Goal: Task Accomplishment & Management: Manage account settings

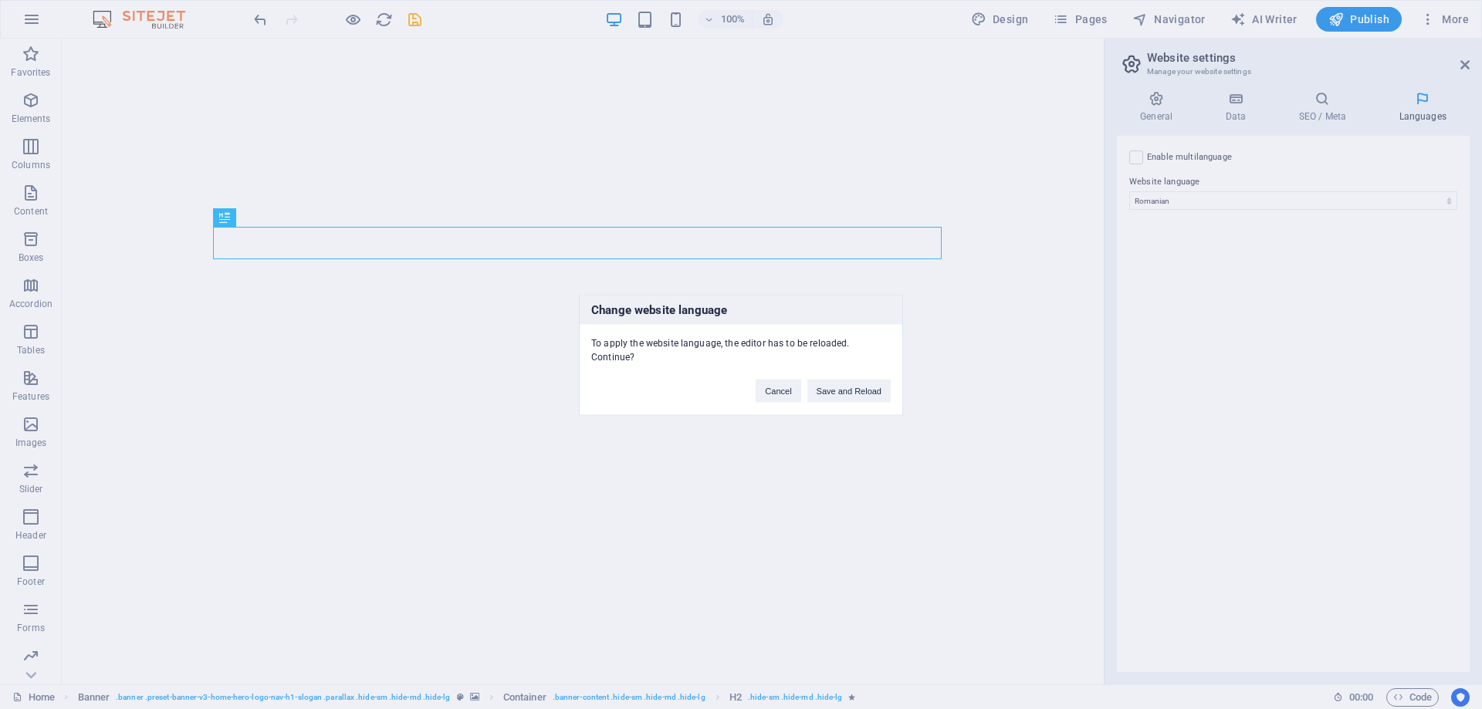
select select "131"
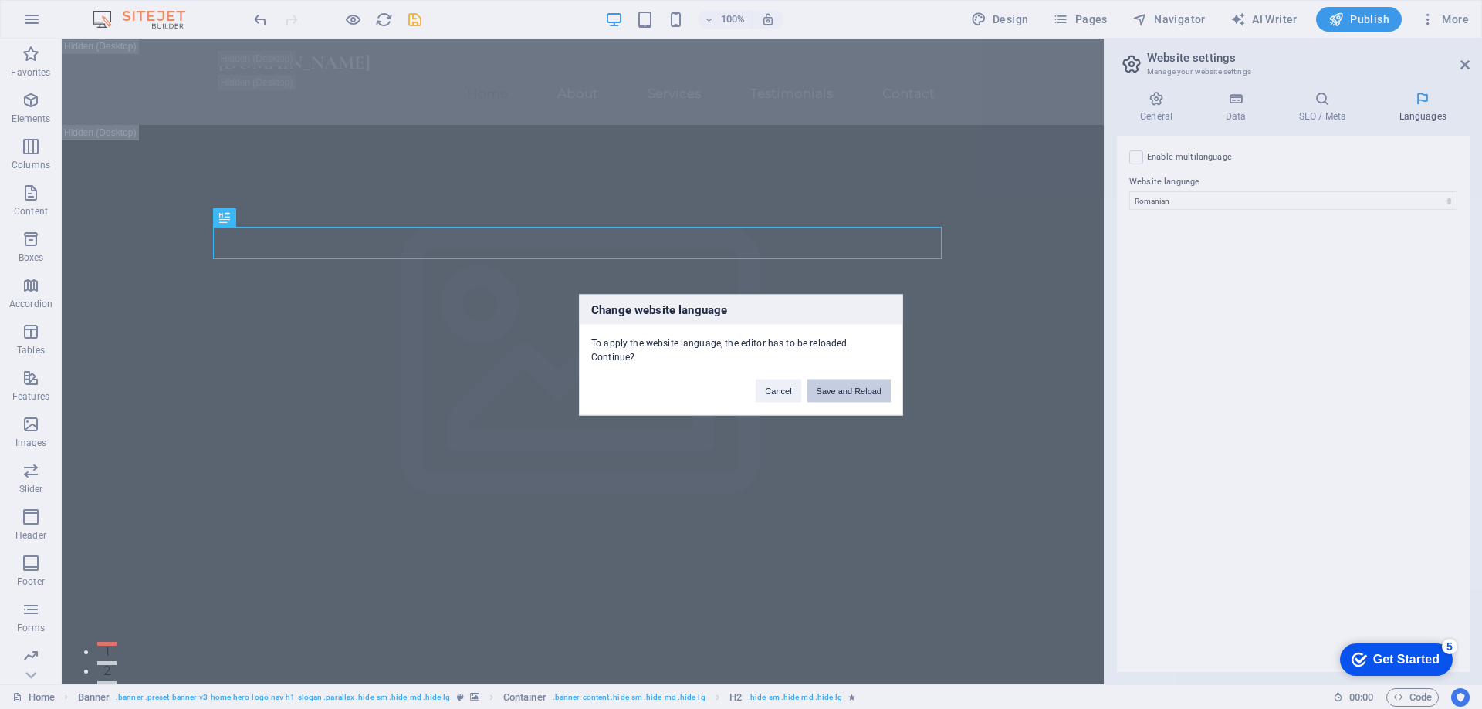
click at [842, 390] on button "Save and Reload" at bounding box center [848, 390] width 83 height 23
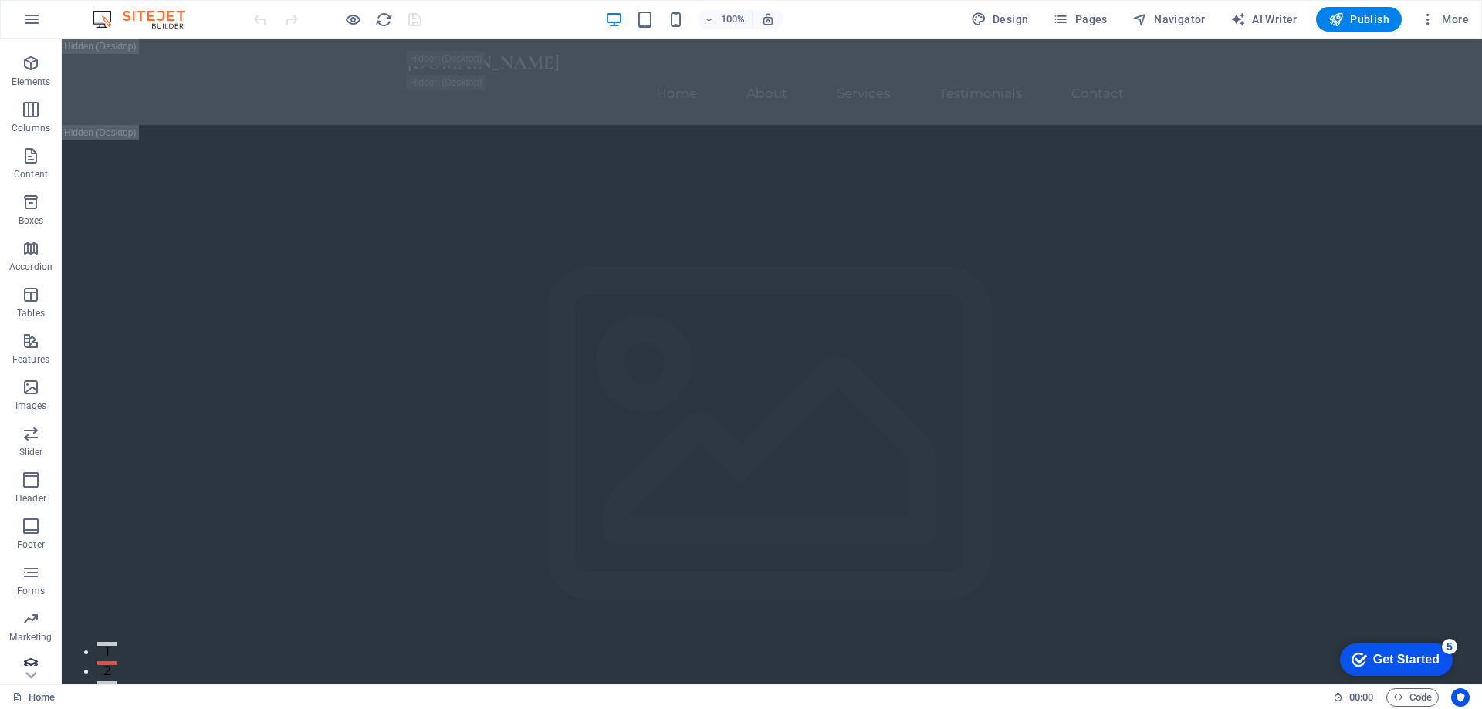
scroll to position [49, 0]
click at [28, 696] on link "Home" at bounding box center [33, 697] width 42 height 19
click at [19, 16] on button "button" at bounding box center [31, 19] width 37 height 37
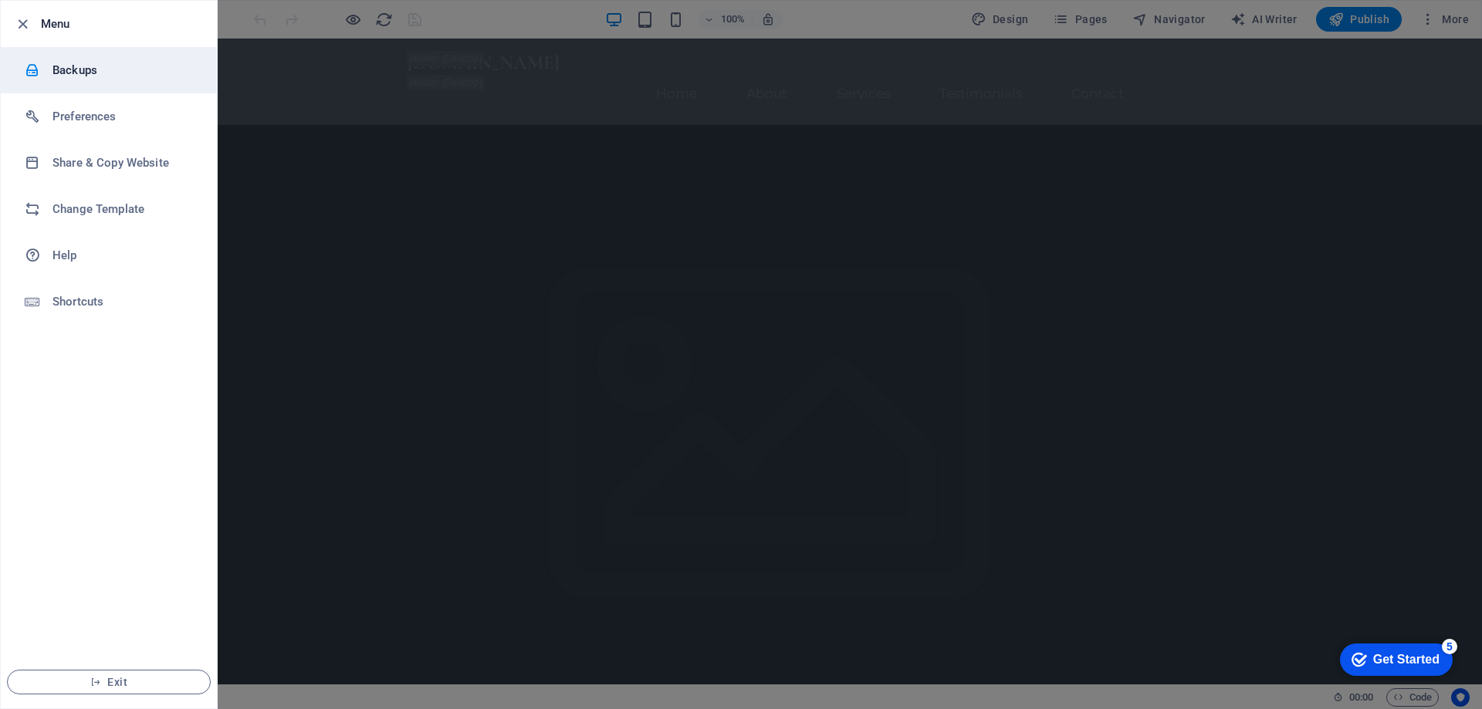
click at [72, 73] on h6 "Backups" at bounding box center [123, 70] width 143 height 19
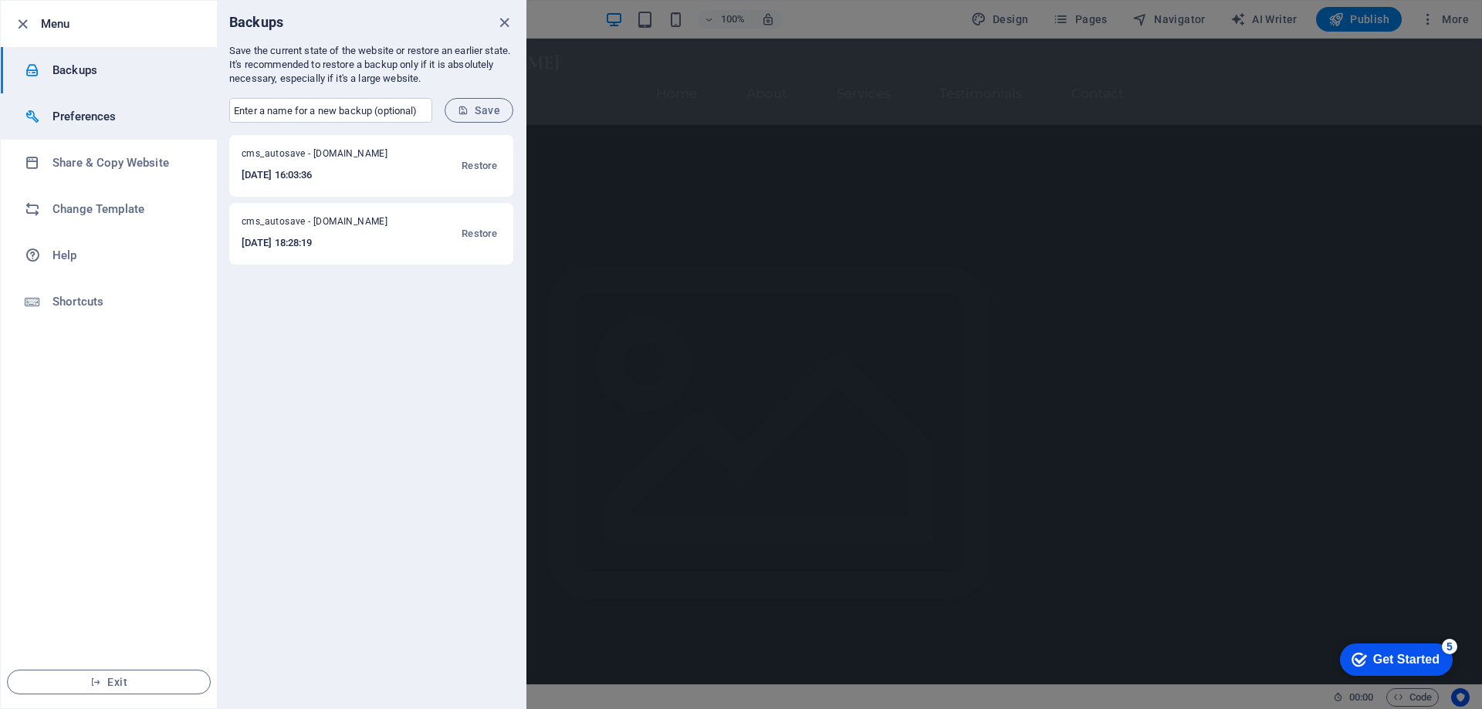
click at [76, 122] on h6 "Preferences" at bounding box center [123, 116] width 143 height 19
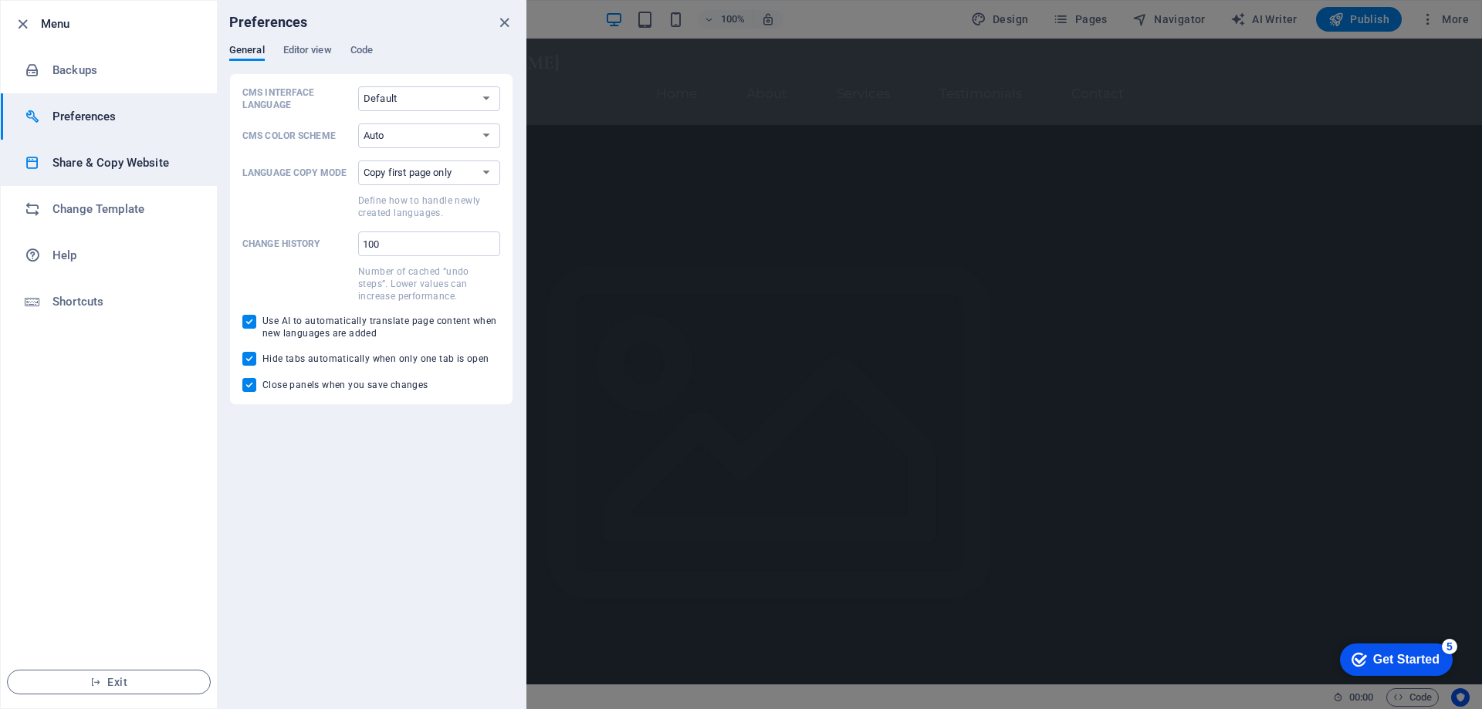
click at [98, 160] on h6 "Share & Copy Website" at bounding box center [123, 163] width 143 height 19
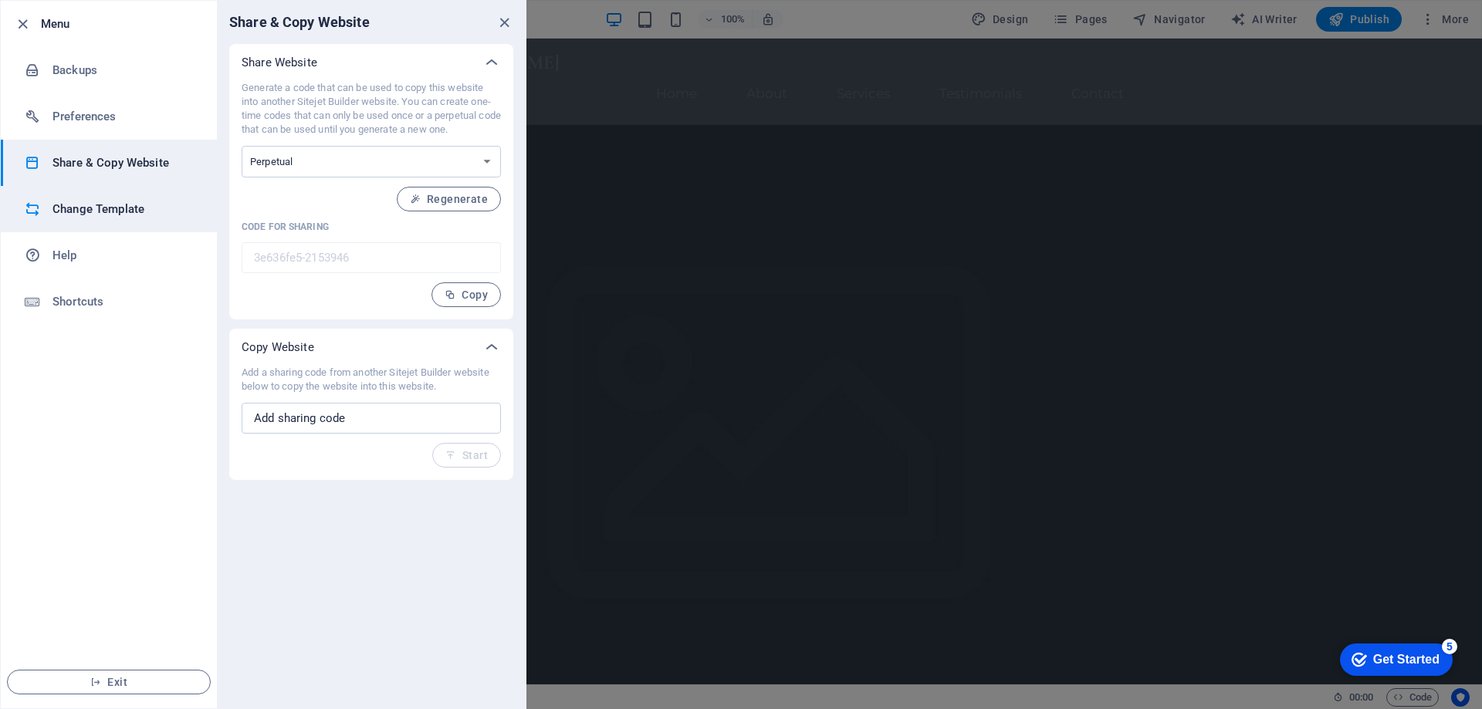
click at [106, 200] on h6 "Change Template" at bounding box center [123, 209] width 143 height 19
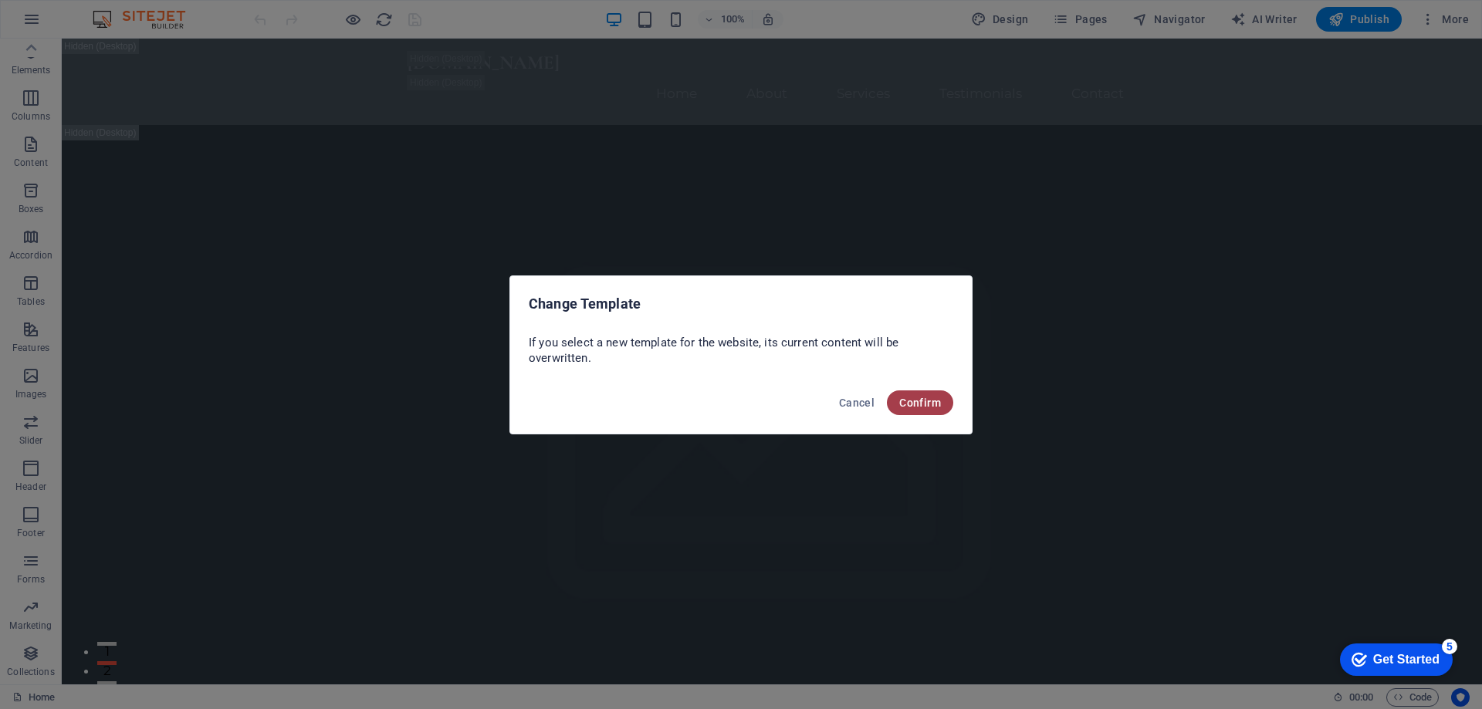
click at [915, 397] on span "Confirm" at bounding box center [920, 403] width 42 height 12
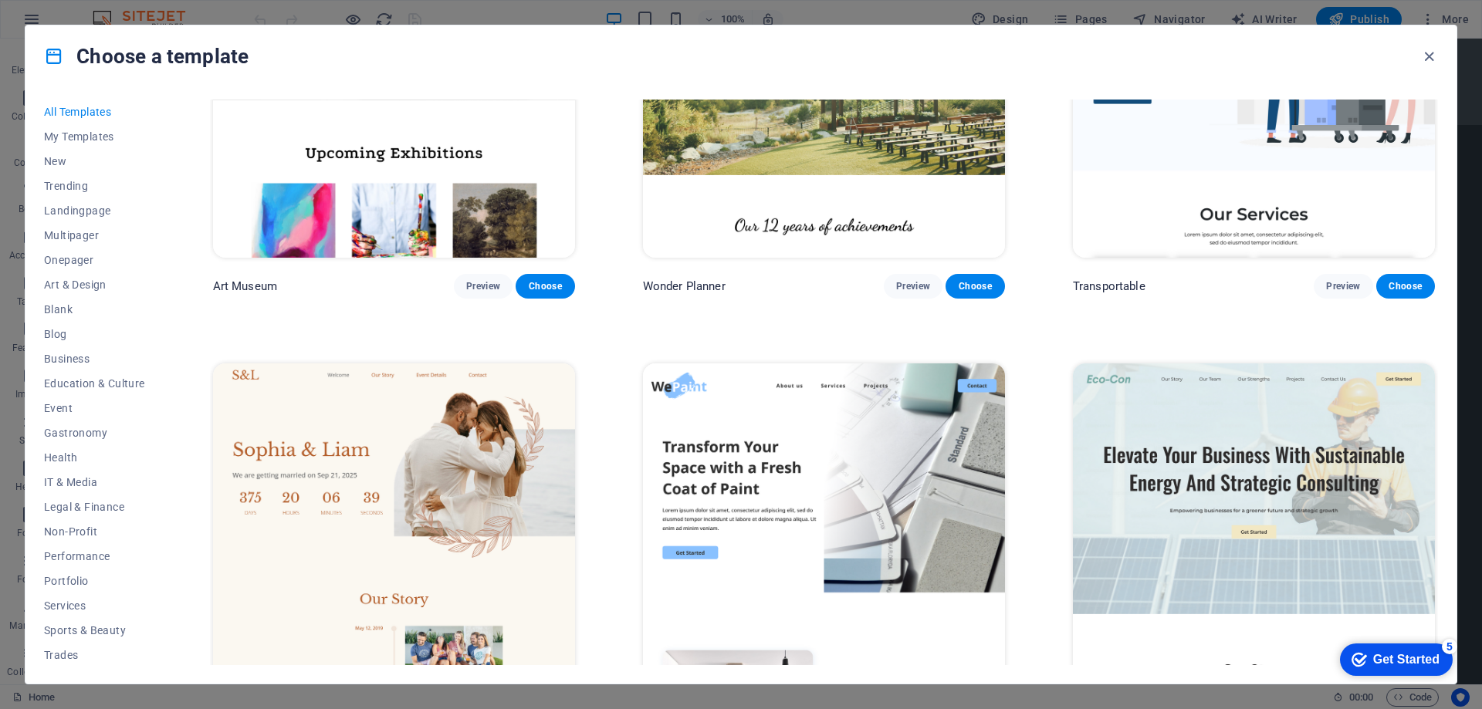
scroll to position [52, 0]
click at [1427, 59] on icon "button" at bounding box center [1429, 57] width 18 height 18
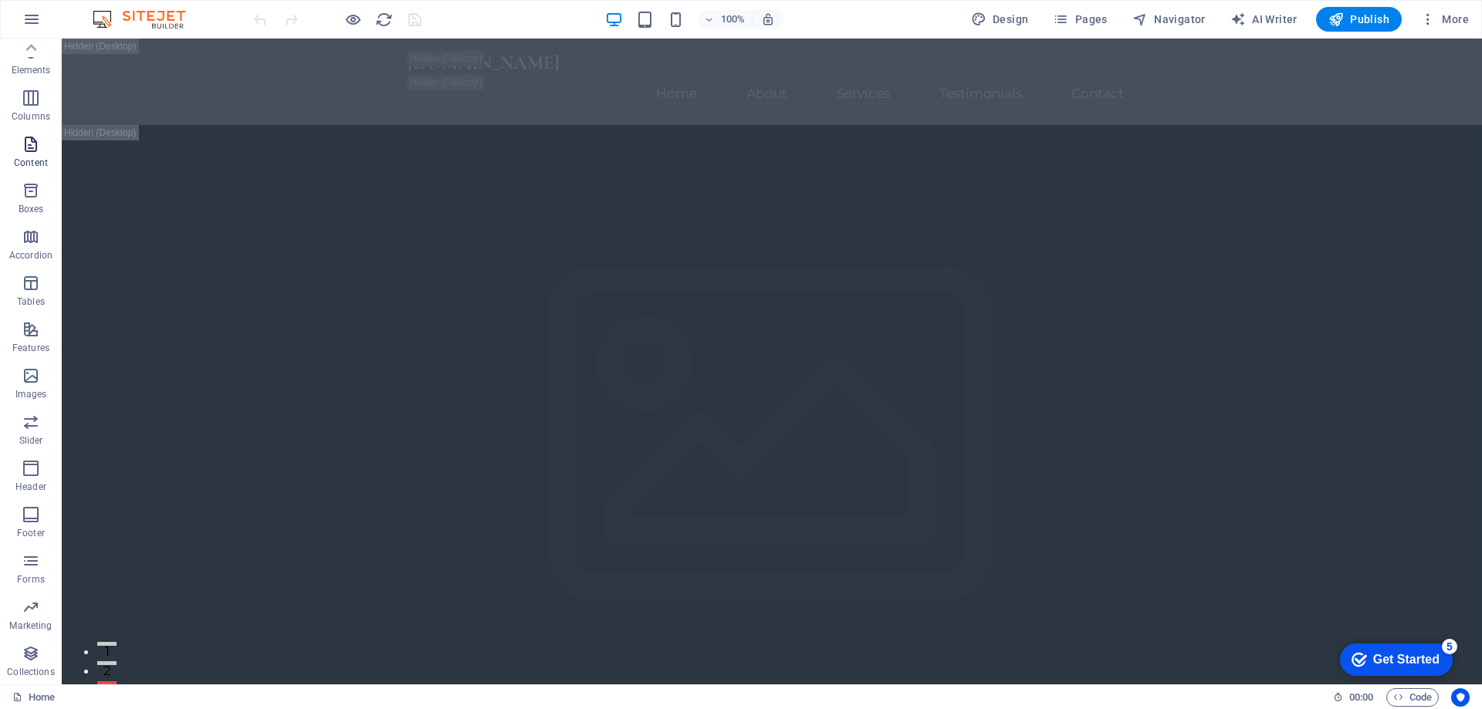
click at [32, 152] on icon "button" at bounding box center [31, 144] width 19 height 19
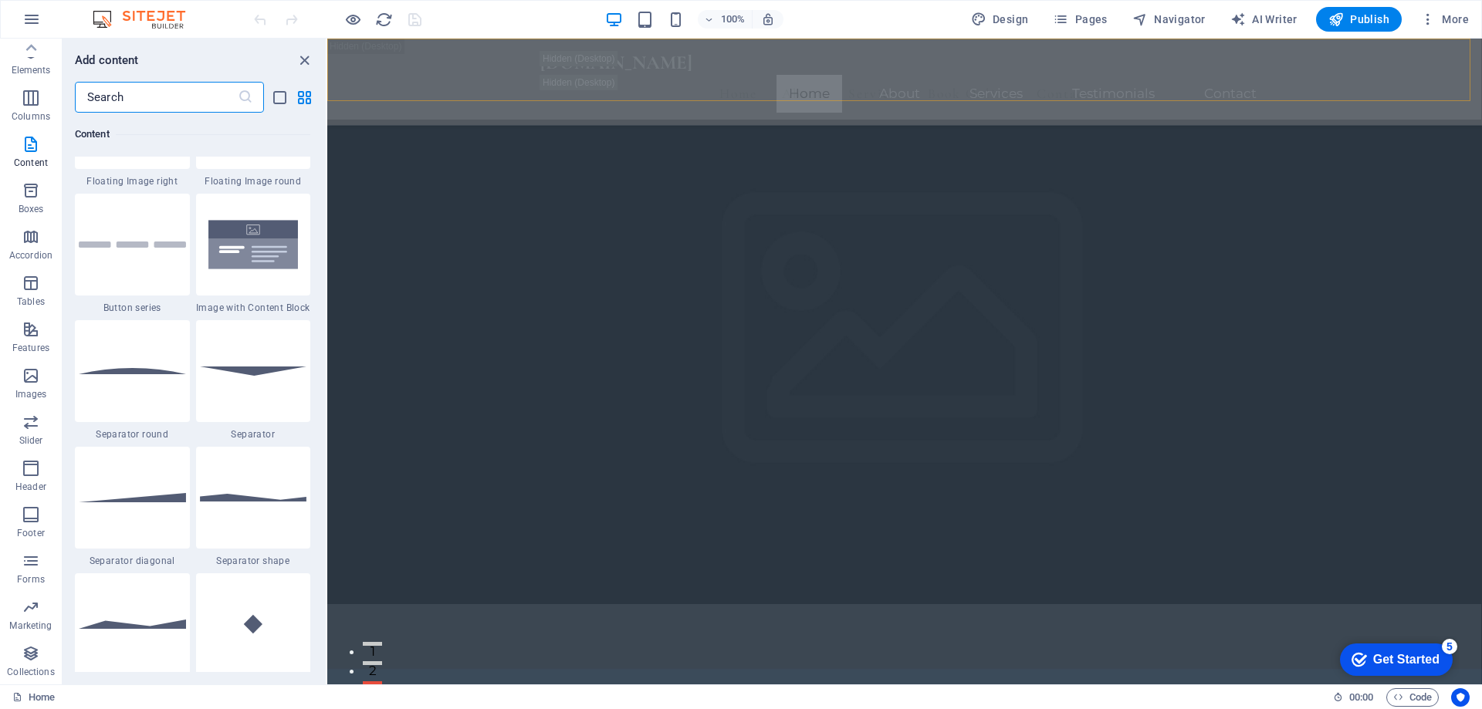
scroll to position [565, 0]
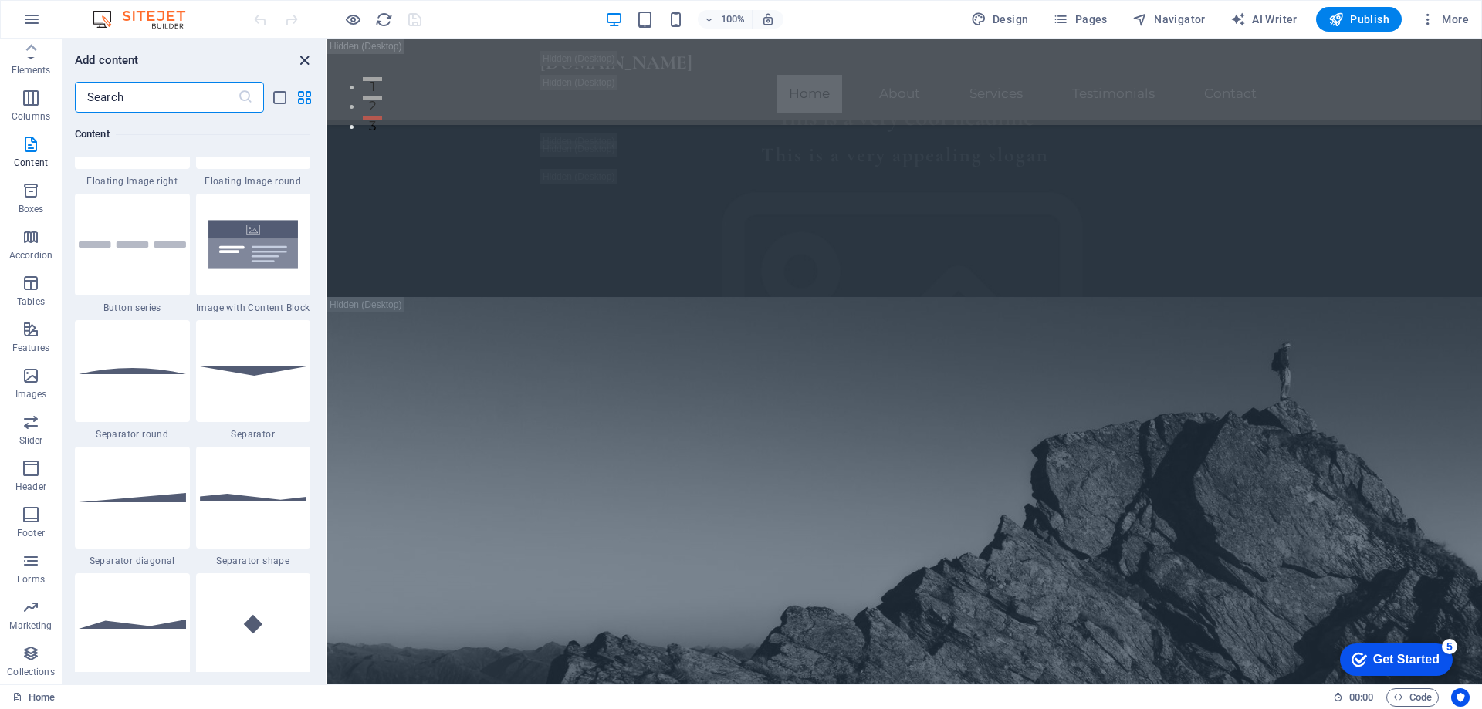
click at [303, 63] on icon "close panel" at bounding box center [305, 61] width 18 height 18
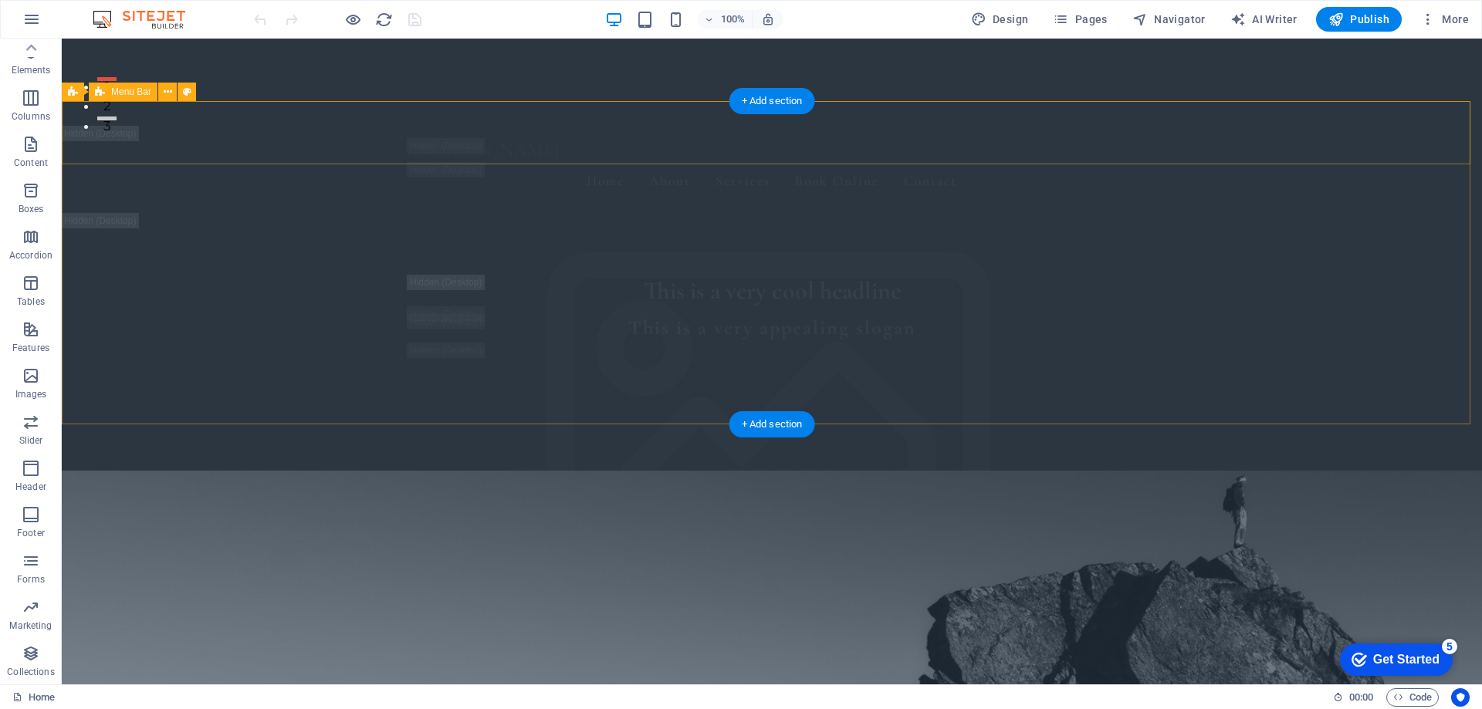
scroll to position [0, 0]
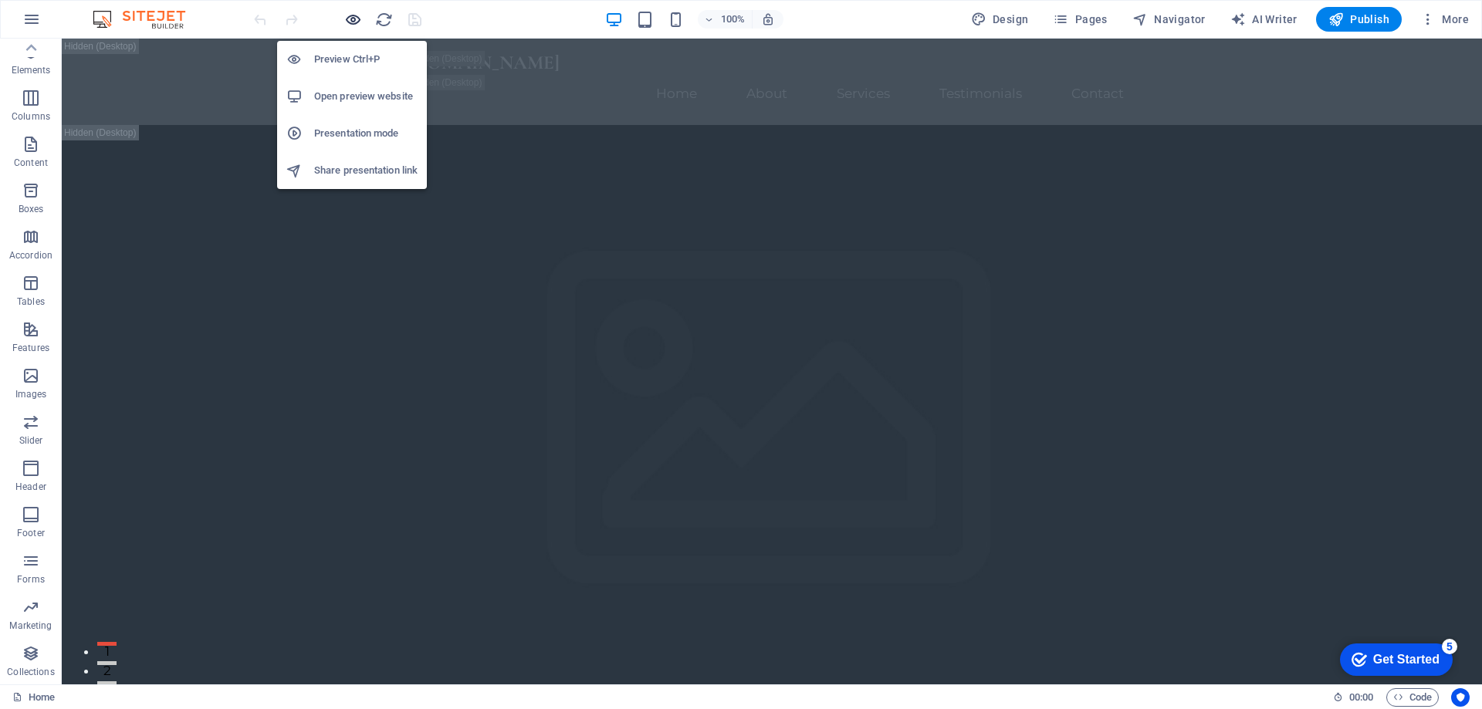
click at [355, 17] on icon "button" at bounding box center [353, 20] width 18 height 18
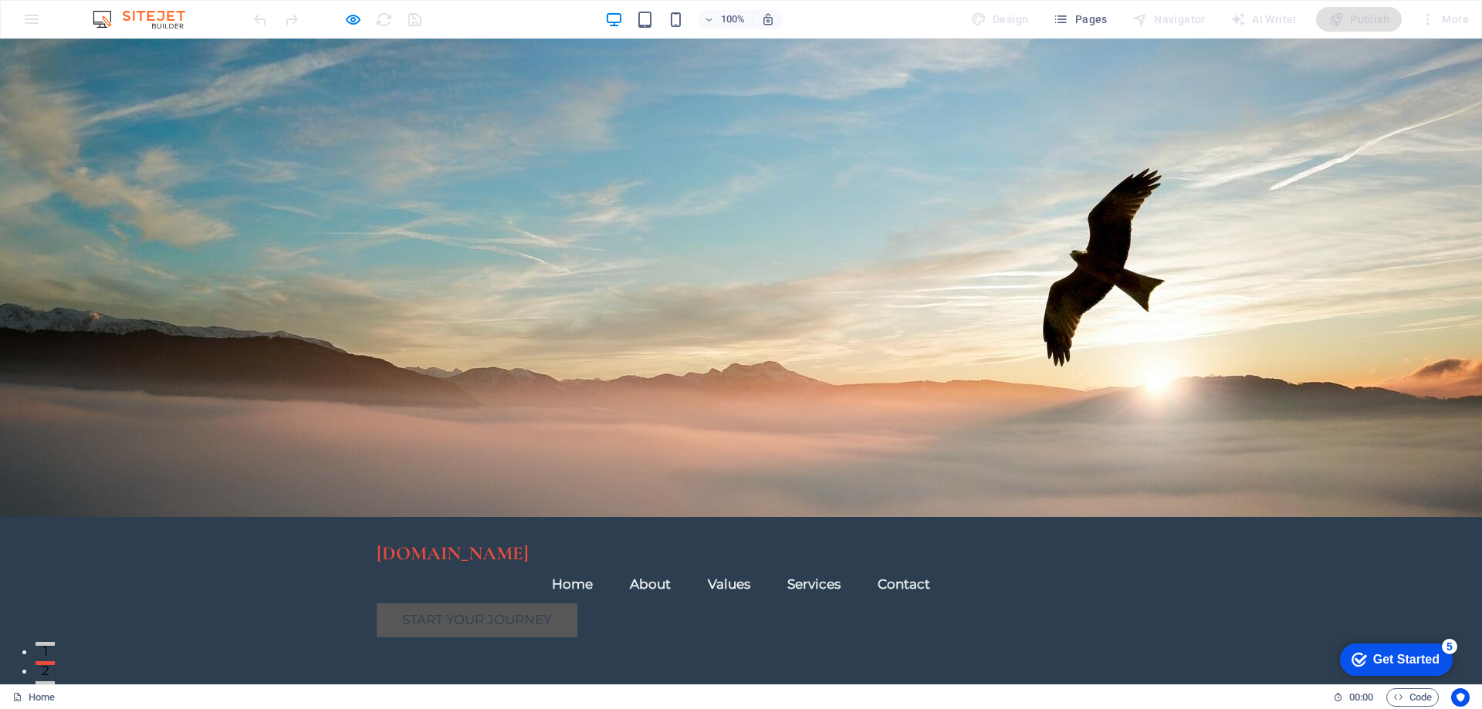
click at [445, 604] on link "Start Your Journey" at bounding box center [477, 621] width 201 height 34
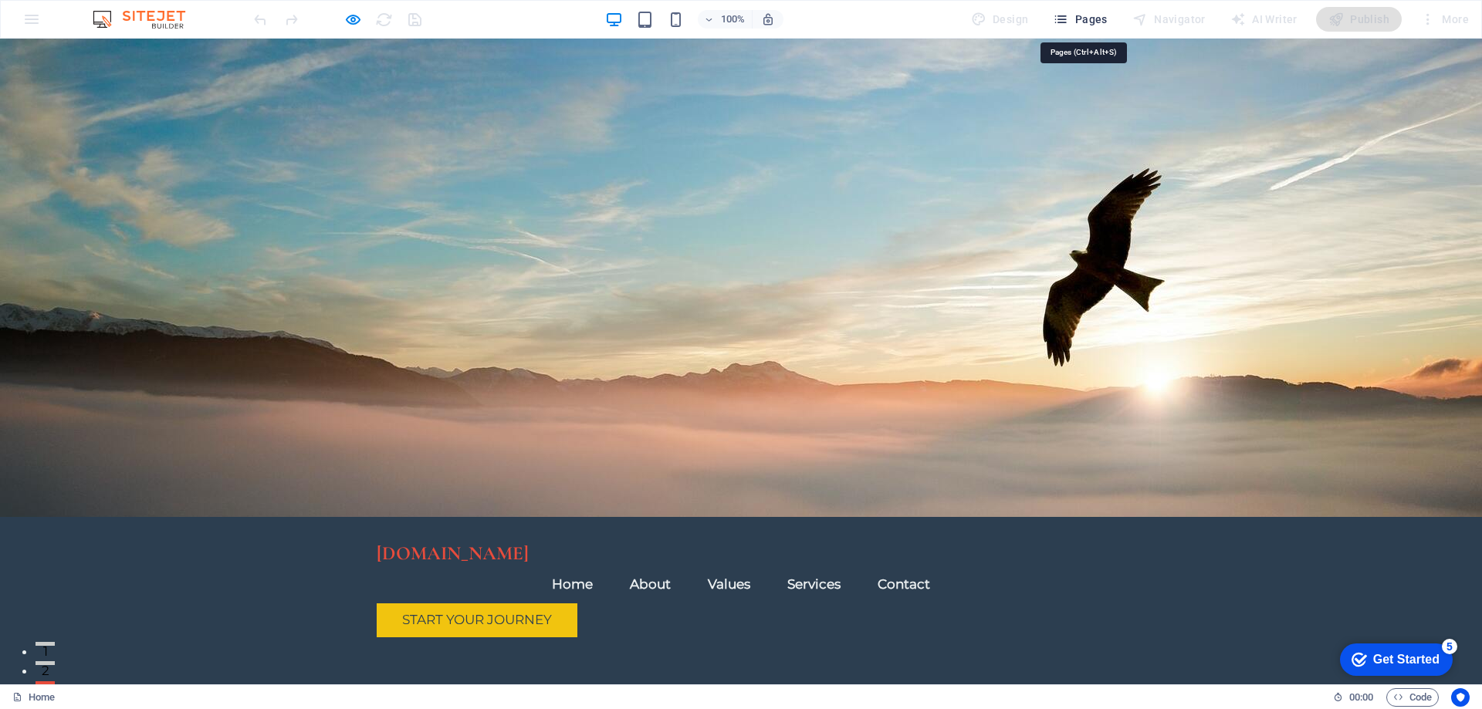
click at [1093, 22] on span "Pages" at bounding box center [1080, 19] width 54 height 15
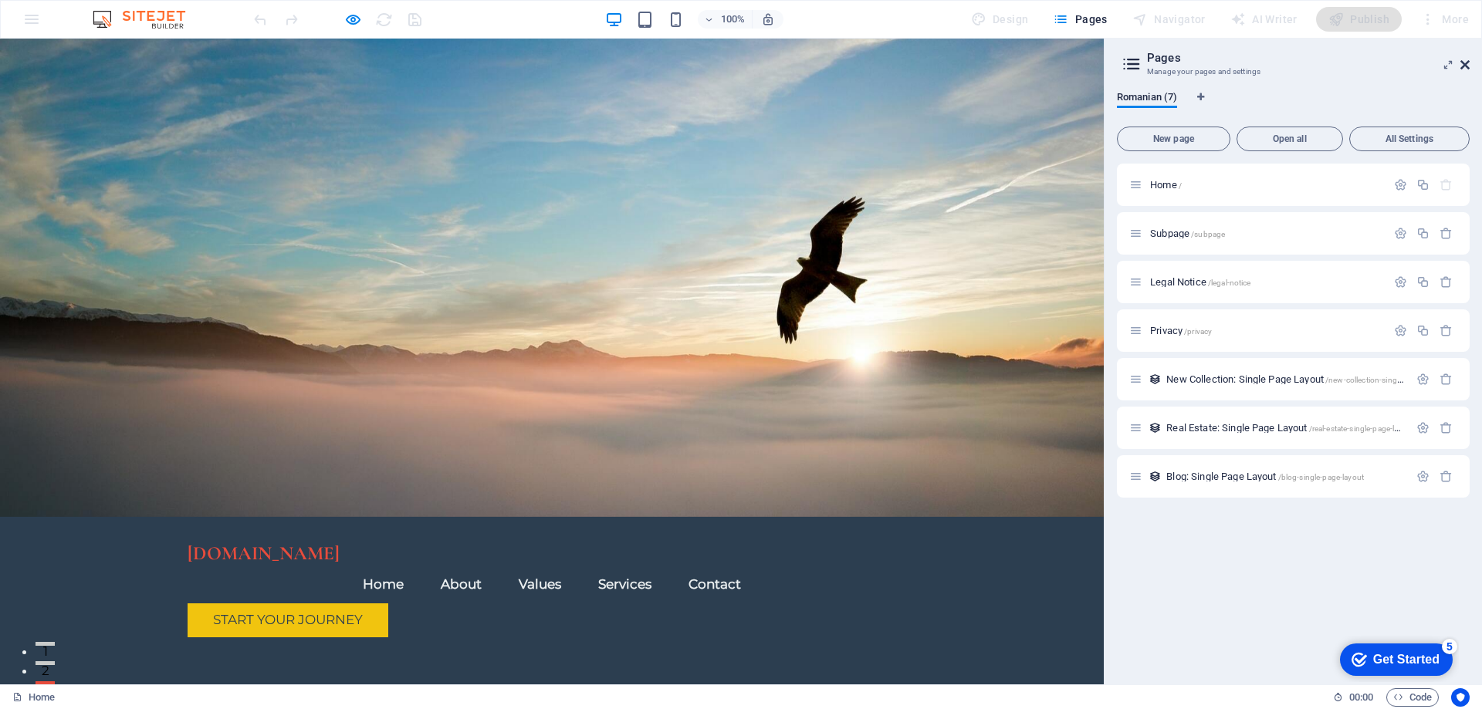
click at [1466, 63] on icon at bounding box center [1464, 65] width 9 height 12
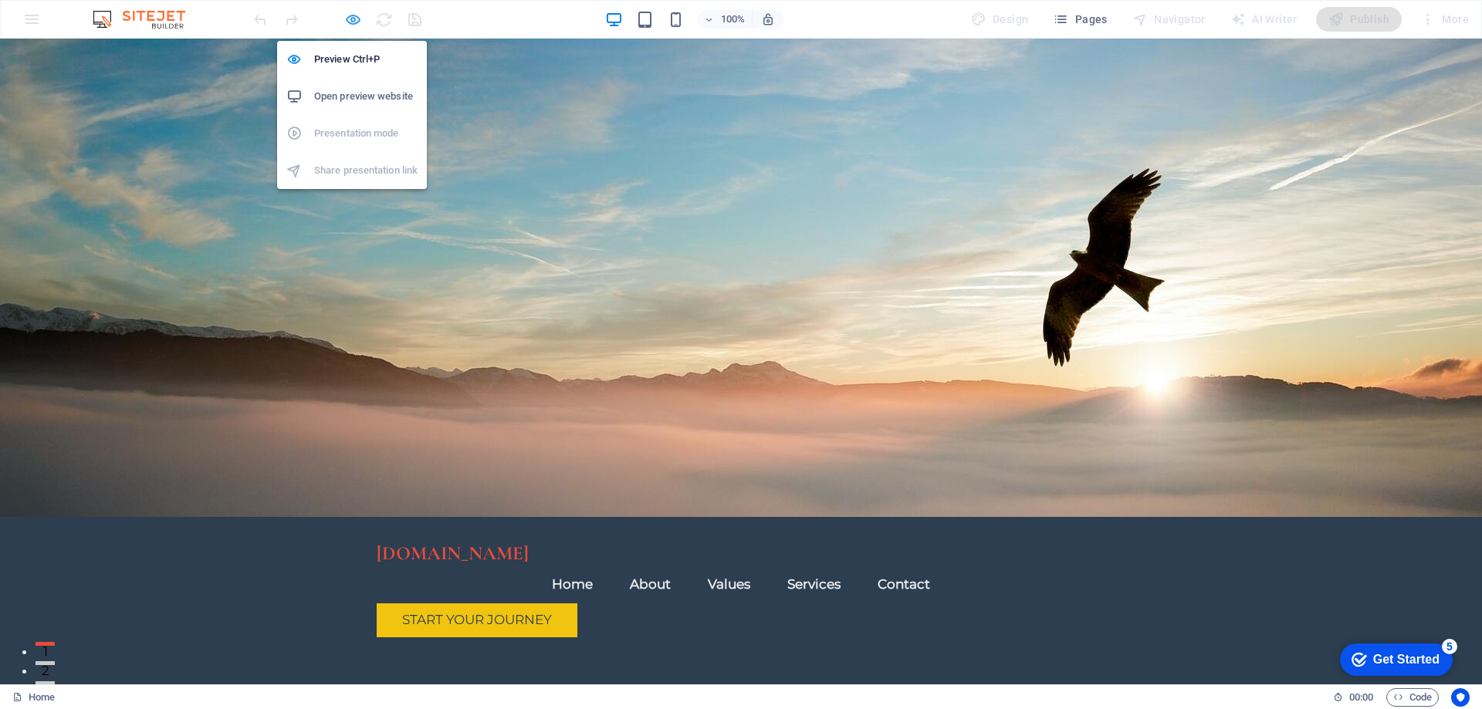
click at [351, 20] on icon "button" at bounding box center [353, 20] width 18 height 18
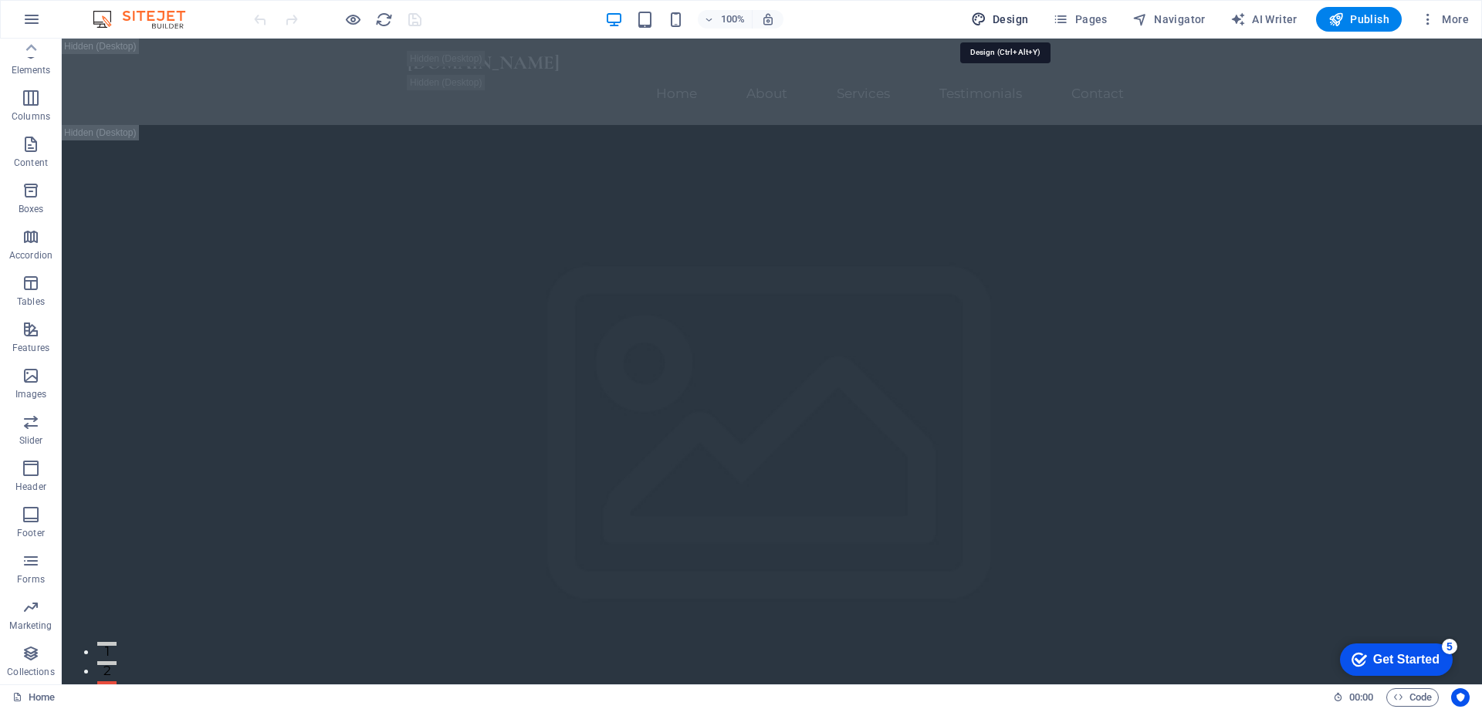
click at [1009, 22] on span "Design" at bounding box center [1000, 19] width 58 height 15
select select "px"
select select "200"
select select "px"
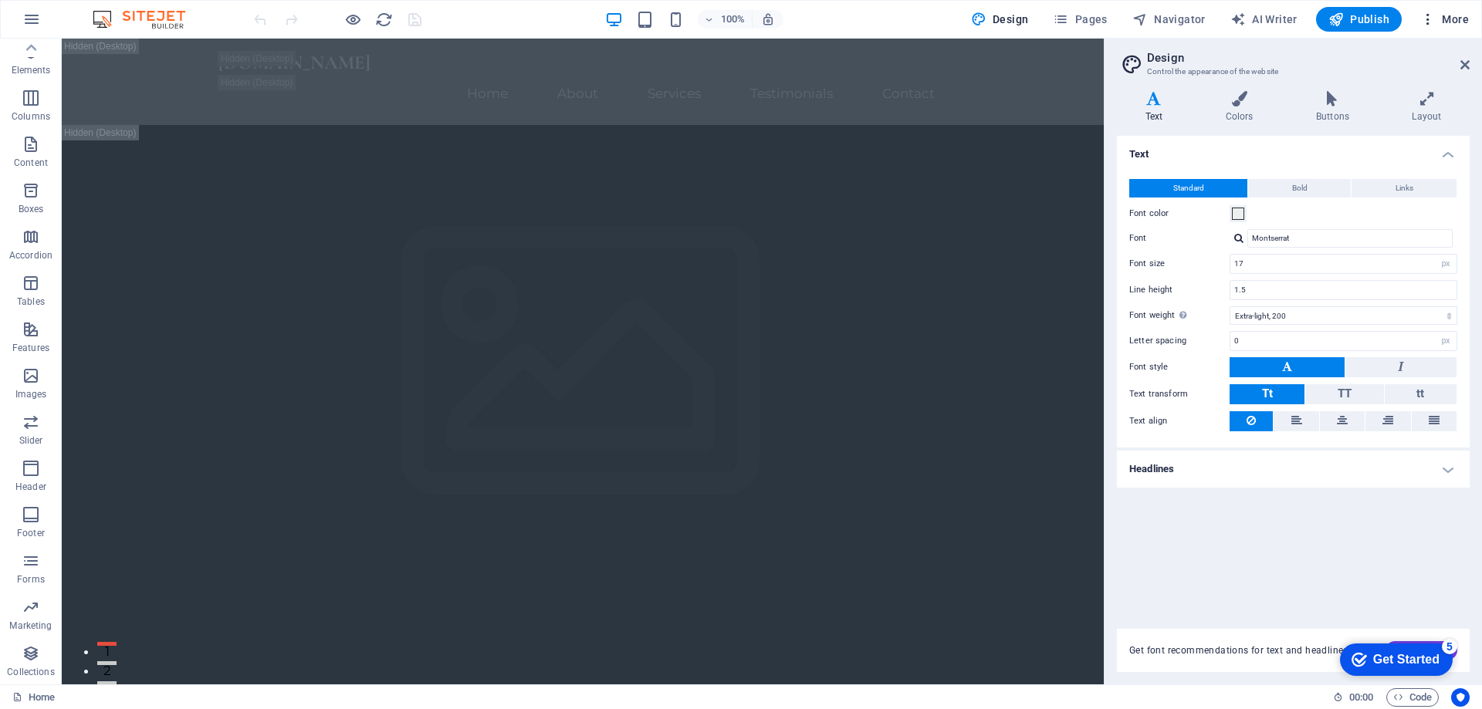
click at [1459, 22] on span "More" at bounding box center [1444, 19] width 49 height 15
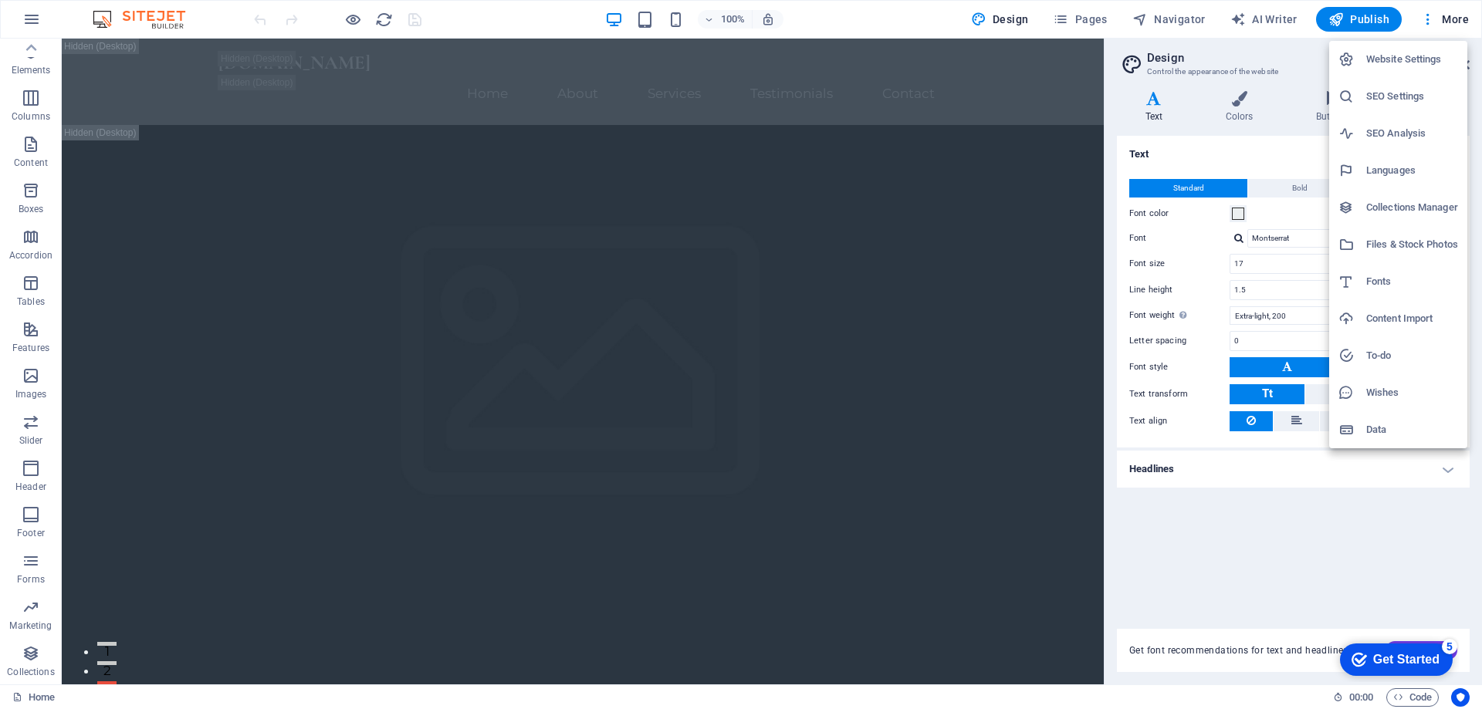
click at [1442, 240] on h6 "Files & Stock Photos" at bounding box center [1412, 244] width 92 height 19
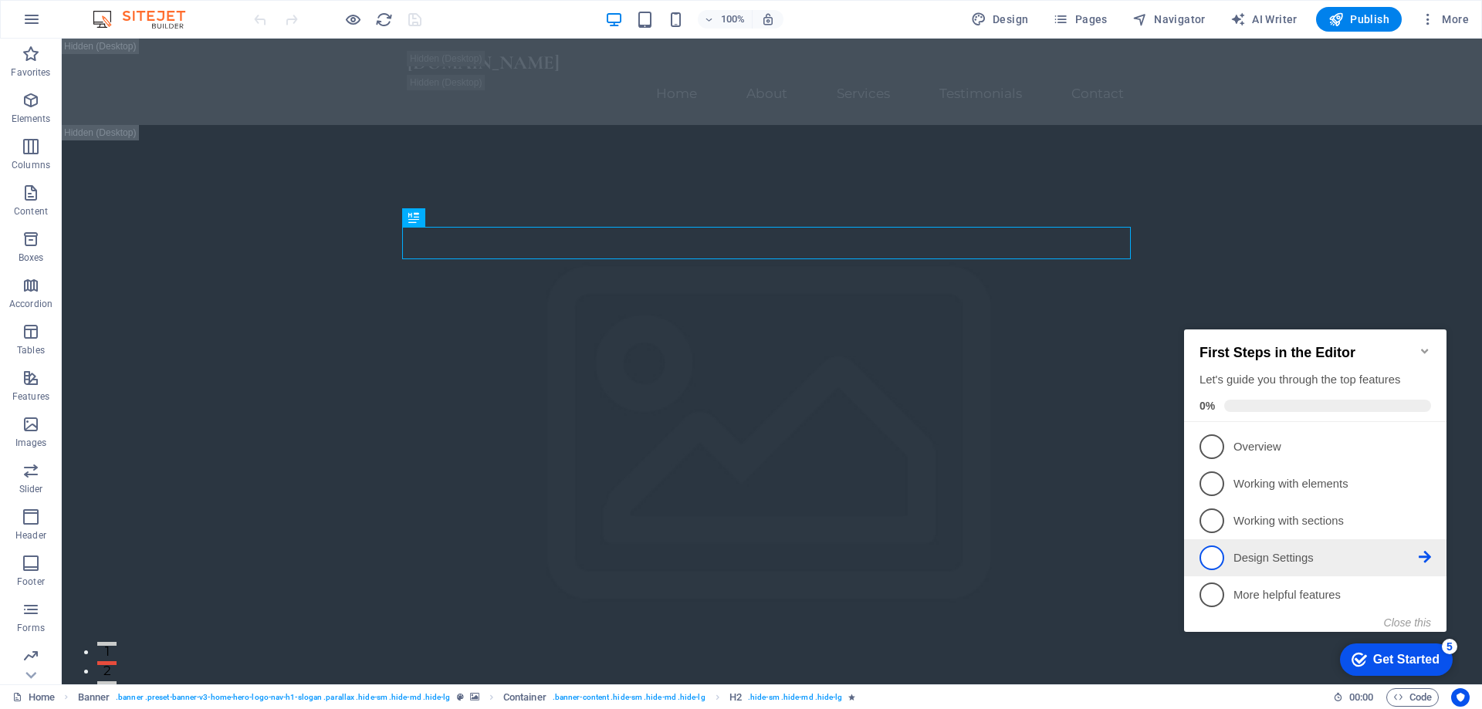
click at [1303, 563] on p "Design Settings - incomplete" at bounding box center [1325, 558] width 185 height 16
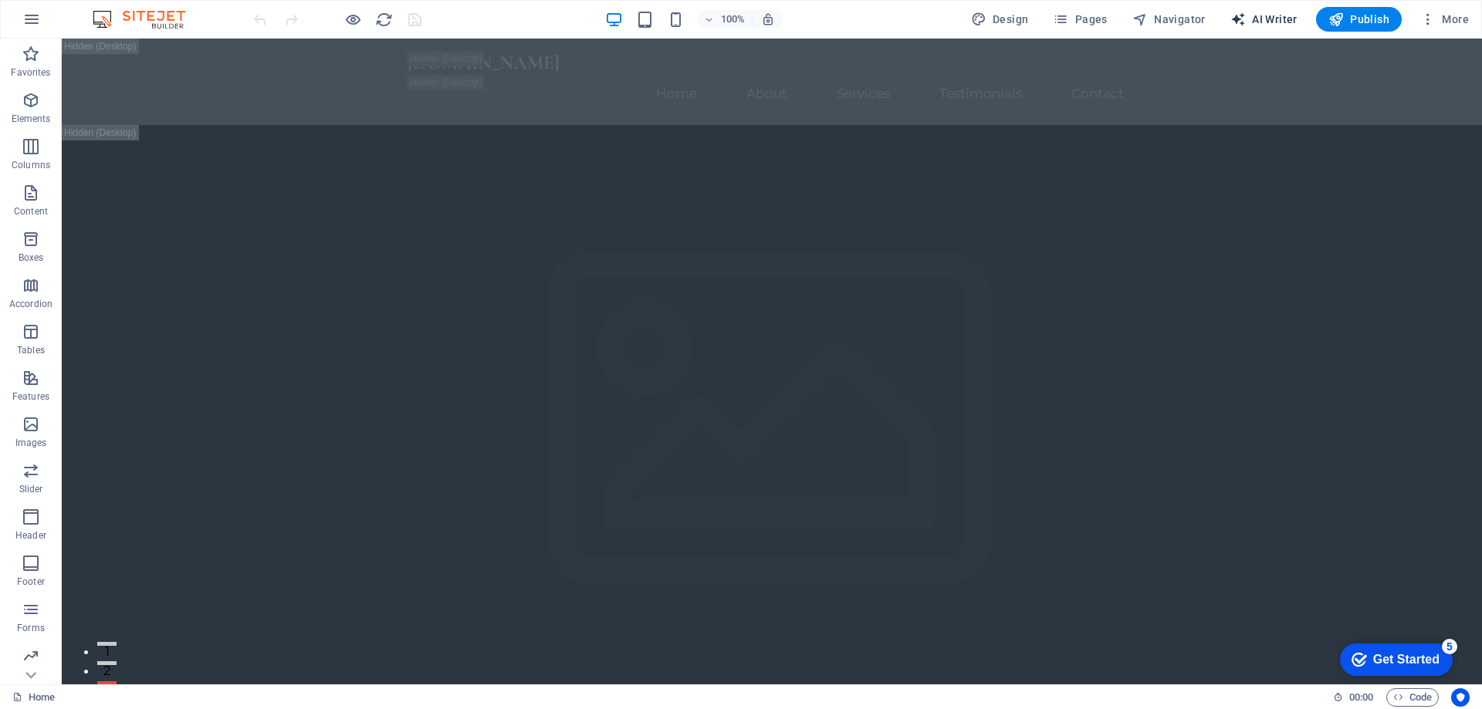
click at [1282, 19] on span "AI Writer" at bounding box center [1263, 19] width 67 height 15
select select "English"
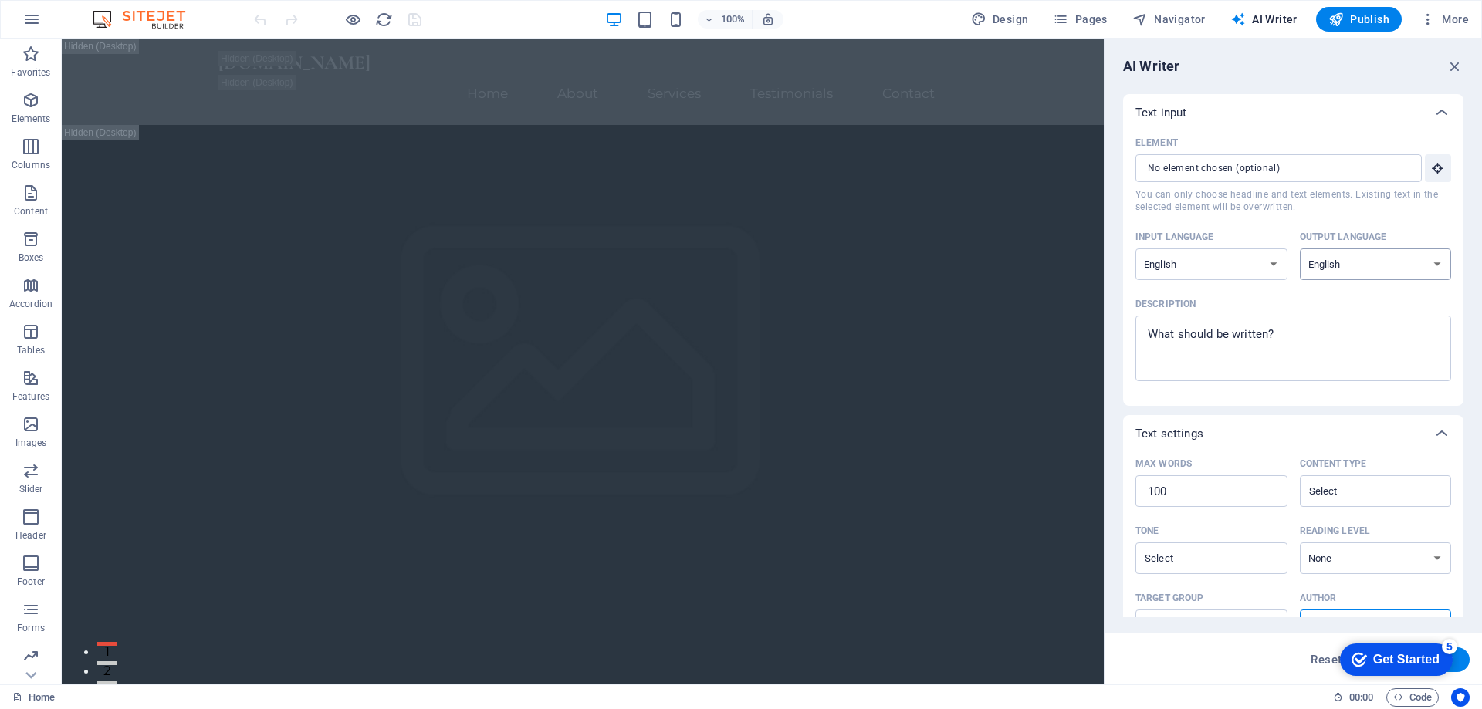
click at [1364, 267] on select "Albanian Arabic Armenian Awadhi Azerbaijani Bashkir Basque Belarusian Bengali B…" at bounding box center [1376, 265] width 152 height 32
drag, startPoint x: 1395, startPoint y: 658, endPoint x: 2740, endPoint y: 1217, distance: 1456.2
click html "checkmark Get Started 5 First Steps in the Editor Let's guide you through the t…"
click at [1437, 648] on div "checkmark Get Started 5" at bounding box center [1396, 660] width 113 height 32
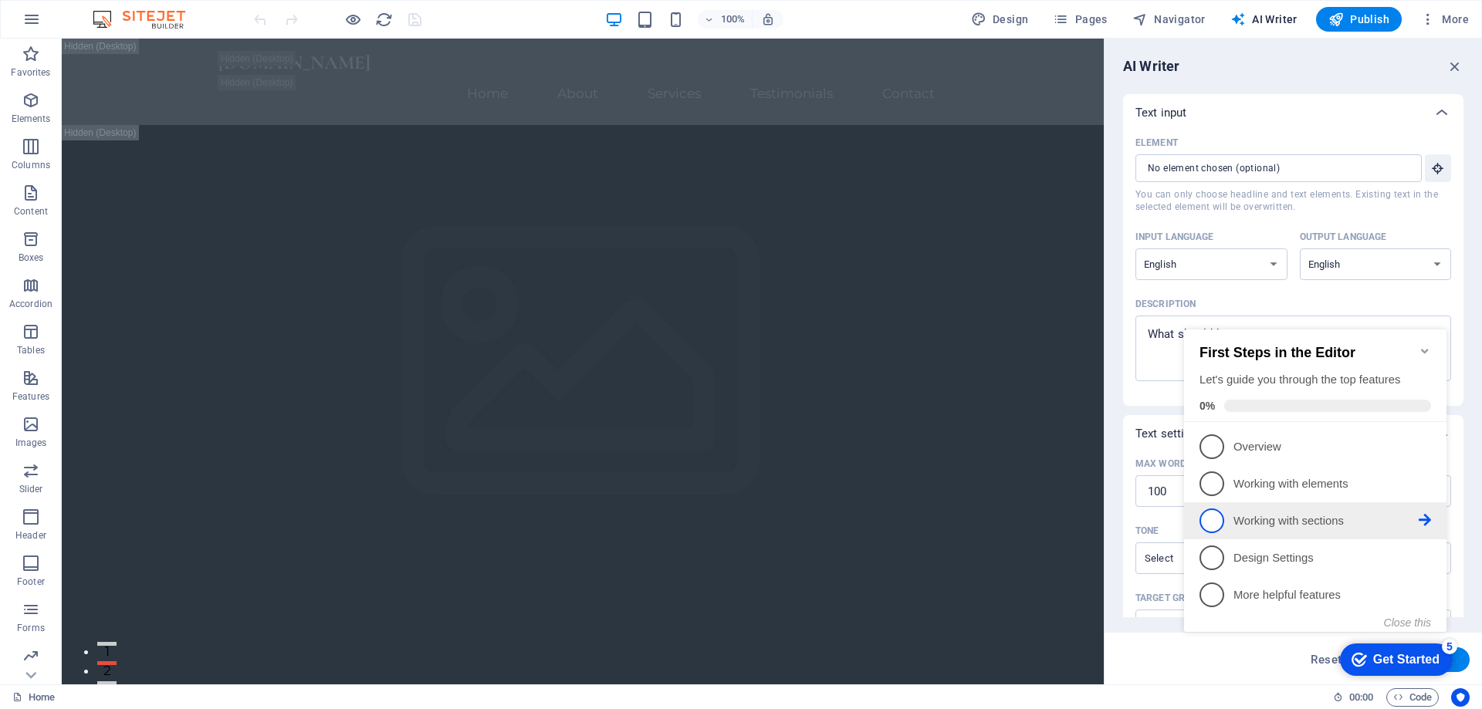
click at [1324, 523] on p "Working with sections - incomplete" at bounding box center [1325, 521] width 185 height 16
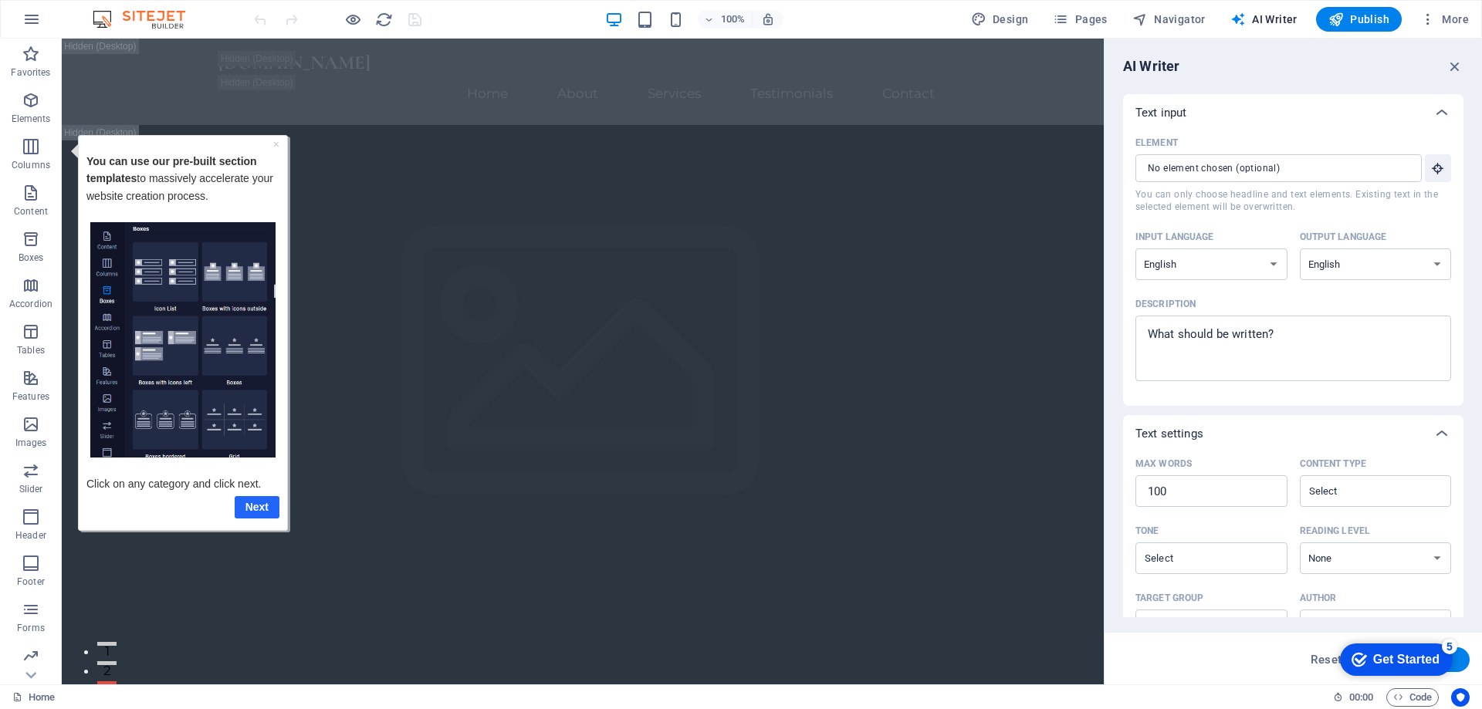
click at [252, 505] on link "Next" at bounding box center [257, 506] width 45 height 22
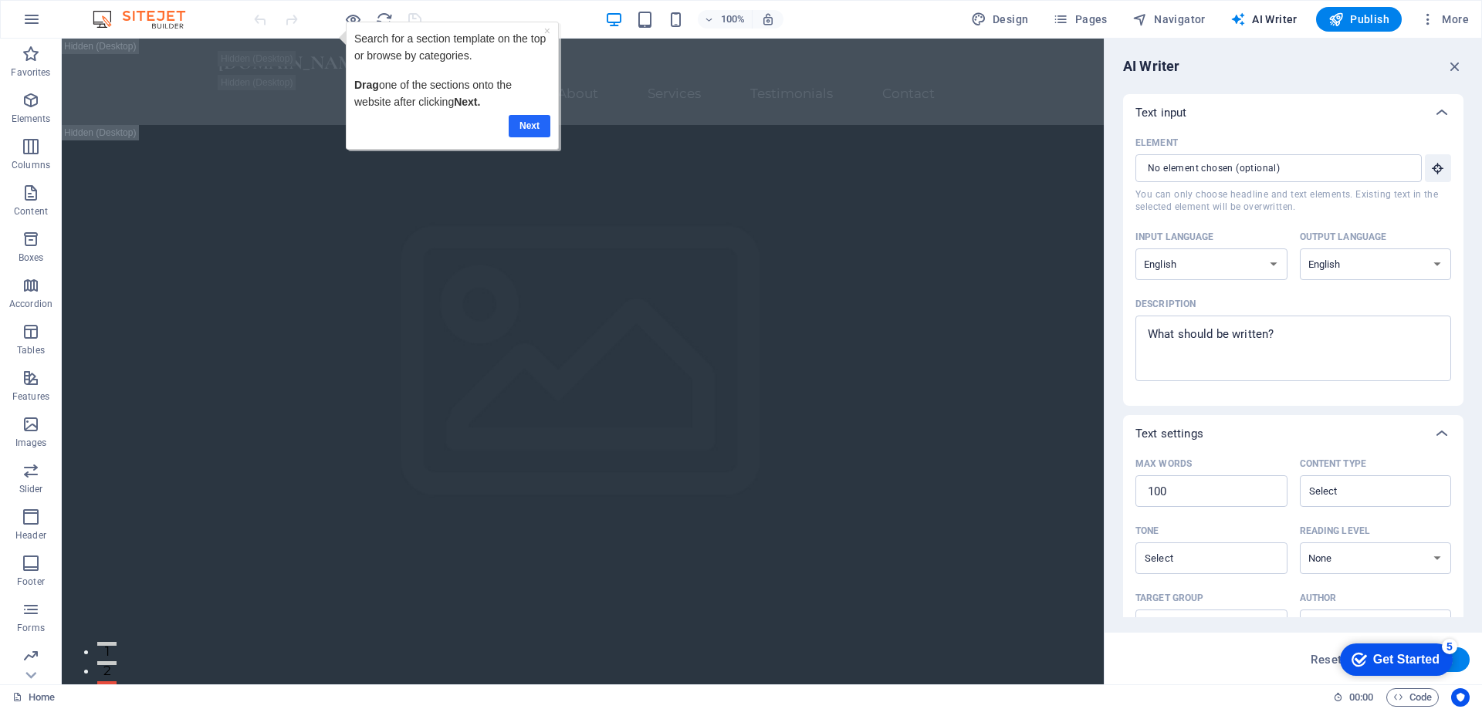
click at [517, 126] on link "Next" at bounding box center [530, 126] width 42 height 22
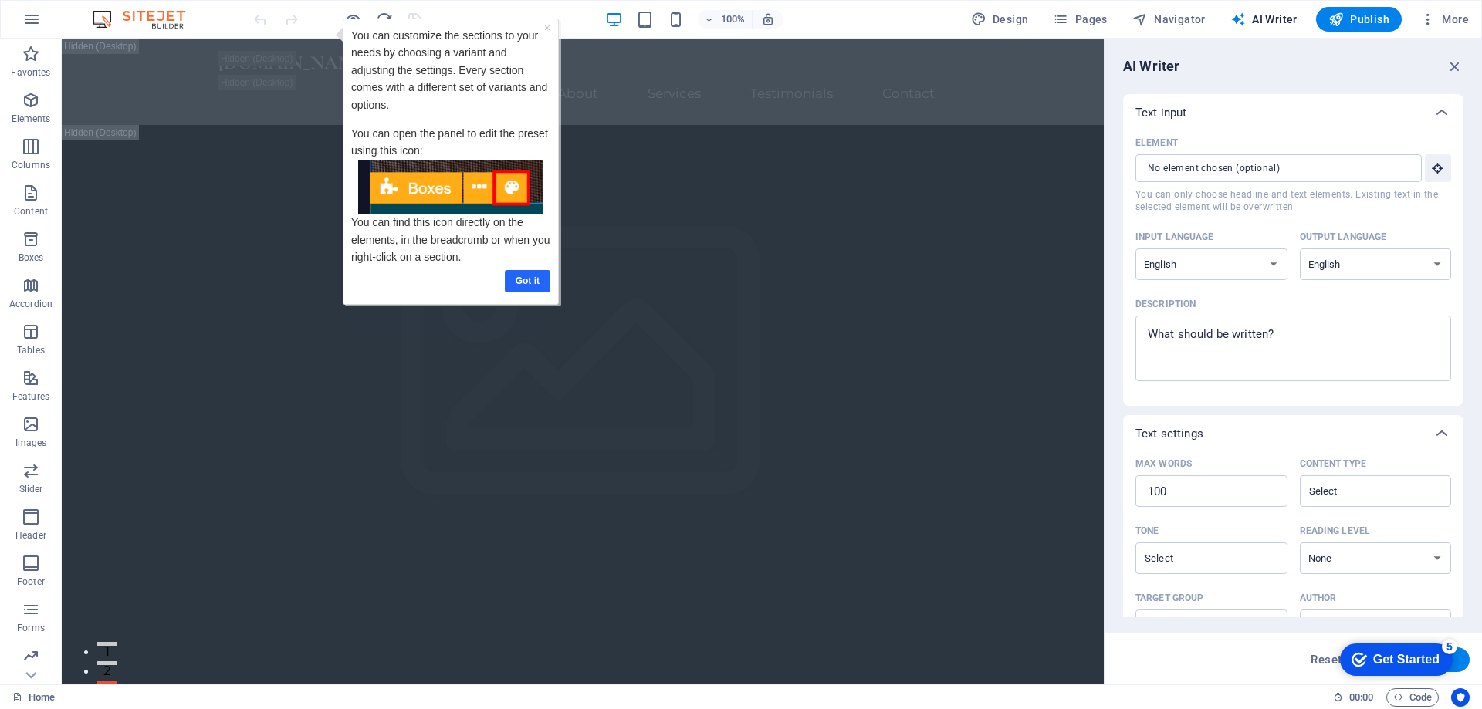
click at [516, 277] on link "Got it" at bounding box center [528, 281] width 46 height 22
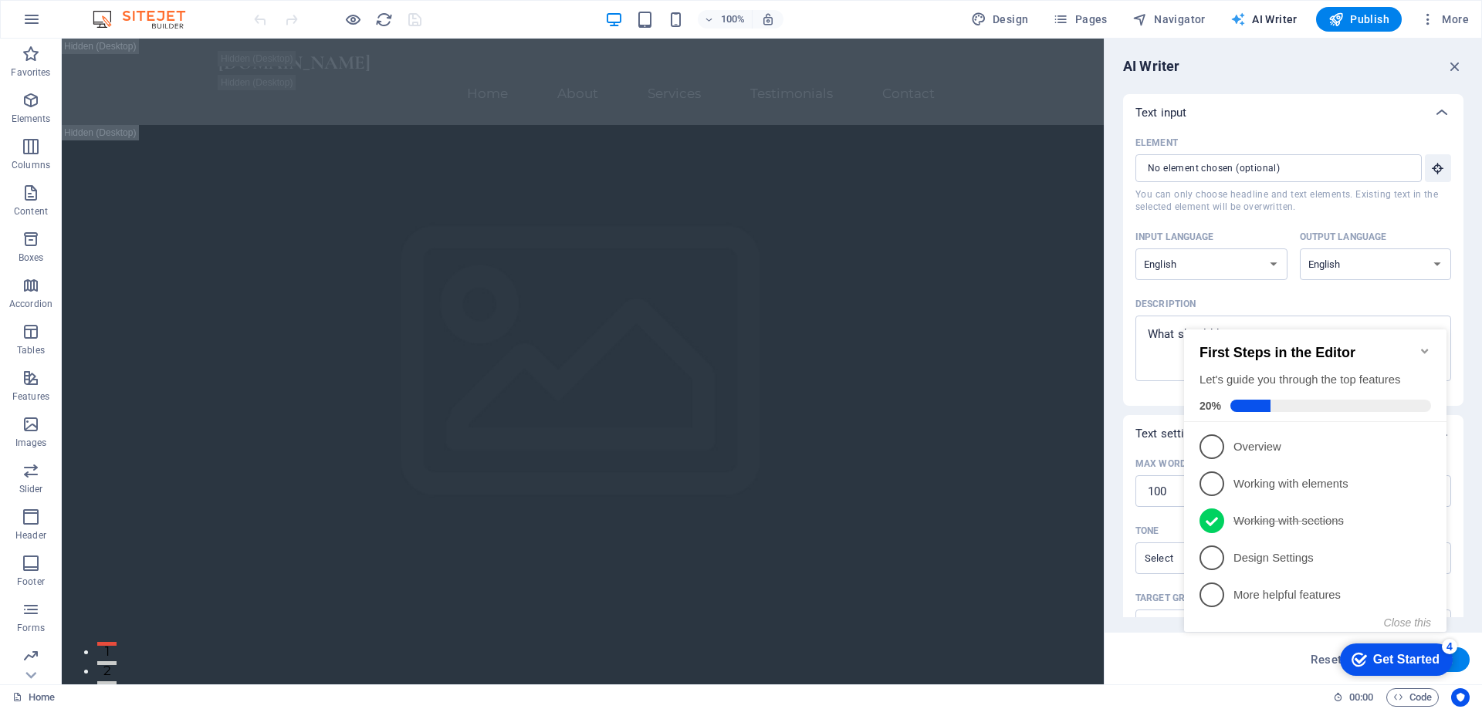
click at [1274, 20] on span "AI Writer" at bounding box center [1263, 19] width 67 height 15
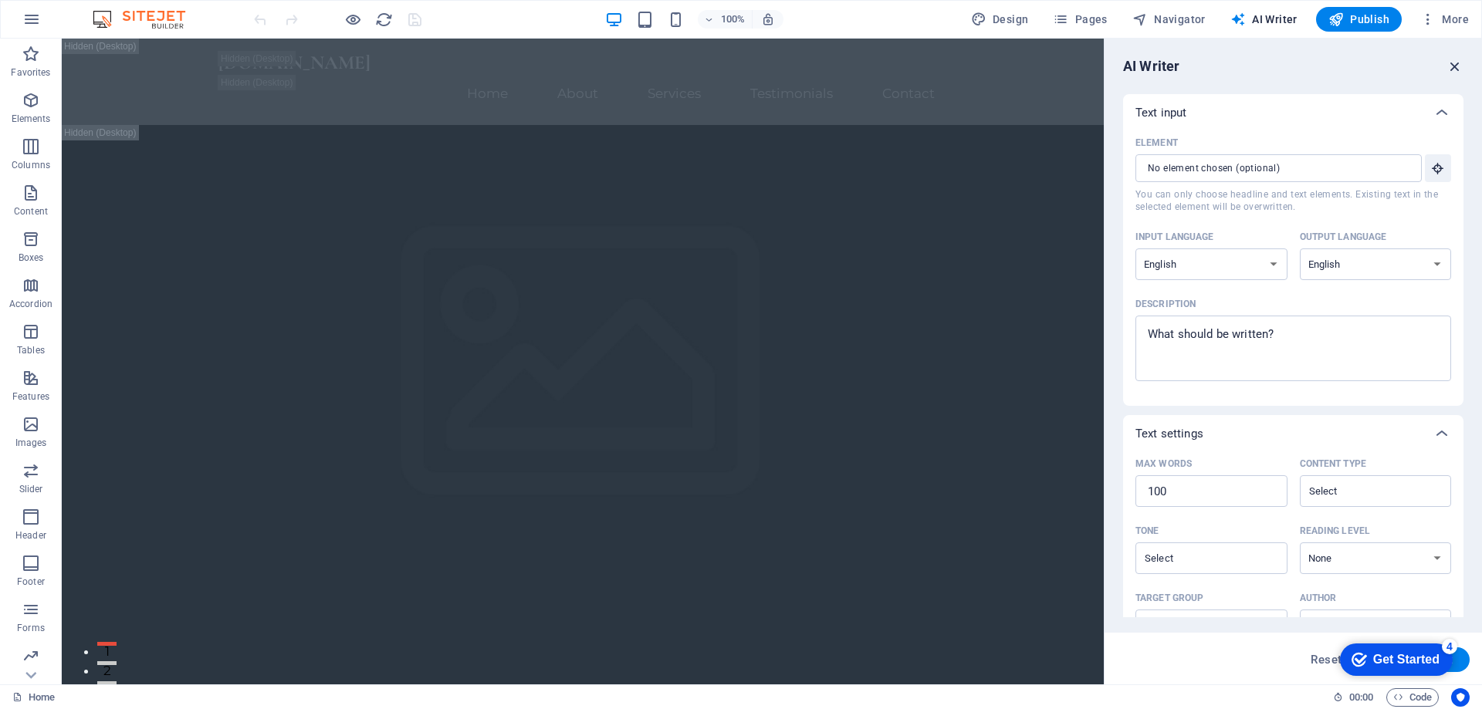
drag, startPoint x: 1462, startPoint y: 66, endPoint x: 1388, endPoint y: 25, distance: 84.0
click at [1462, 66] on icon "button" at bounding box center [1454, 66] width 17 height 17
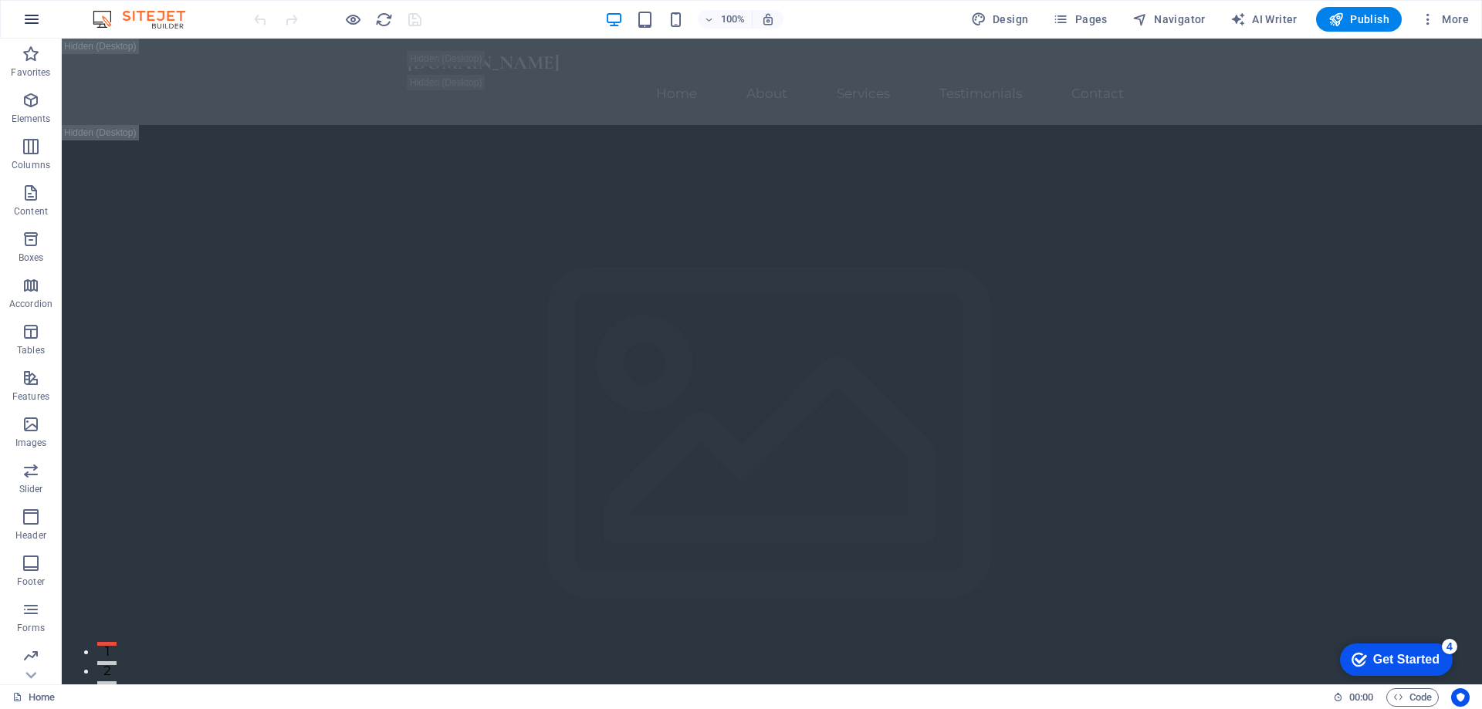
click at [24, 20] on icon "button" at bounding box center [31, 19] width 19 height 19
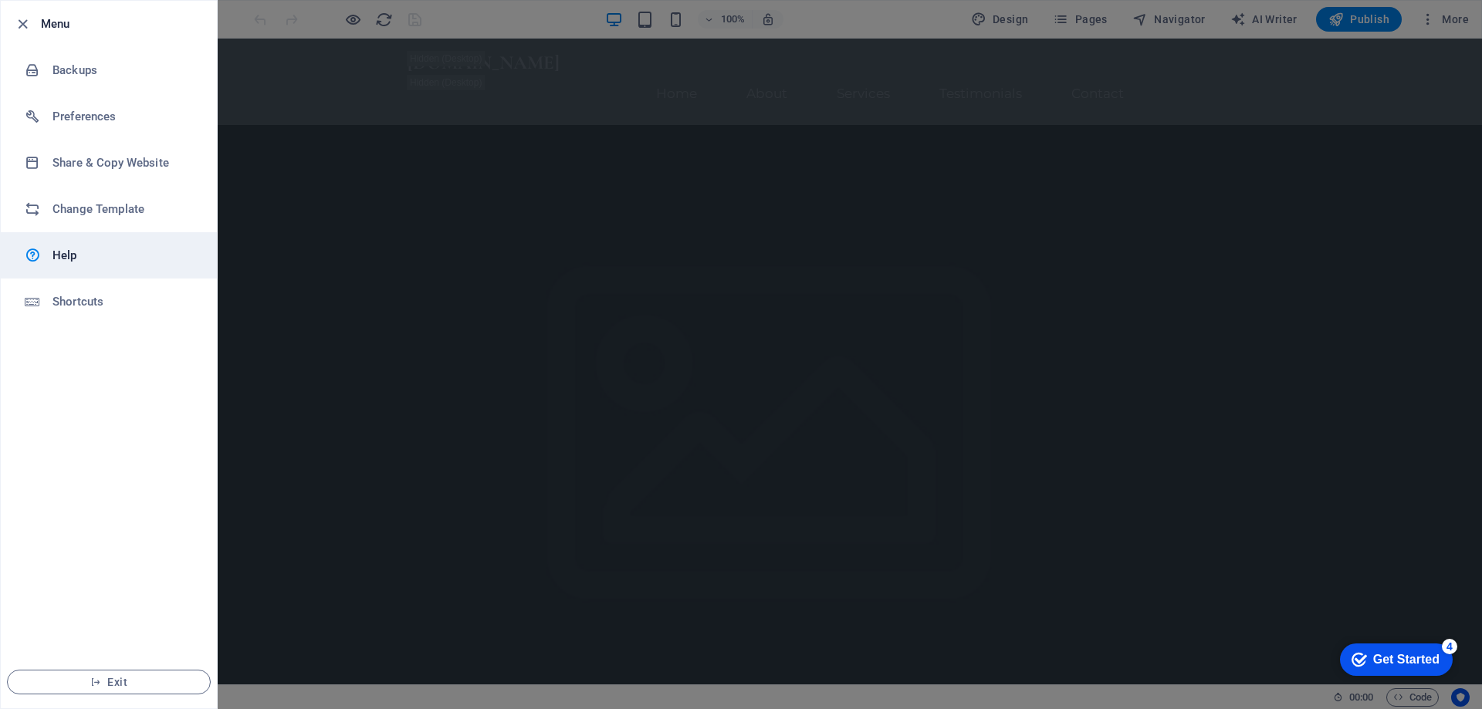
click at [93, 256] on h6 "Help" at bounding box center [123, 255] width 143 height 19
click at [23, 25] on icon "button" at bounding box center [23, 24] width 18 height 18
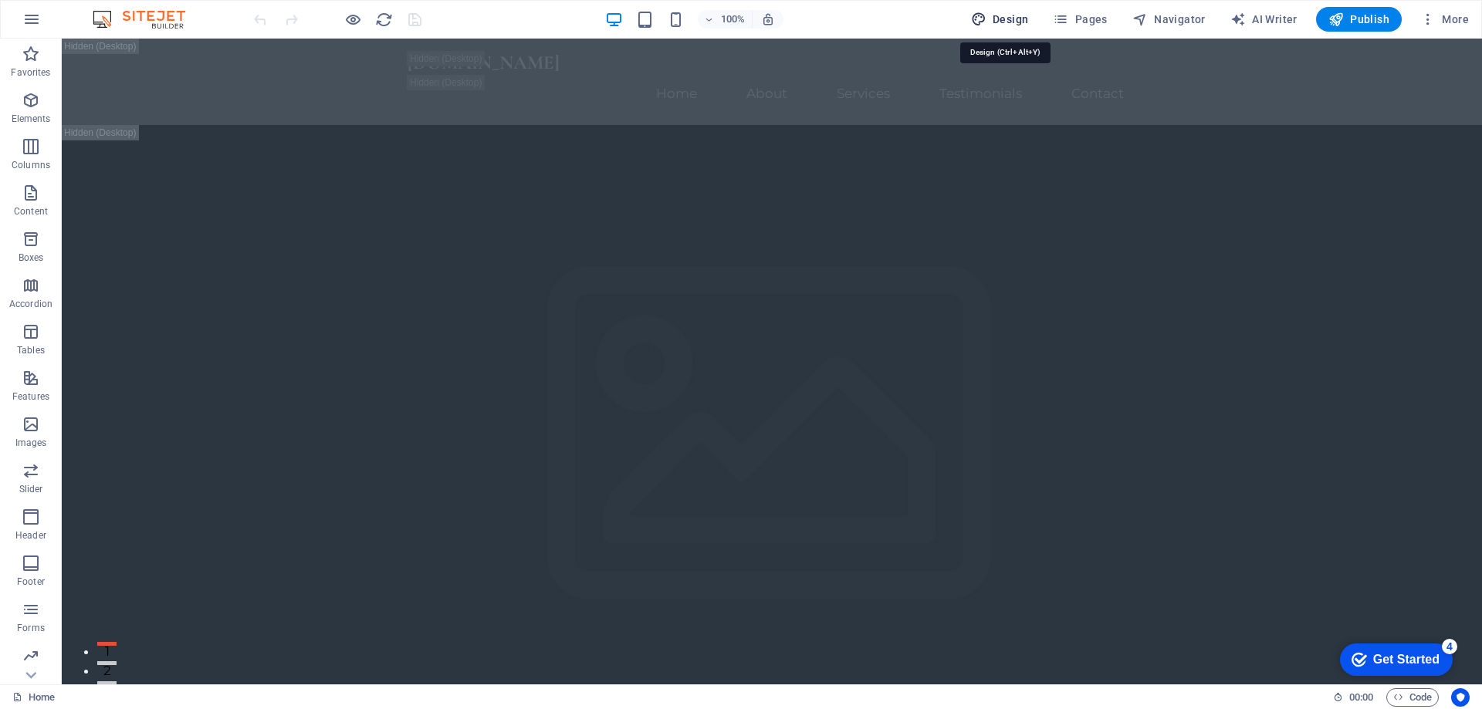
click at [1006, 19] on span "Design" at bounding box center [1000, 19] width 58 height 15
select select "px"
select select "200"
select select "px"
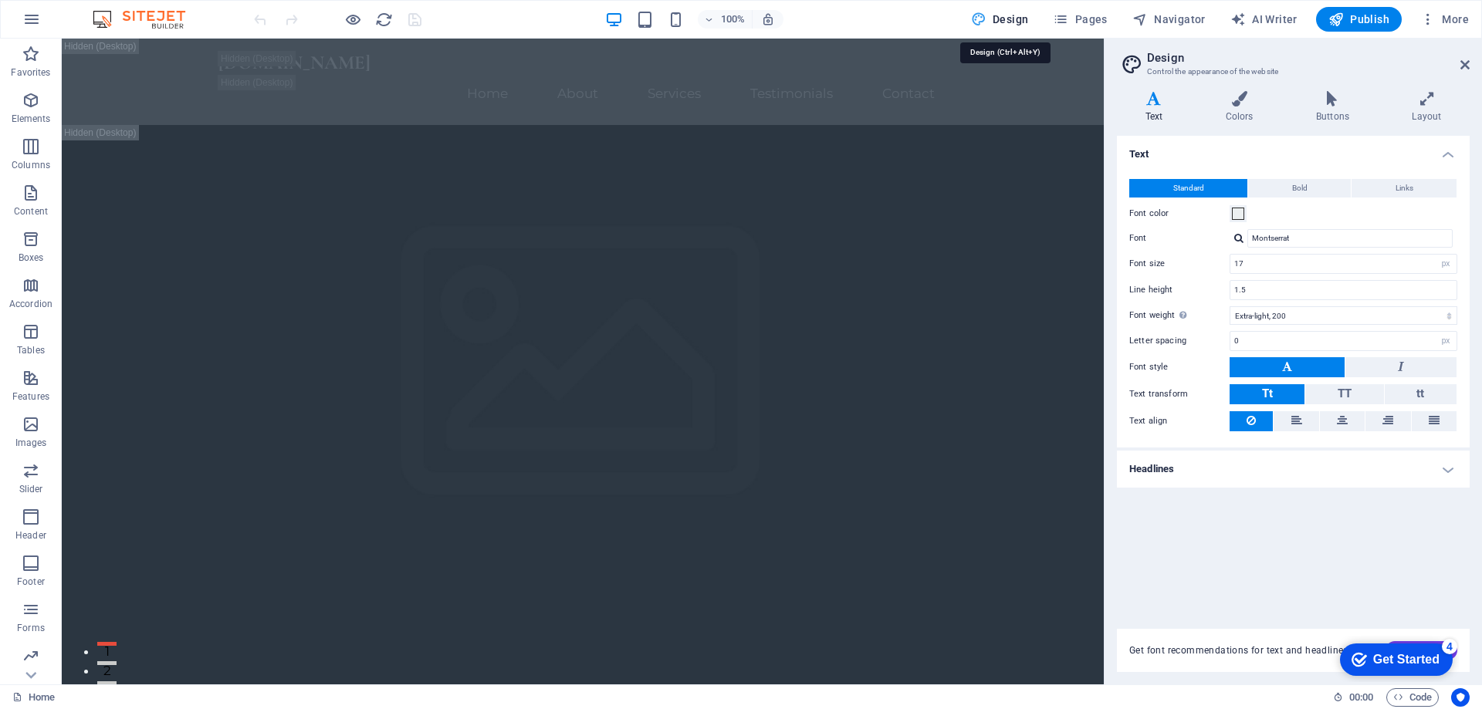
click at [1006, 19] on span "Design" at bounding box center [1000, 19] width 58 height 15
drag, startPoint x: 1463, startPoint y: 66, endPoint x: 1294, endPoint y: 52, distance: 169.6
click at [1463, 66] on icon at bounding box center [1464, 65] width 9 height 12
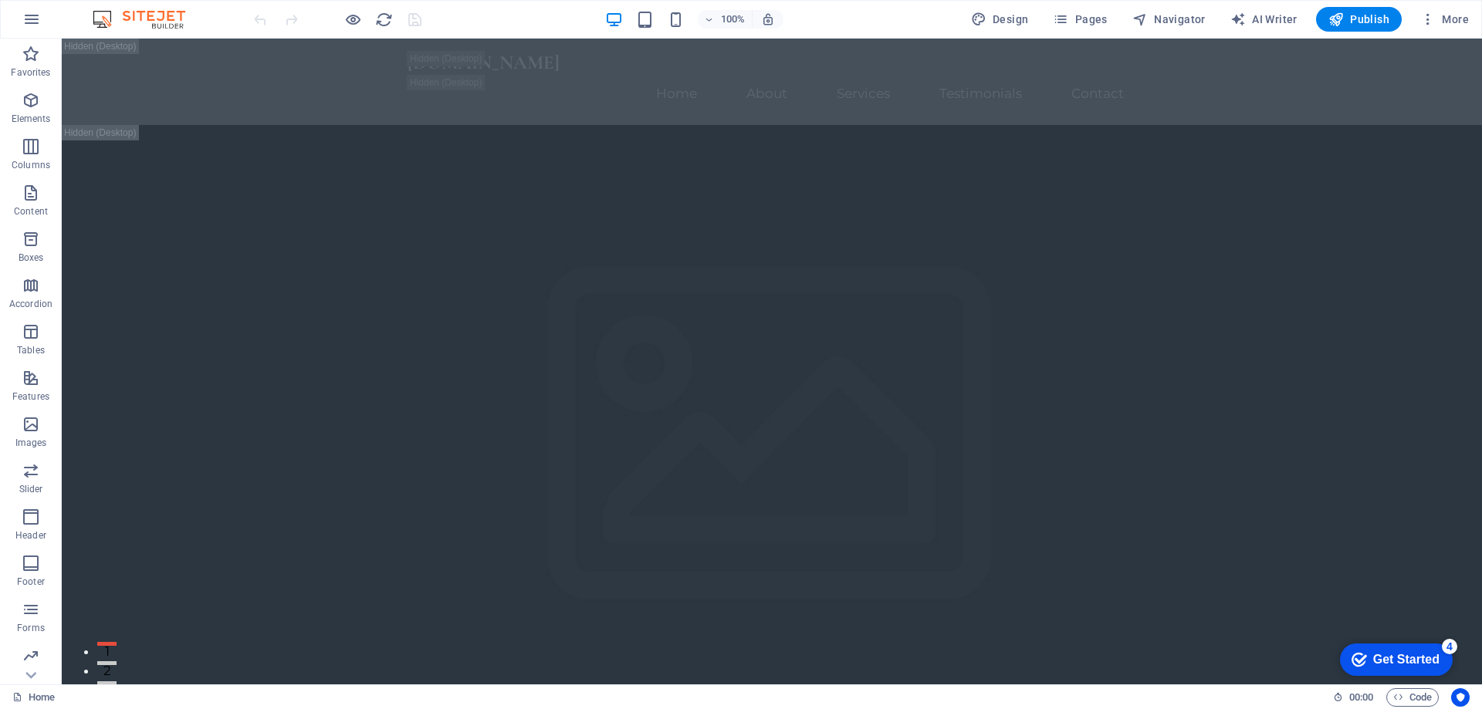
click at [154, 19] on img at bounding box center [147, 19] width 116 height 19
click at [103, 15] on img at bounding box center [147, 19] width 116 height 19
click at [136, 19] on img at bounding box center [147, 19] width 116 height 19
click at [157, 19] on img at bounding box center [147, 19] width 116 height 19
click at [1464, 13] on span "More" at bounding box center [1444, 19] width 49 height 15
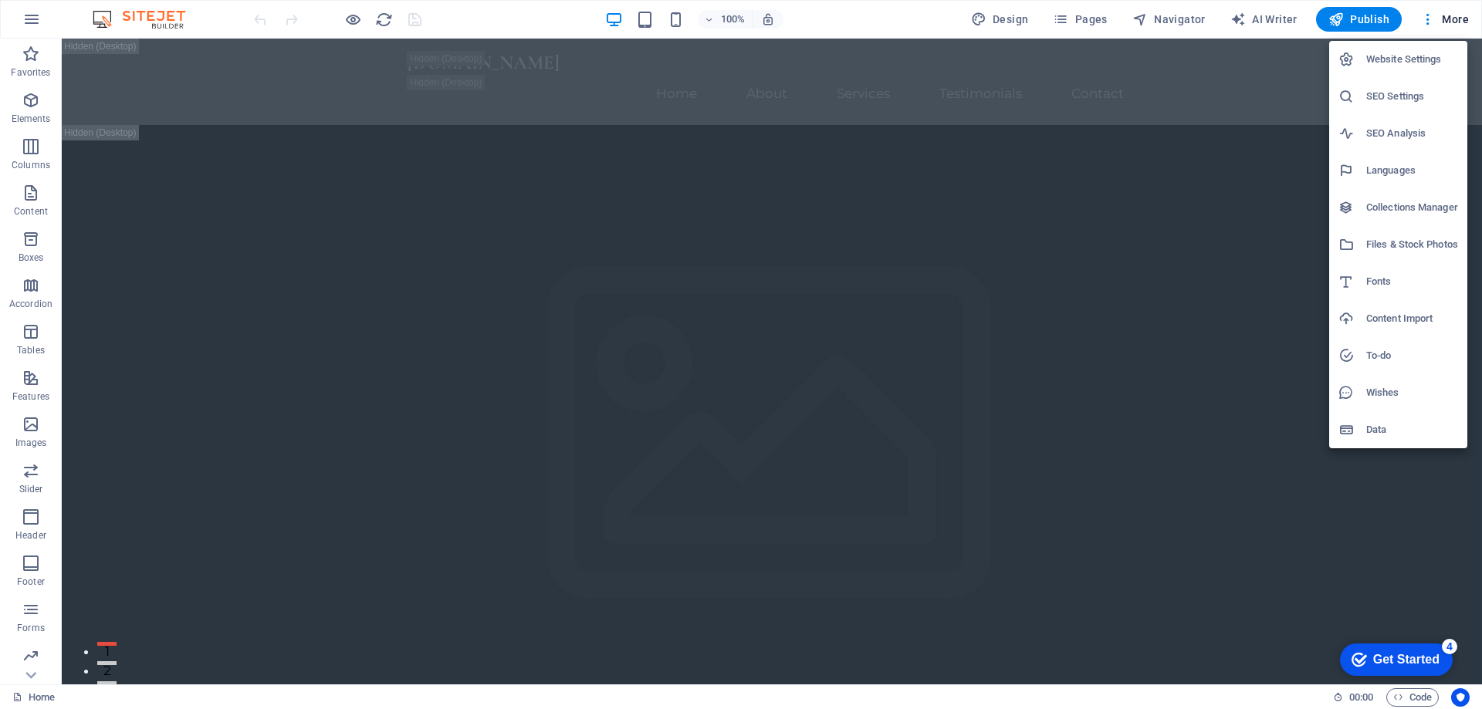
click at [1399, 321] on h6 "Content Import" at bounding box center [1412, 318] width 92 height 19
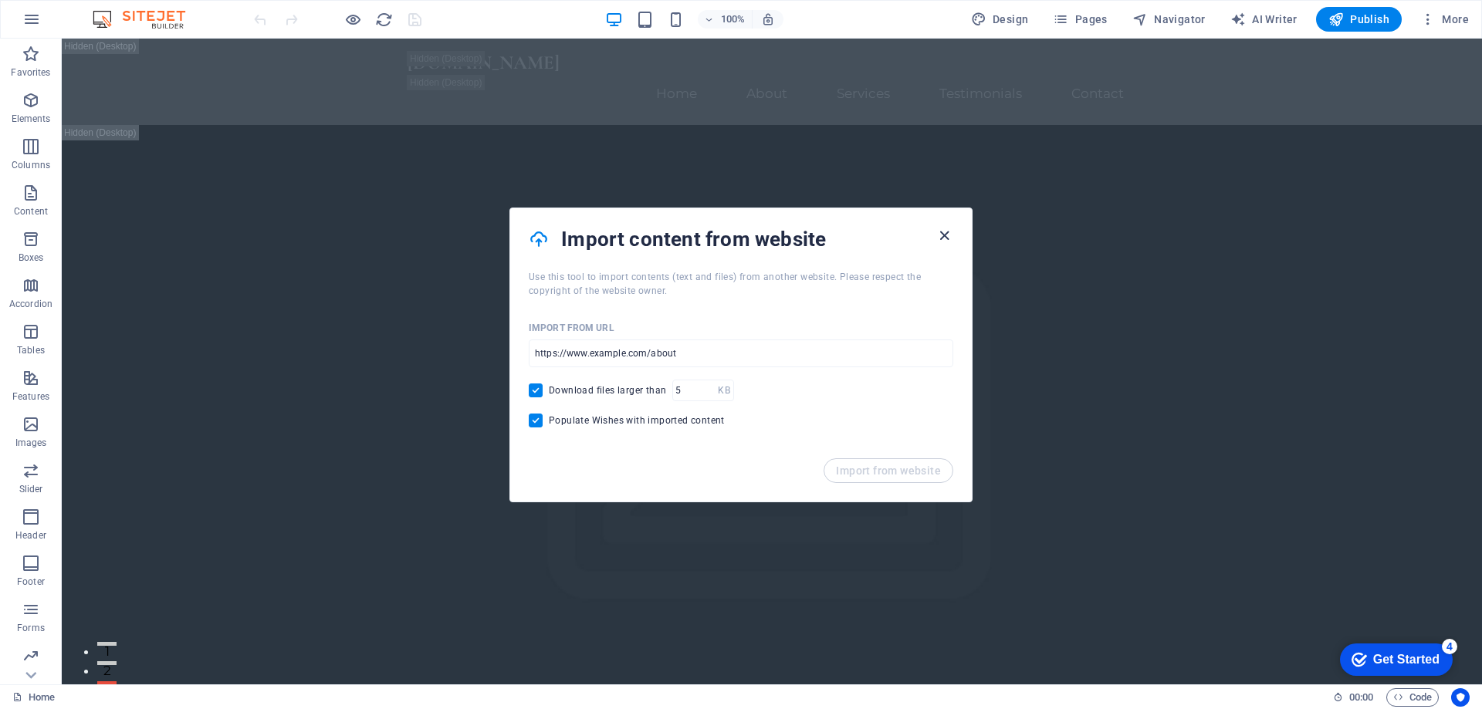
click at [945, 233] on icon "button" at bounding box center [944, 236] width 18 height 18
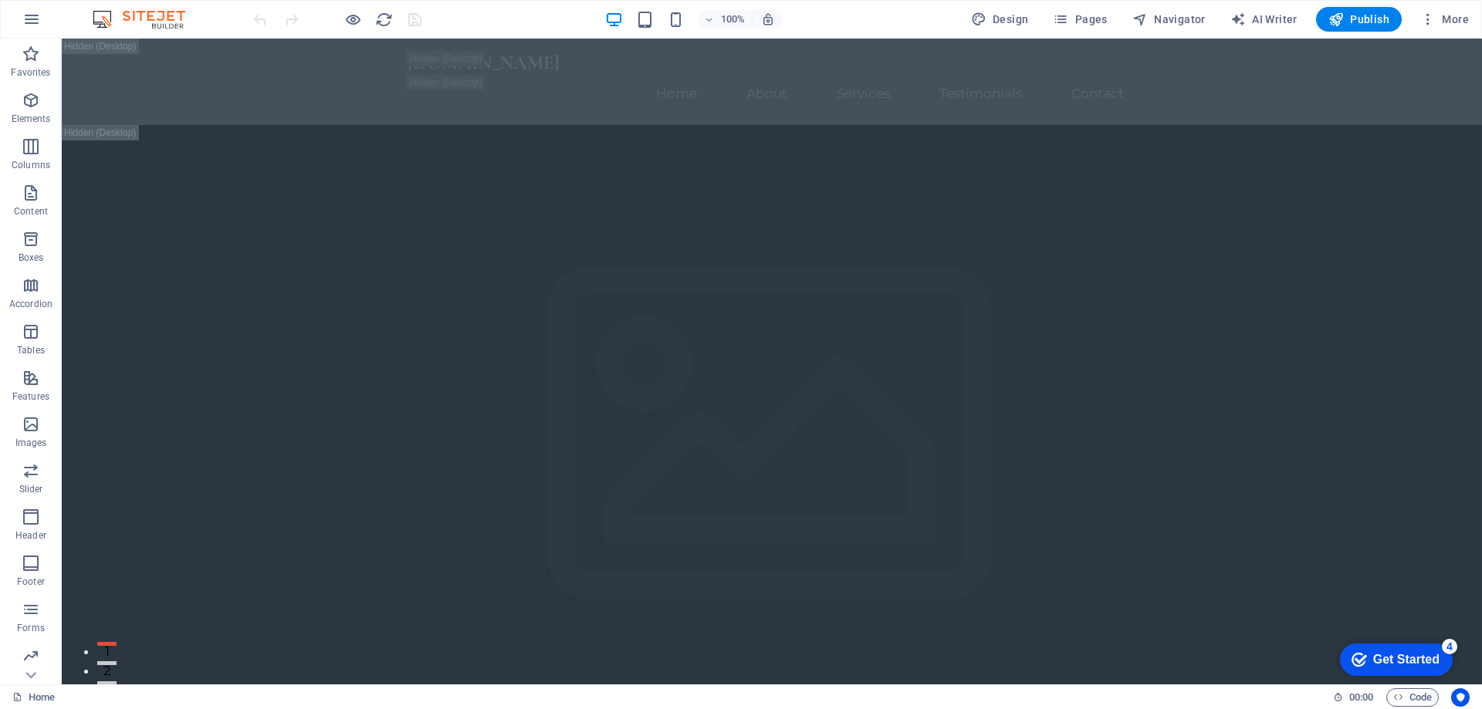
click at [127, 18] on img at bounding box center [147, 19] width 116 height 19
drag, startPoint x: 204, startPoint y: 10, endPoint x: 257, endPoint y: 12, distance: 53.3
click at [206, 9] on div "100% Design Pages Navigator AI Writer Publish More" at bounding box center [741, 19] width 1480 height 37
click at [328, 14] on div at bounding box center [322, 19] width 19 height 19
click at [380, 22] on icon "reload" at bounding box center [384, 20] width 18 height 18
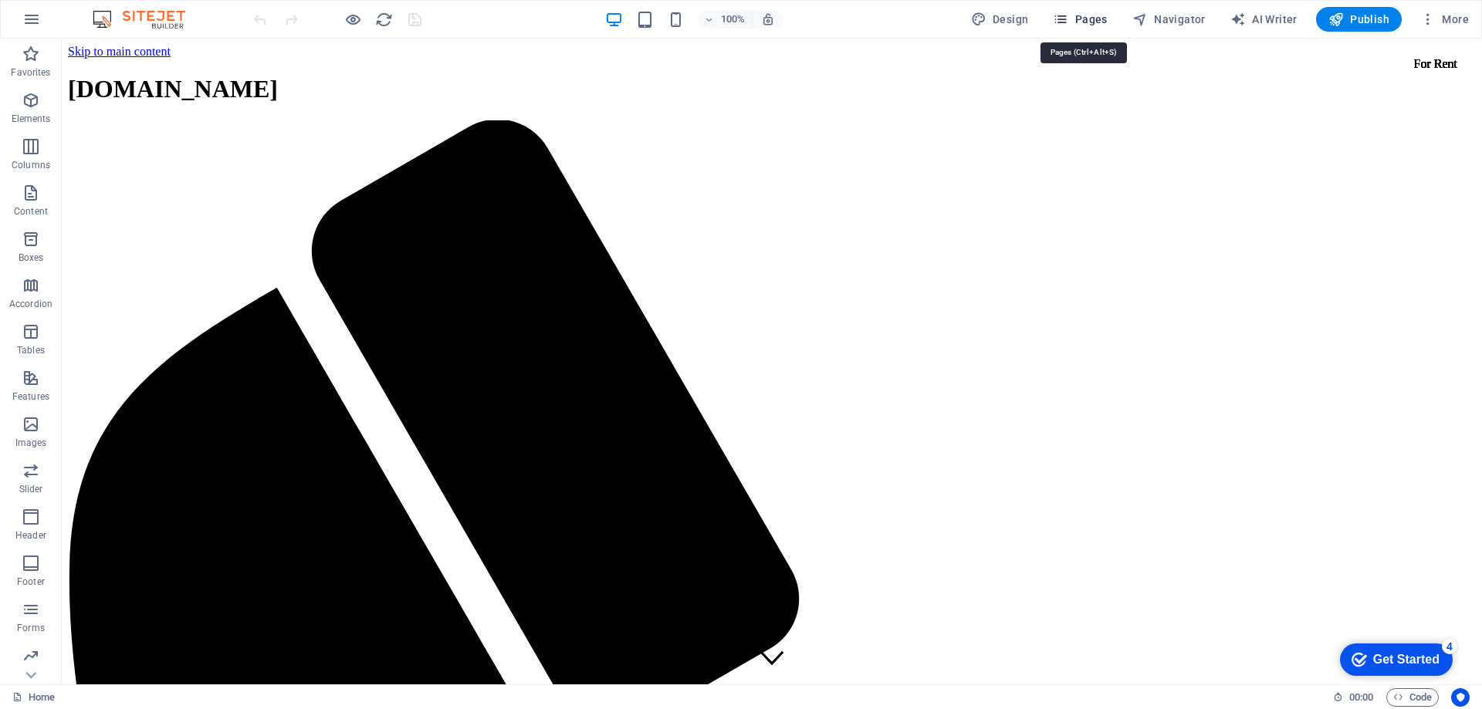
click at [1078, 21] on span "Pages" at bounding box center [1080, 19] width 54 height 15
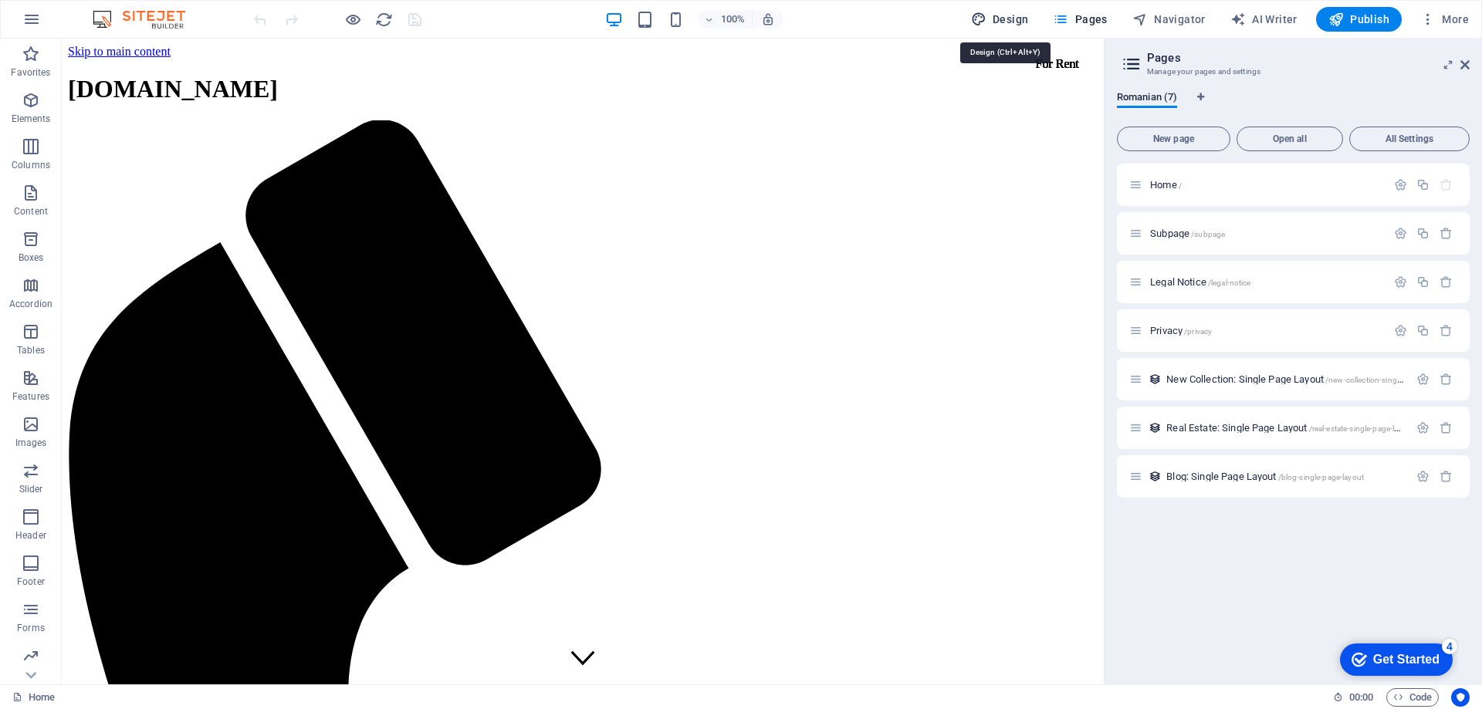
click at [1007, 15] on span "Design" at bounding box center [1000, 19] width 58 height 15
select select "px"
select select "200"
select select "px"
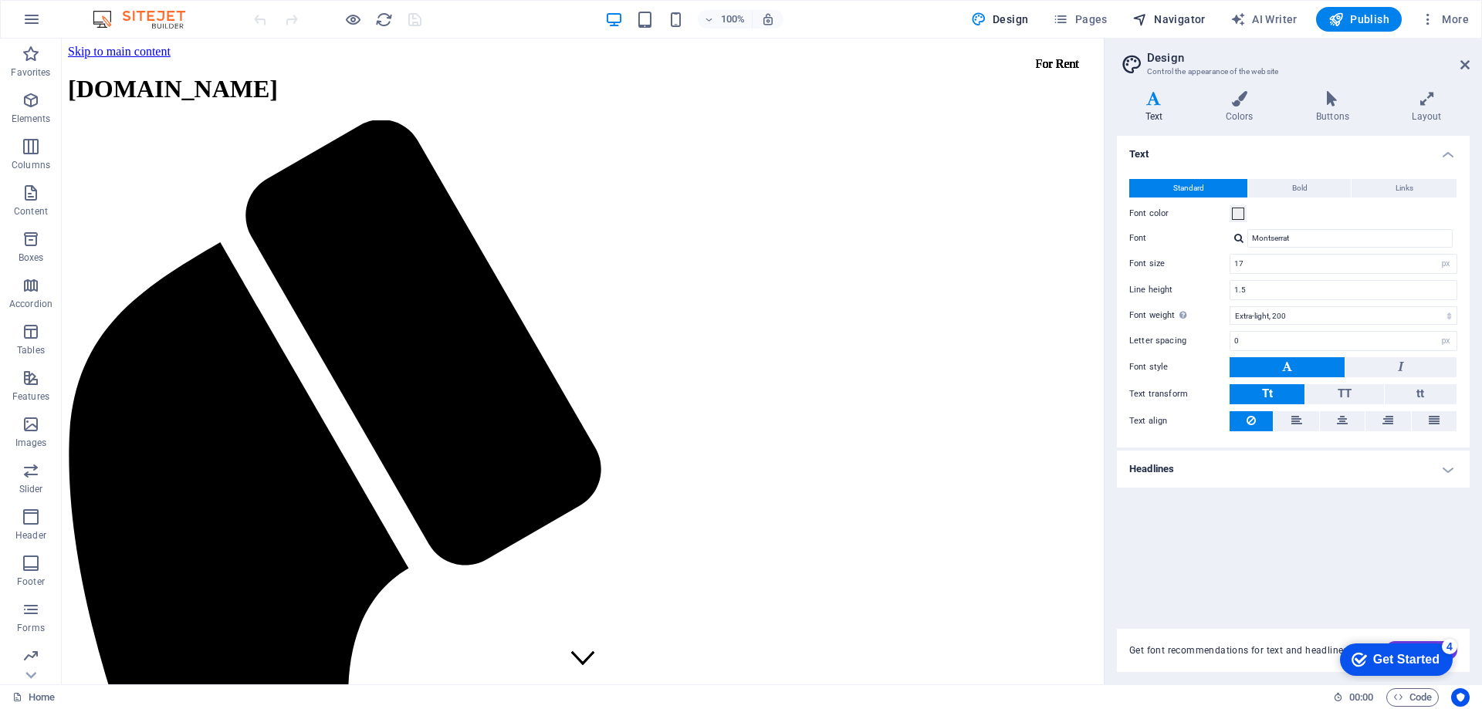
click at [1168, 19] on span "Navigator" at bounding box center [1168, 19] width 73 height 15
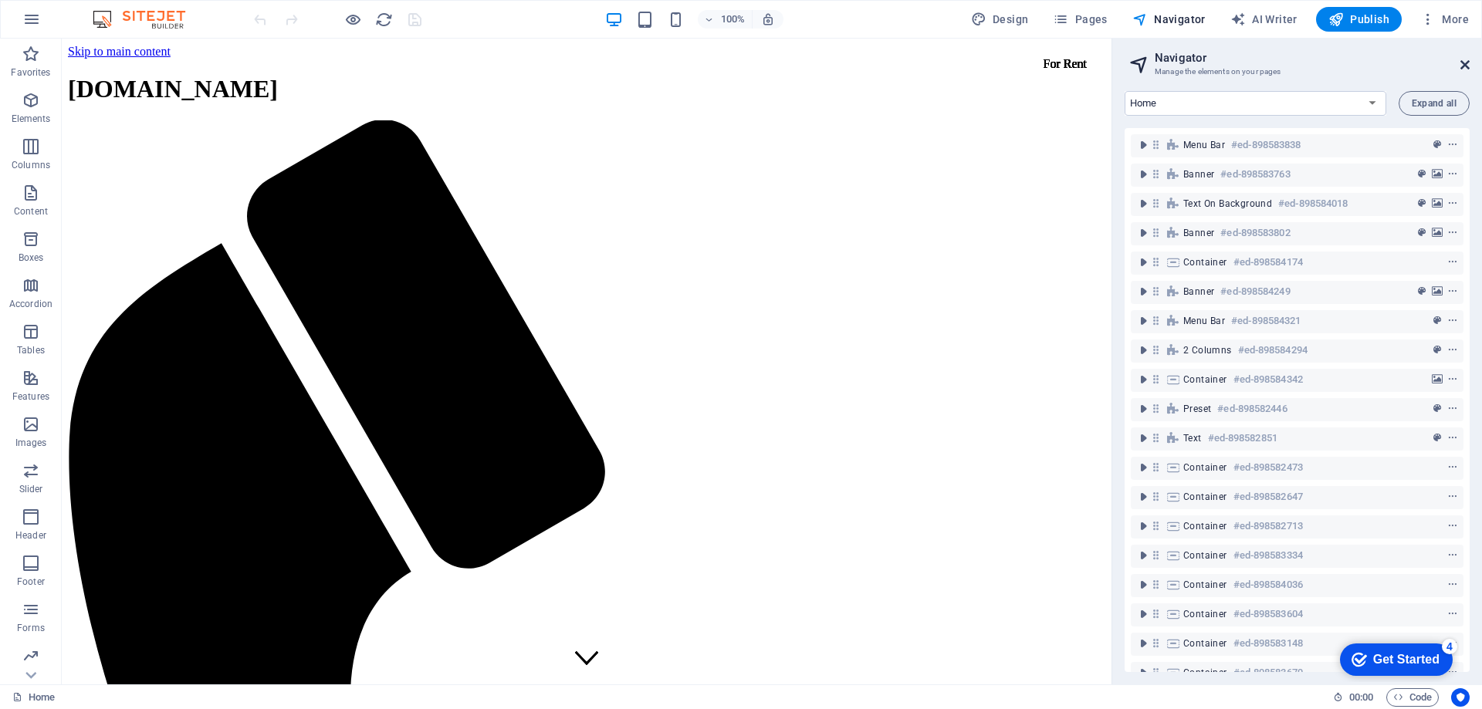
click at [1464, 66] on icon at bounding box center [1464, 65] width 9 height 12
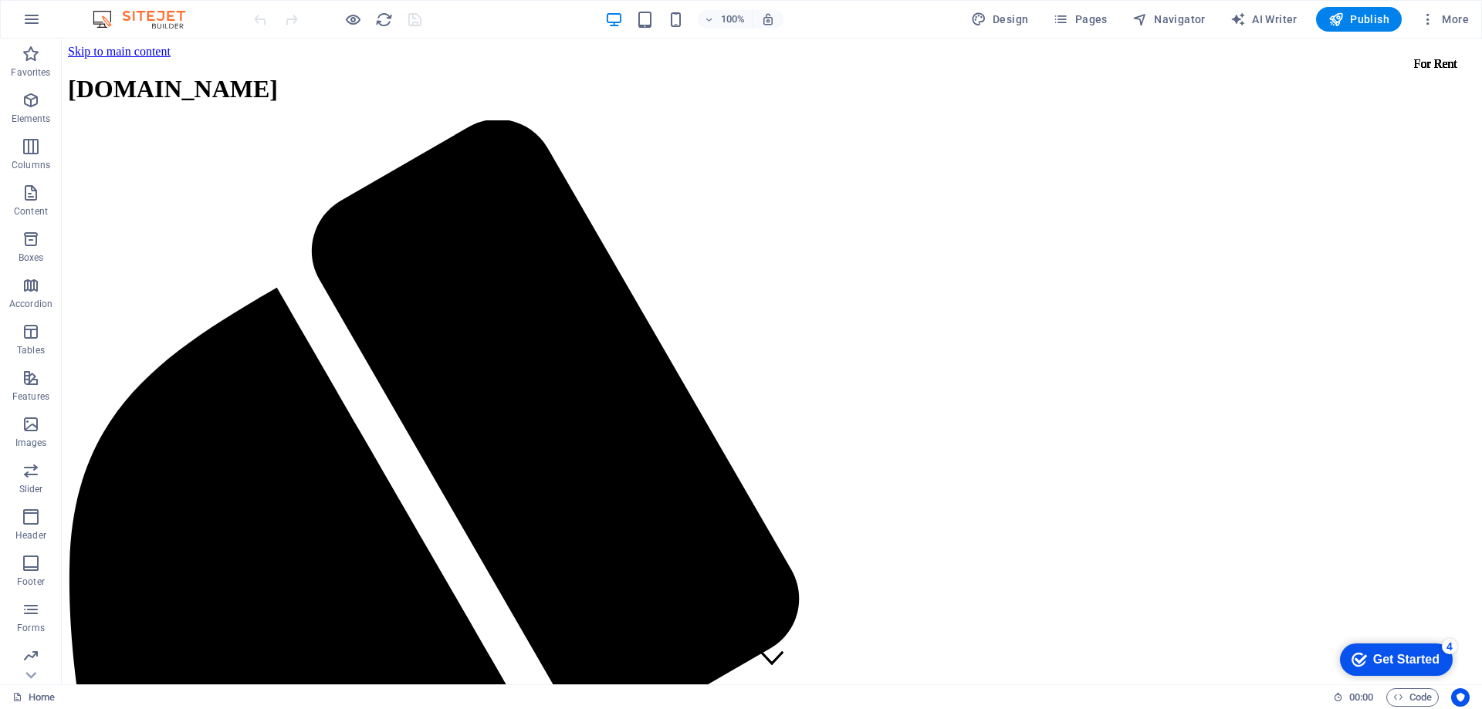
click at [1450, 643] on div "4" at bounding box center [1449, 646] width 15 height 15
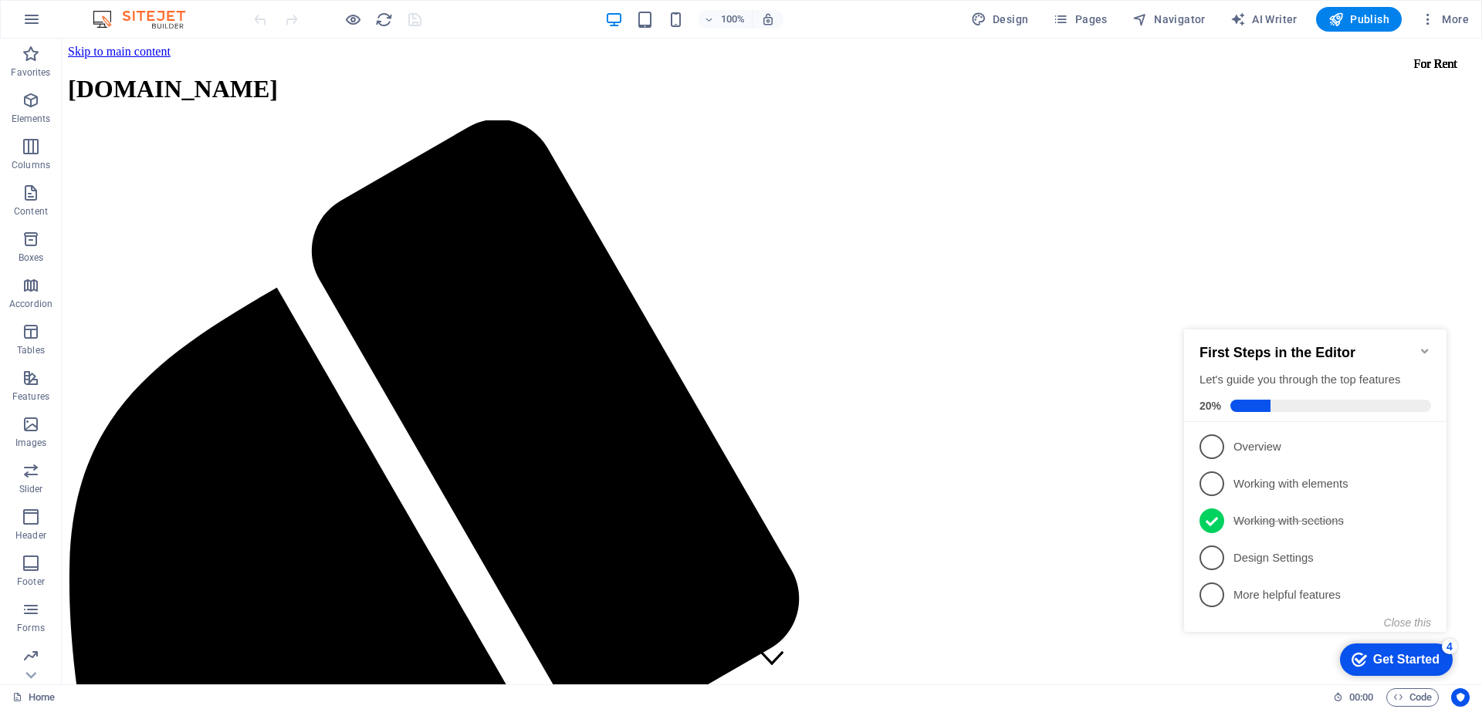
click at [1428, 349] on icon "Minimize checklist" at bounding box center [1424, 351] width 7 height 5
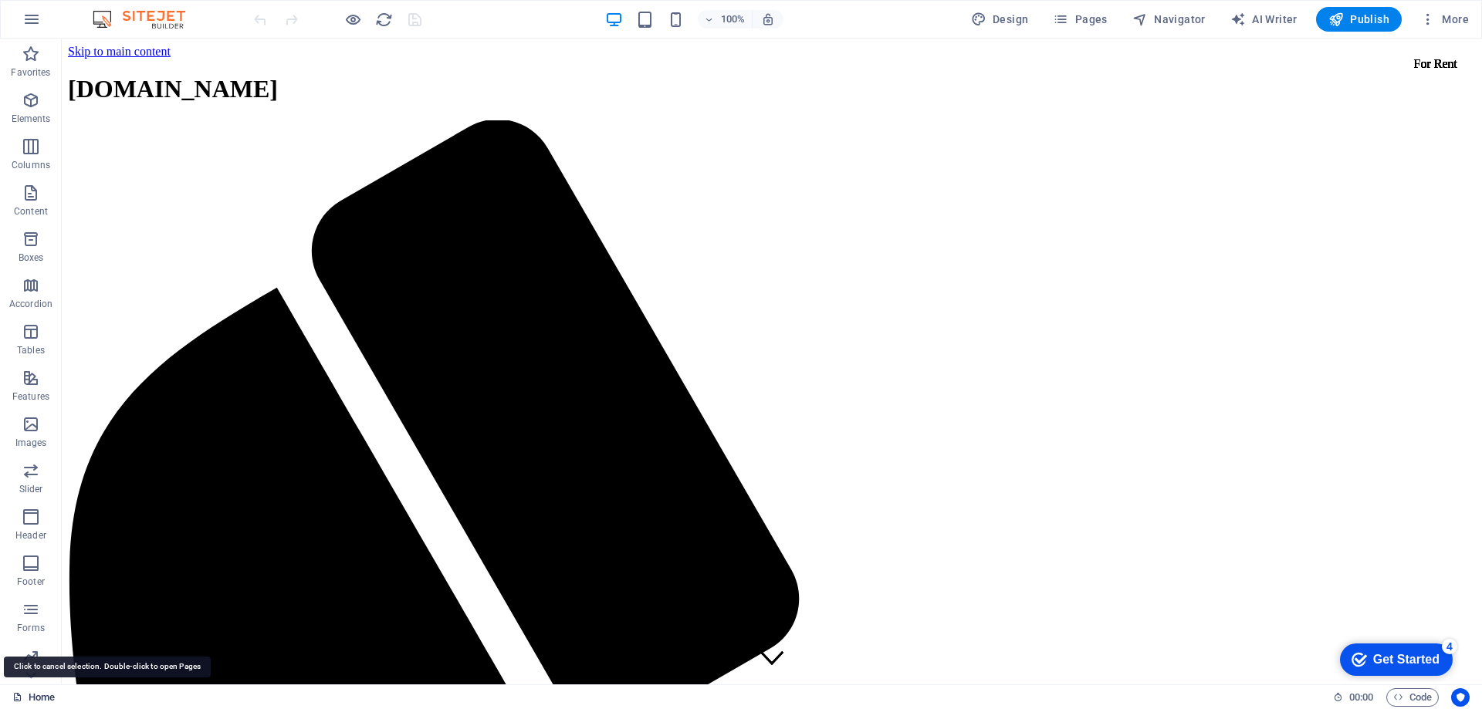
click at [36, 694] on link "Home" at bounding box center [33, 697] width 42 height 19
click at [31, 65] on span "Favorites" at bounding box center [31, 63] width 62 height 37
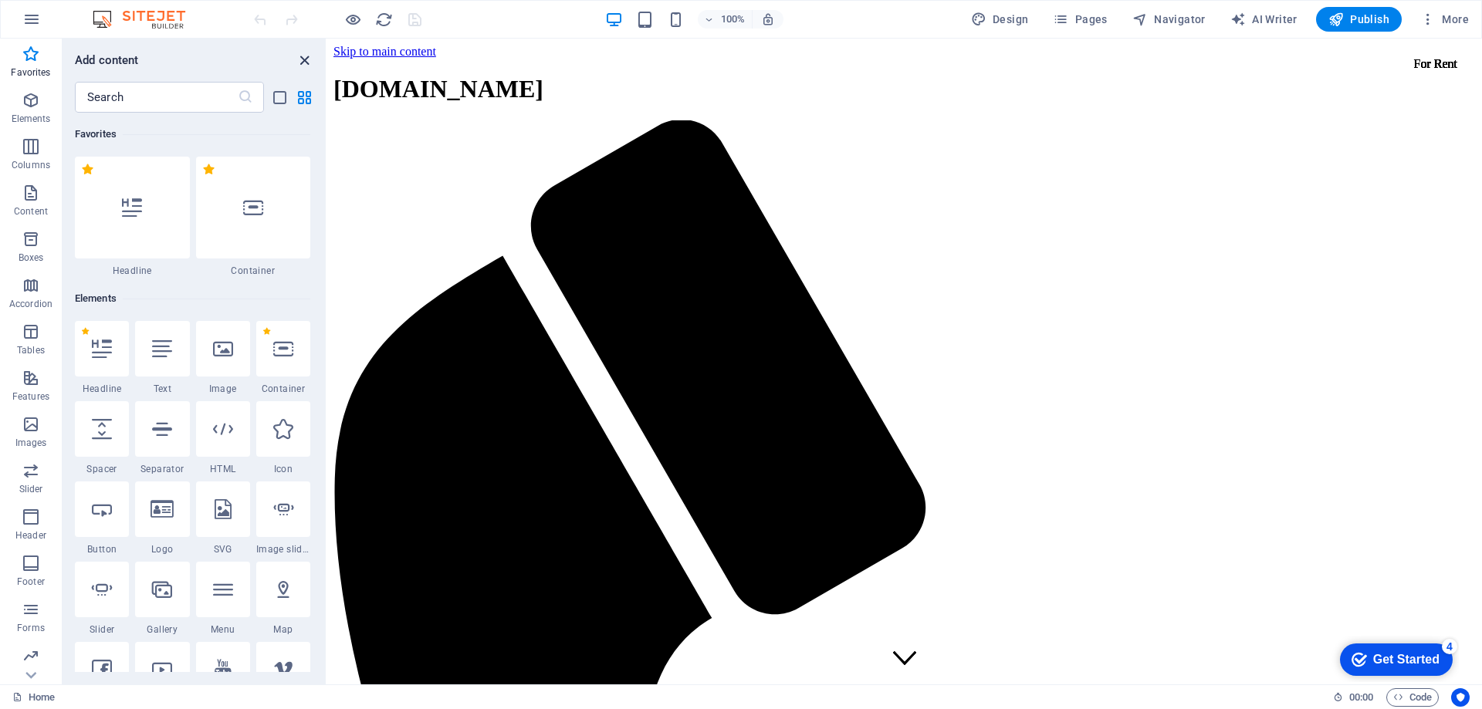
click at [305, 59] on icon "close panel" at bounding box center [305, 61] width 18 height 18
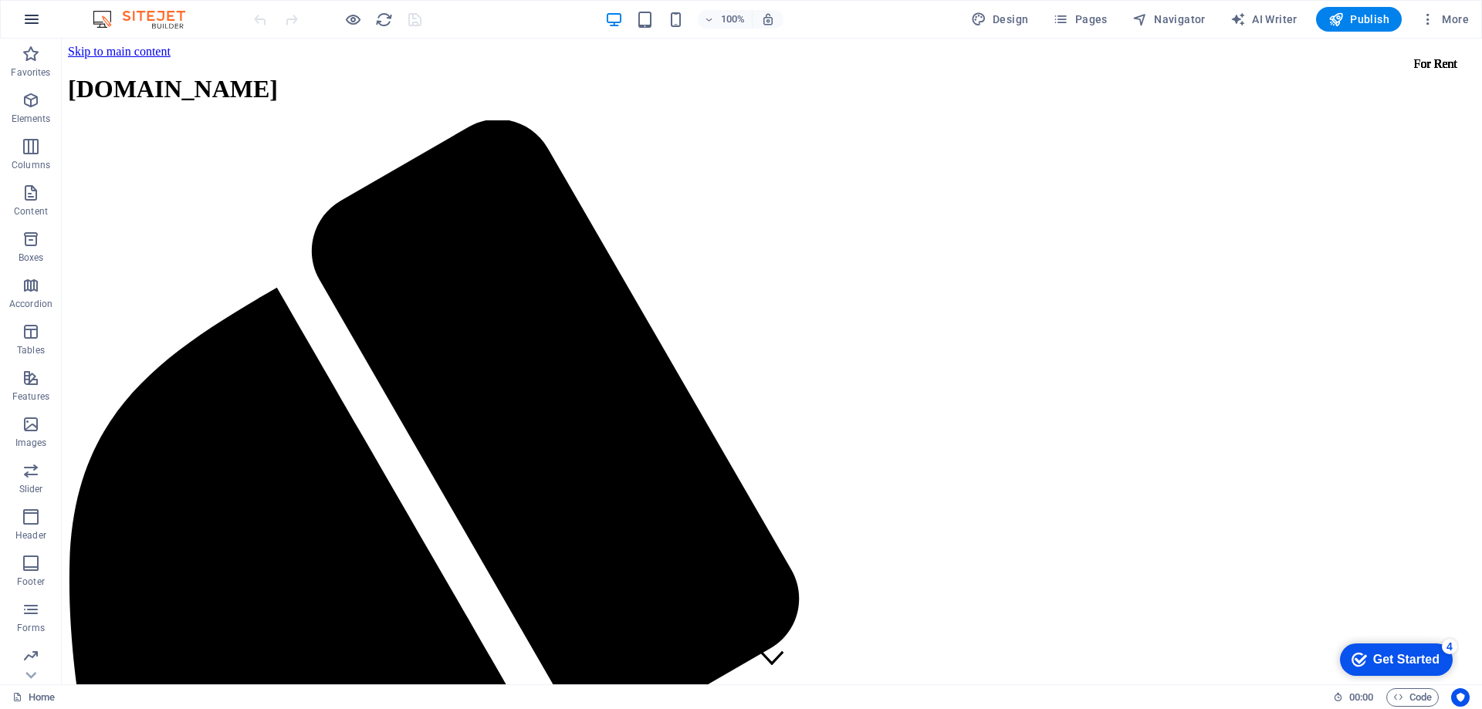
click at [26, 13] on icon "button" at bounding box center [31, 19] width 19 height 19
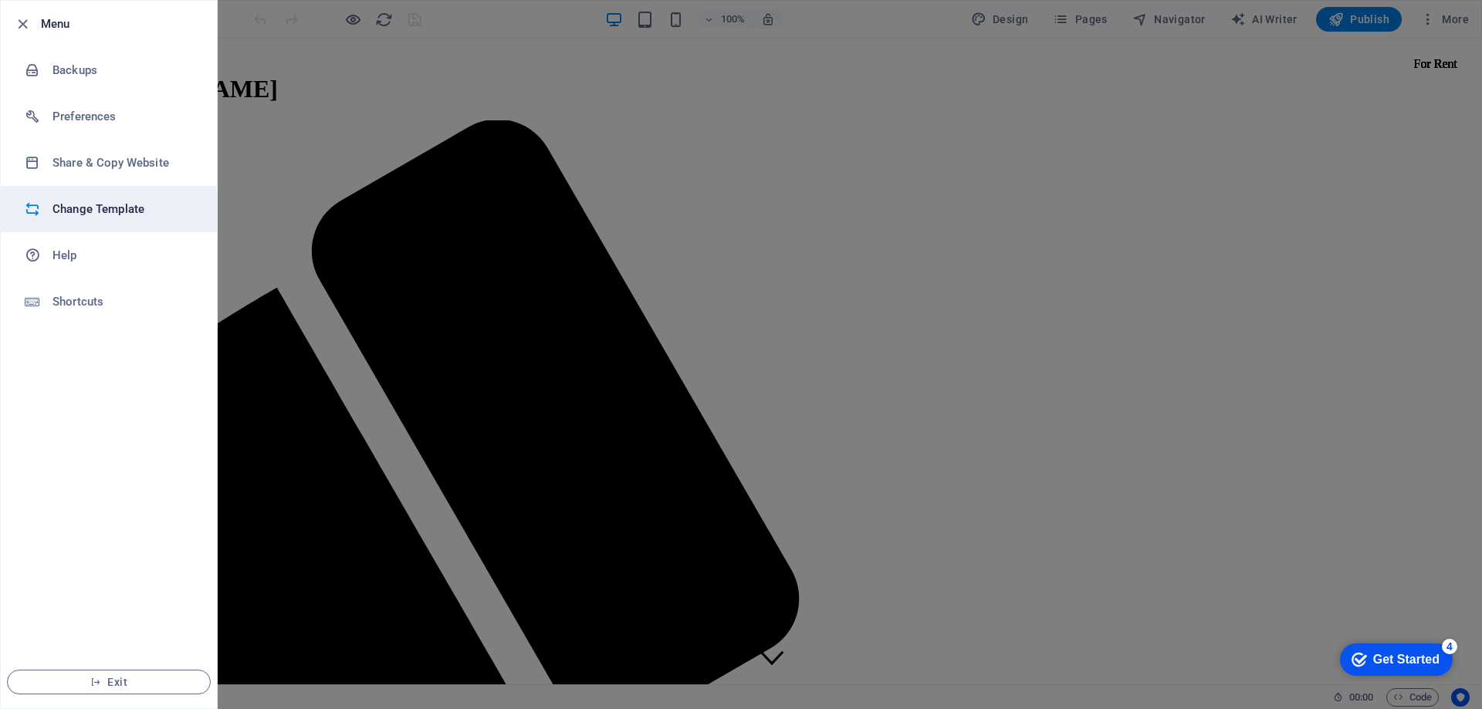
click at [144, 211] on h6 "Change Template" at bounding box center [123, 209] width 143 height 19
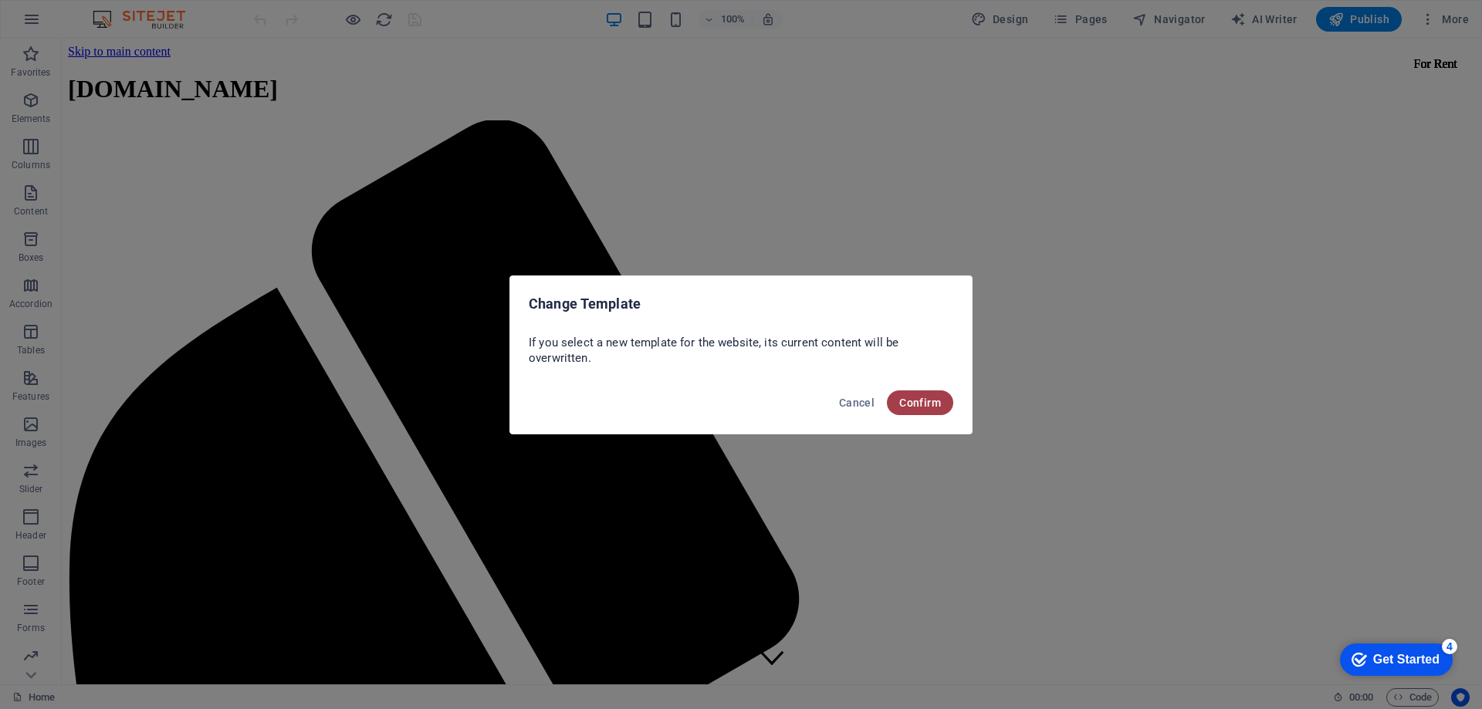
click at [908, 398] on span "Confirm" at bounding box center [920, 403] width 42 height 12
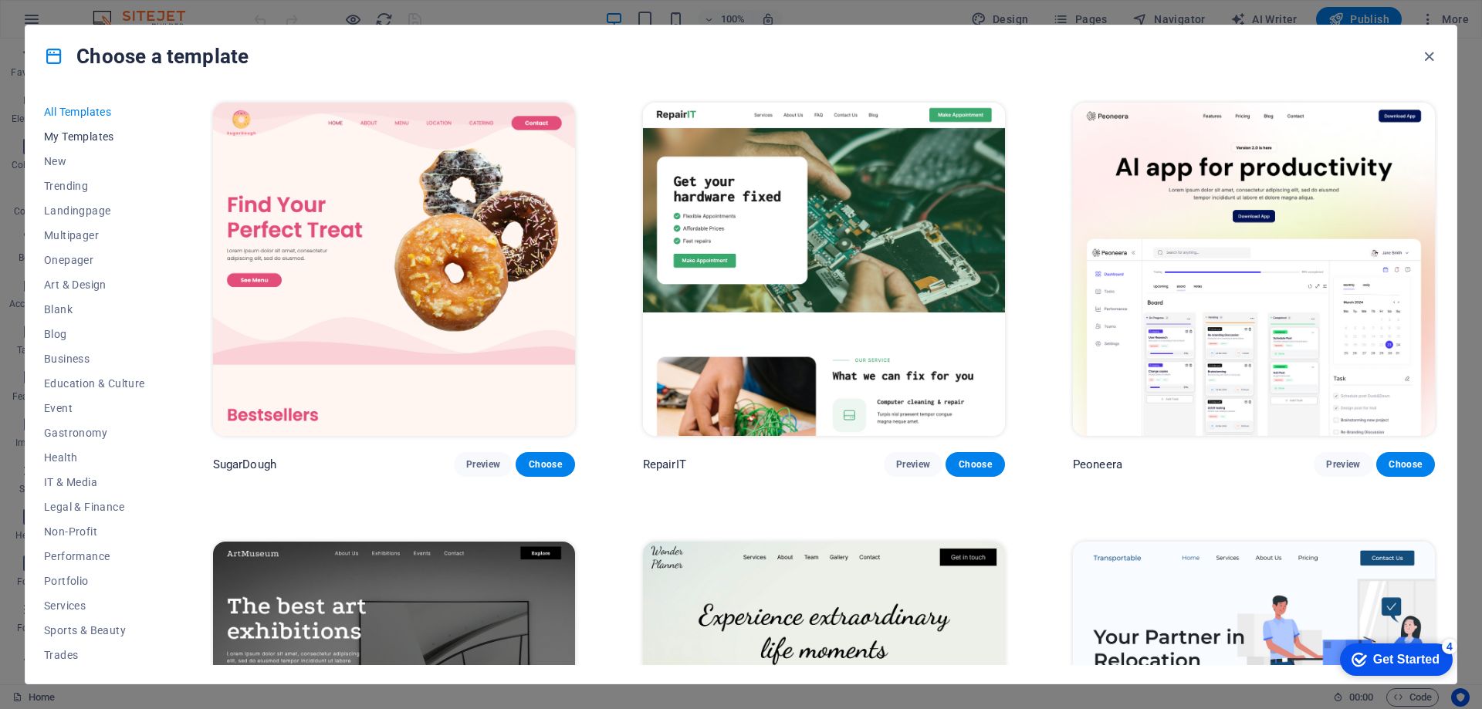
click at [94, 140] on span "My Templates" at bounding box center [94, 136] width 101 height 12
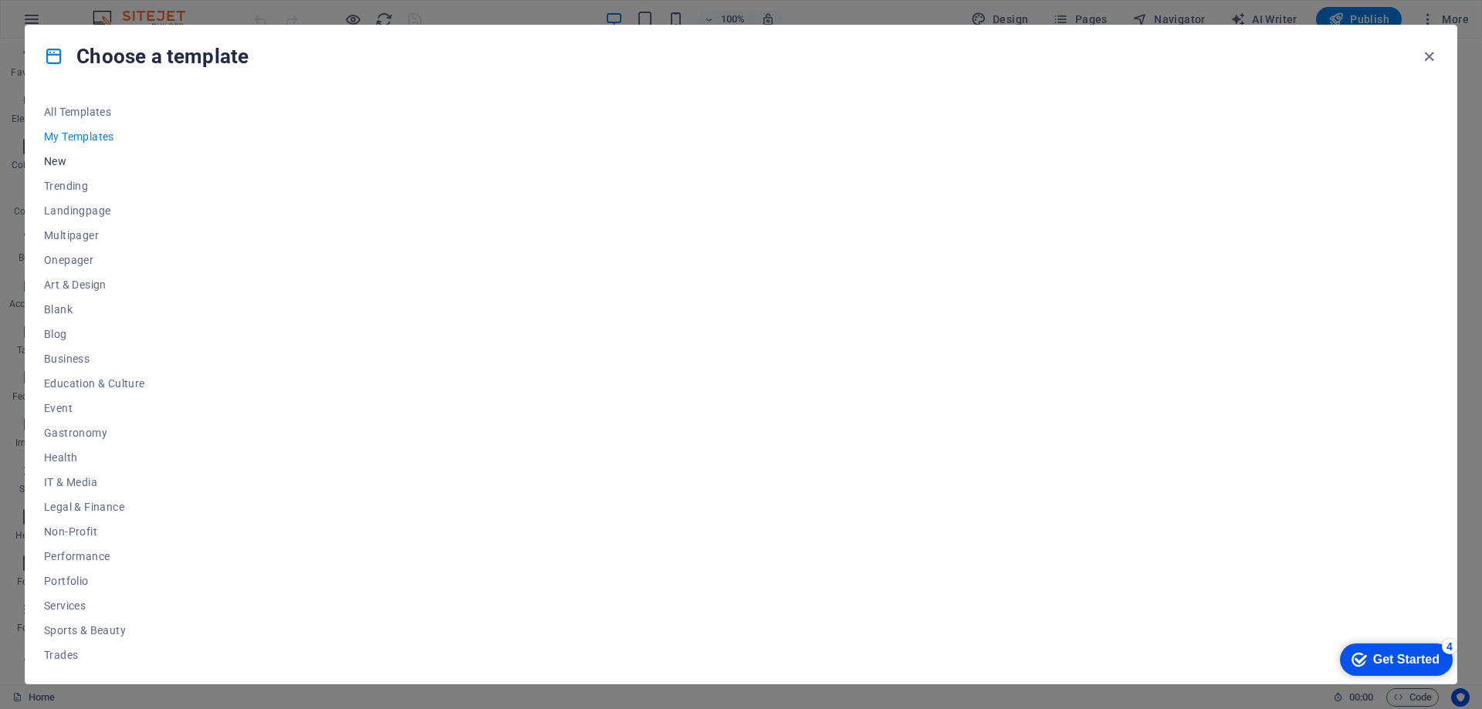
click at [50, 161] on span "New" at bounding box center [94, 161] width 101 height 12
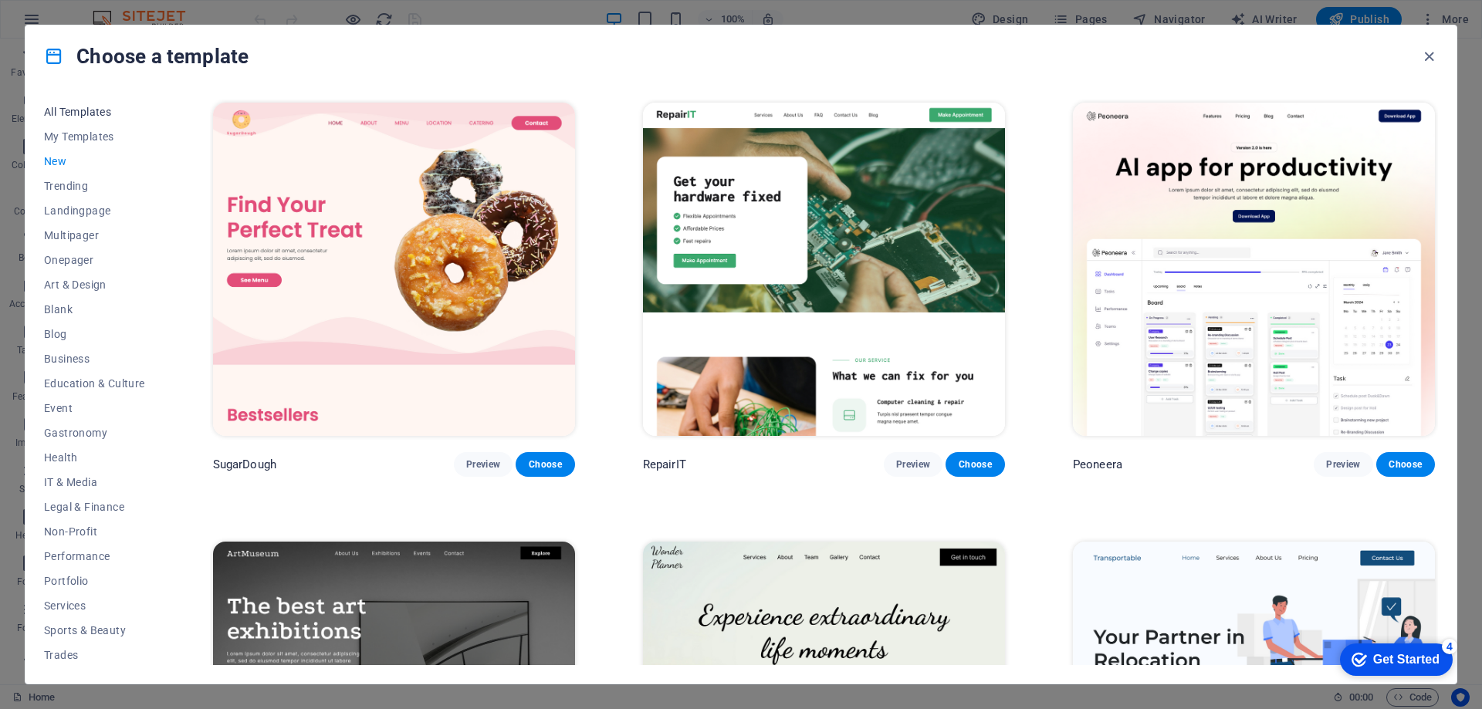
click at [71, 109] on span "All Templates" at bounding box center [94, 112] width 101 height 12
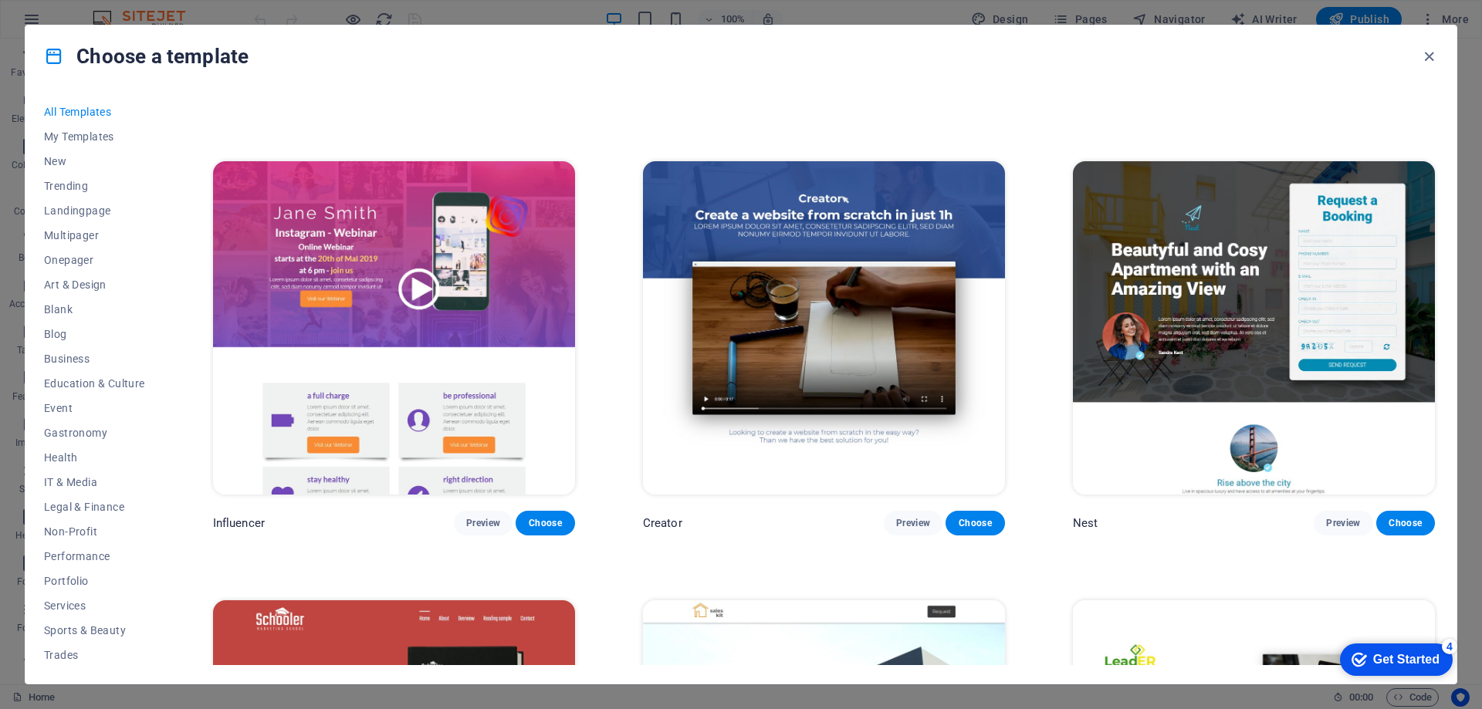
scroll to position [21819, 0]
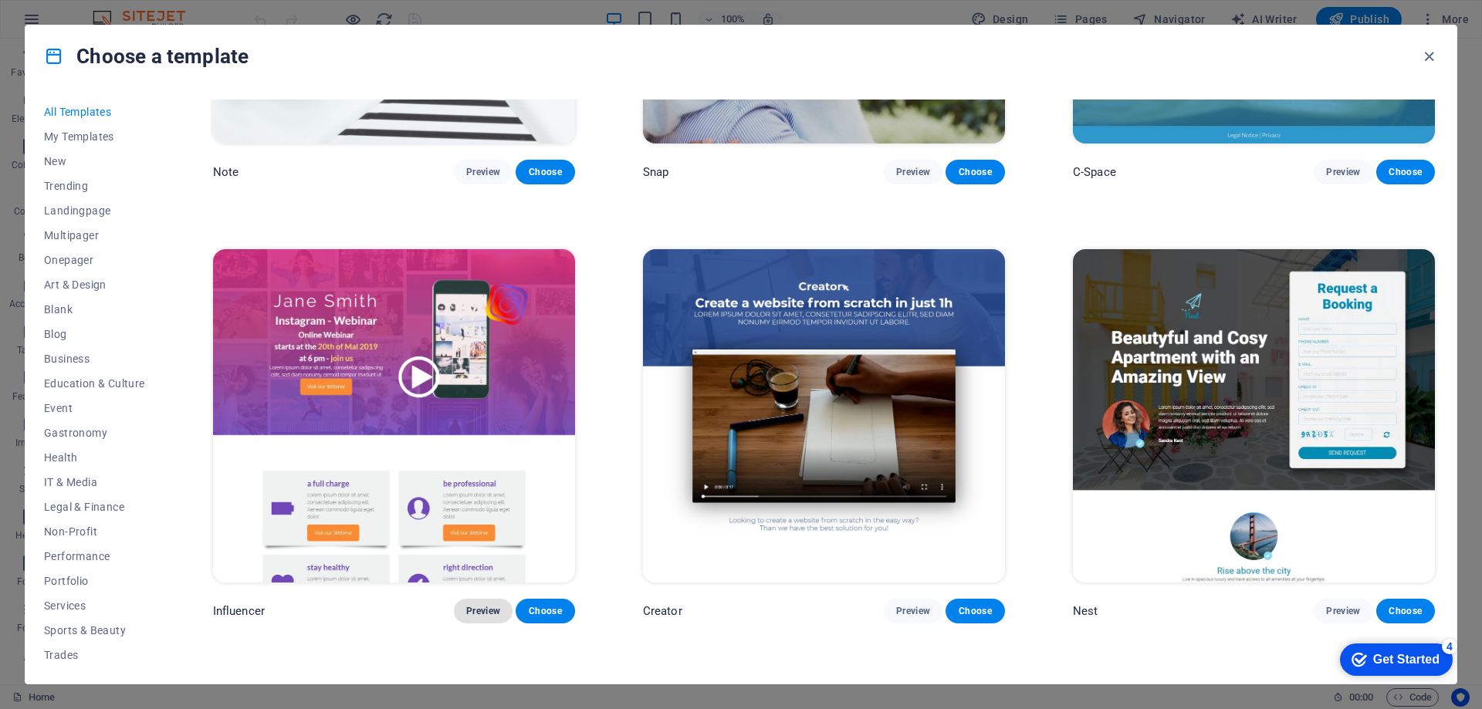
click at [473, 599] on button "Preview" at bounding box center [483, 611] width 59 height 25
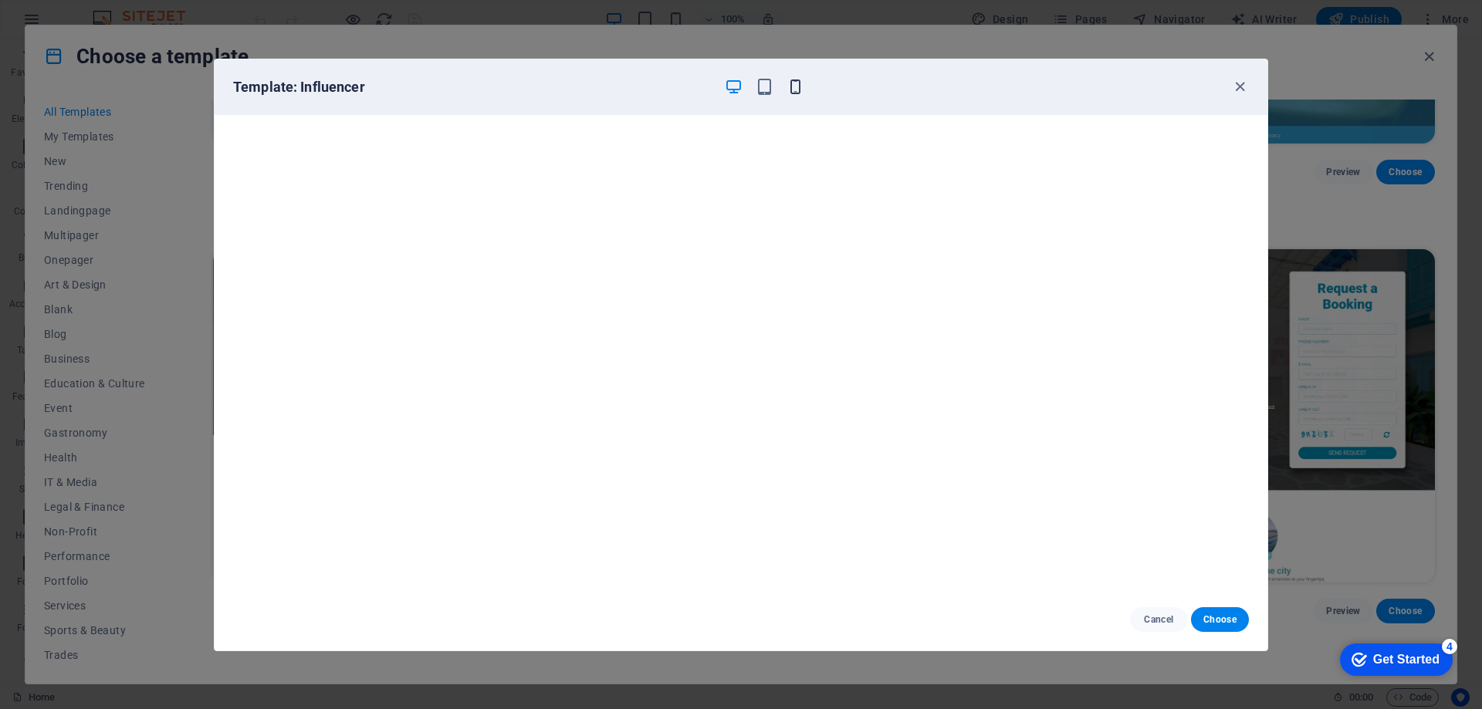
click at [793, 93] on icon "button" at bounding box center [795, 87] width 18 height 18
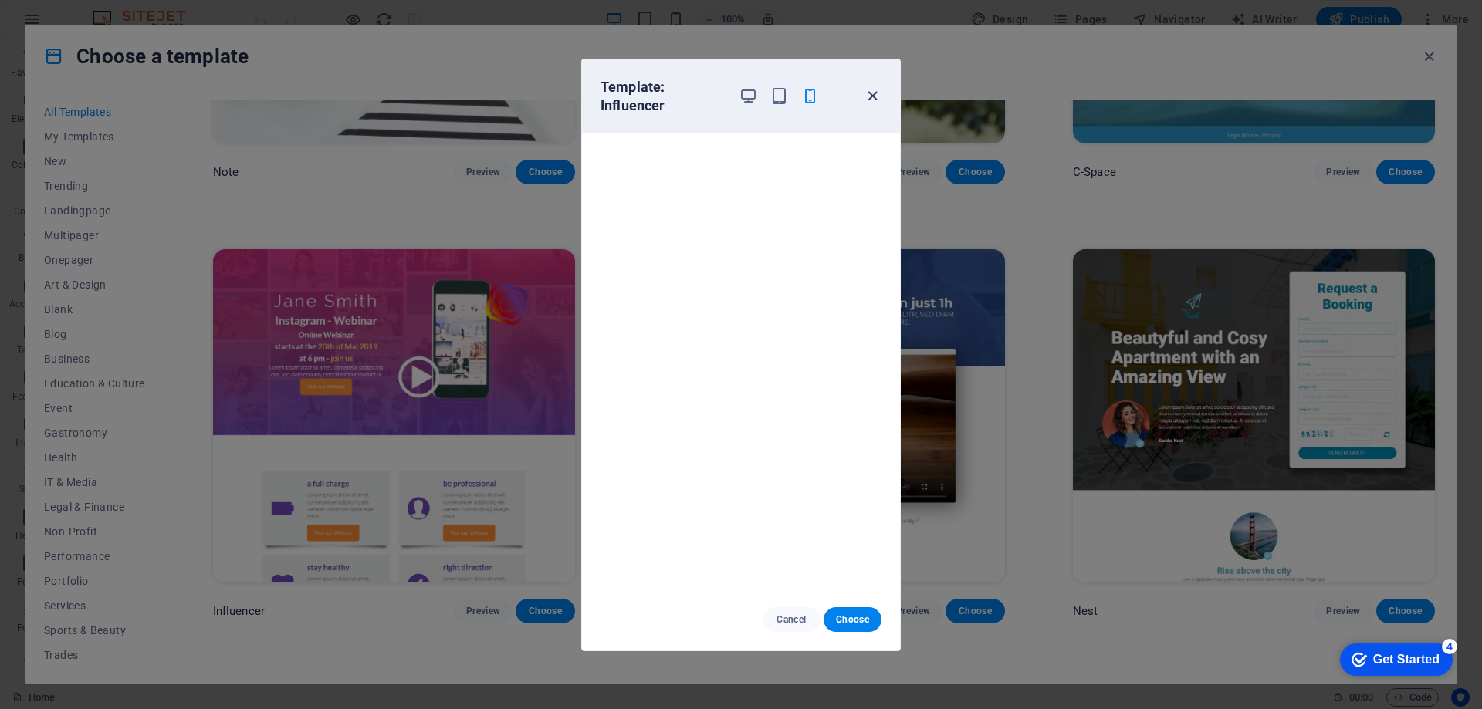
click at [870, 99] on icon "button" at bounding box center [873, 96] width 18 height 18
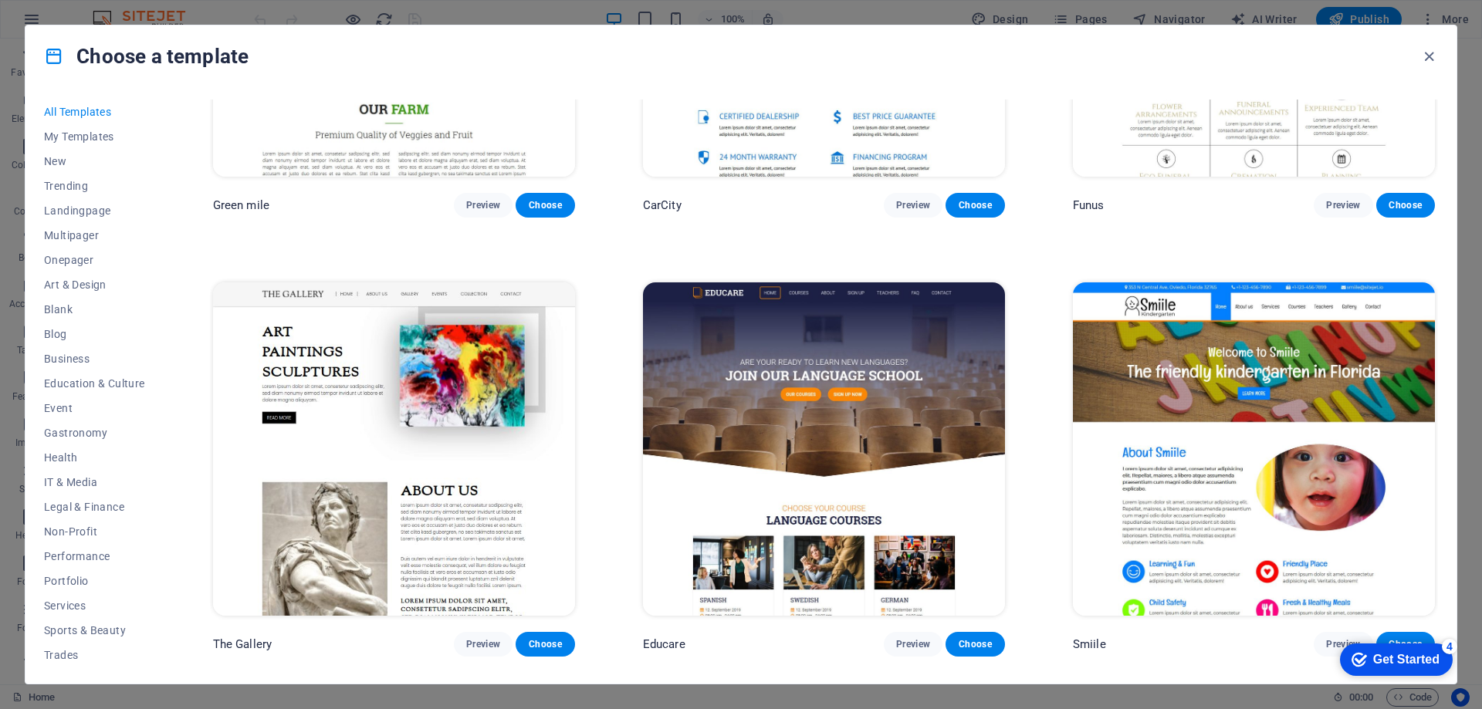
scroll to position [13021, 0]
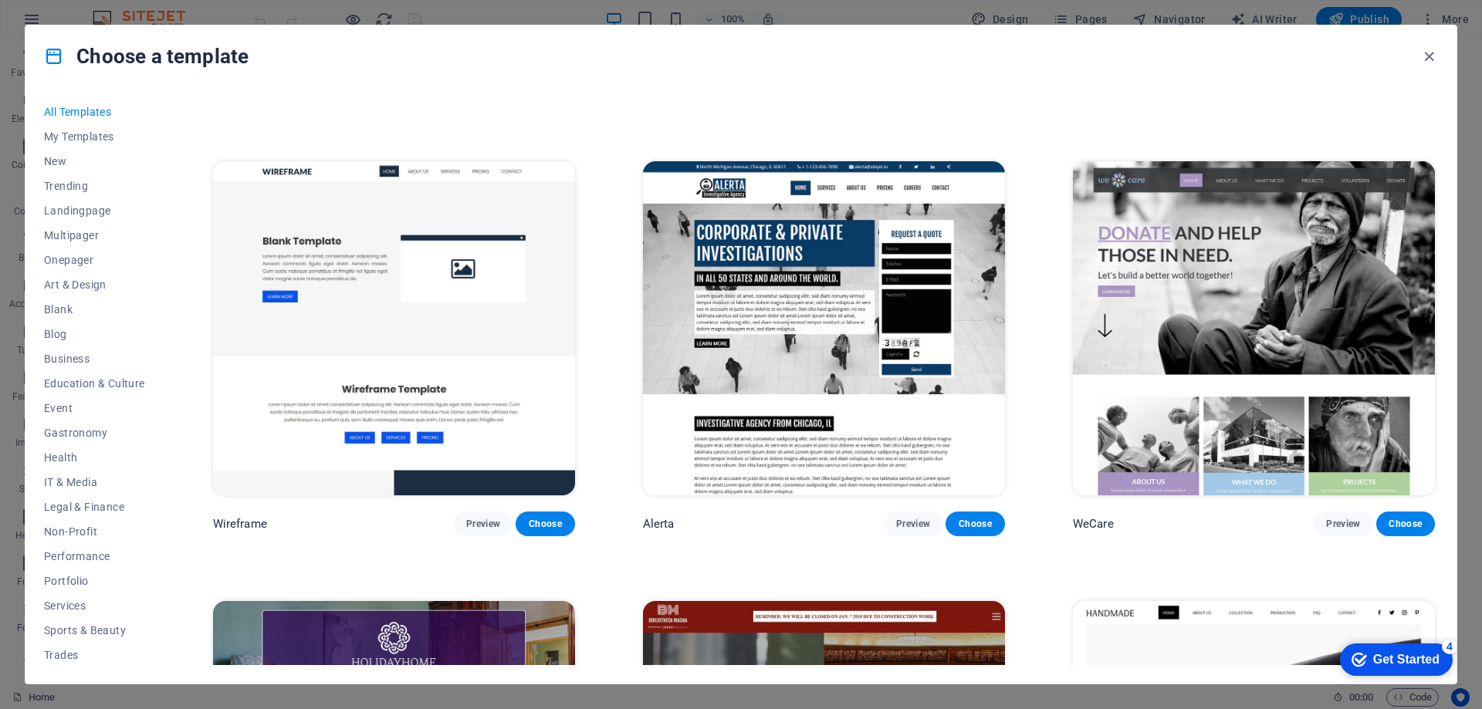
scroll to position [10860, 0]
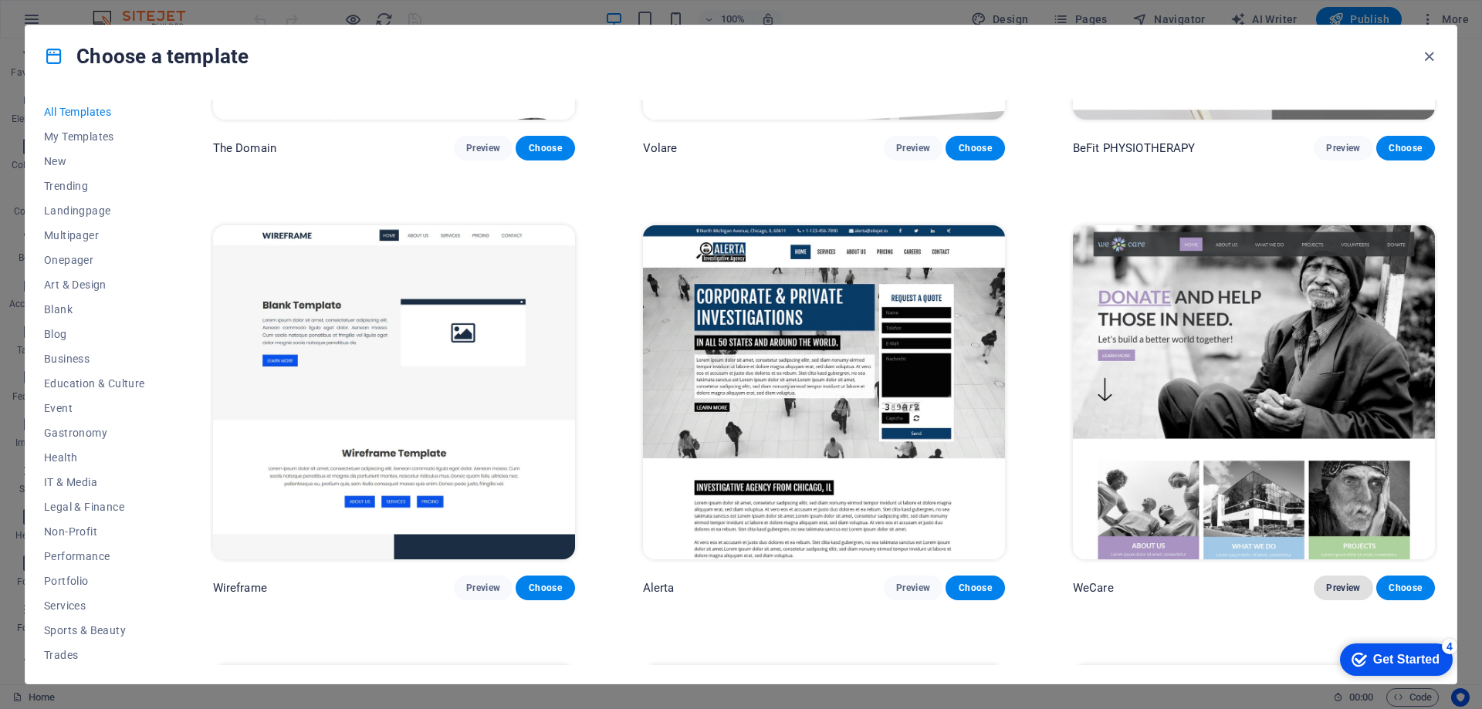
click at [1334, 582] on span "Preview" at bounding box center [1343, 588] width 34 height 12
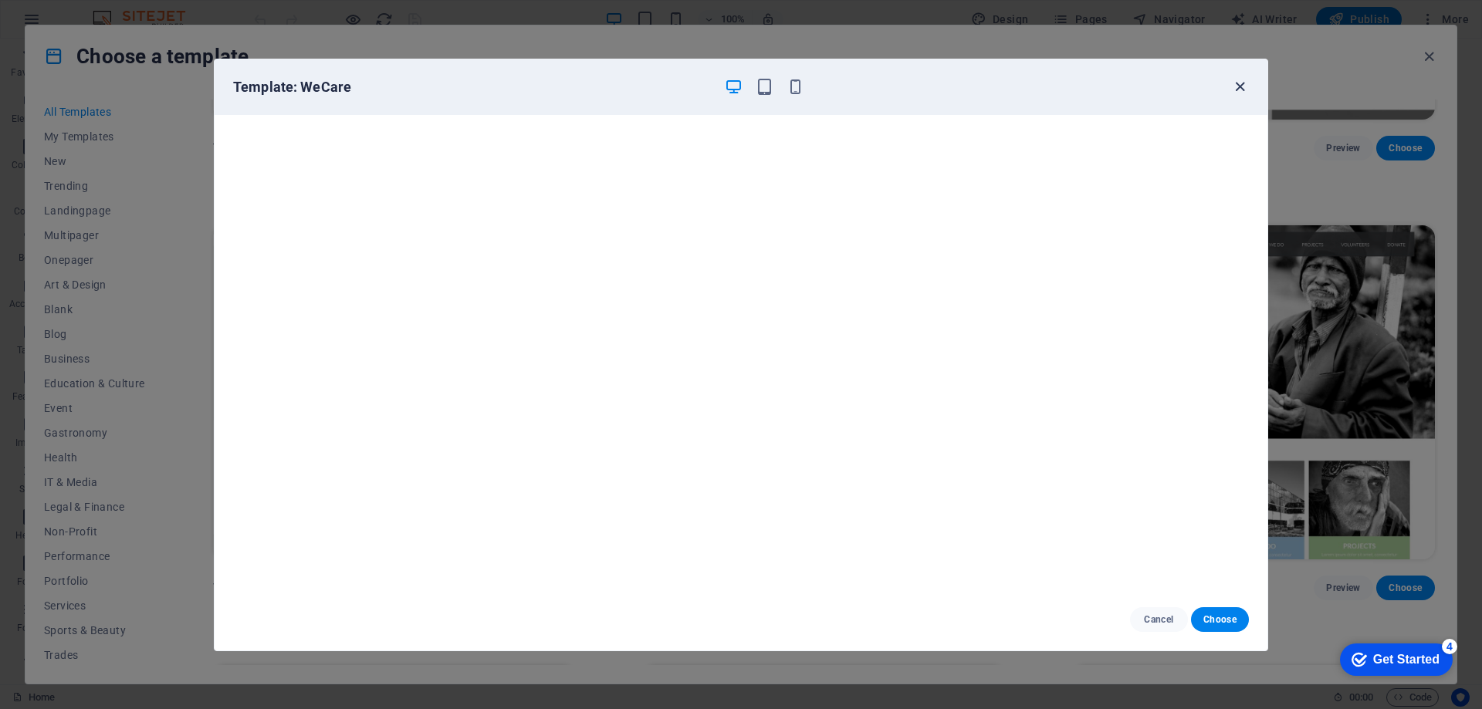
click at [1243, 90] on icon "button" at bounding box center [1240, 87] width 18 height 18
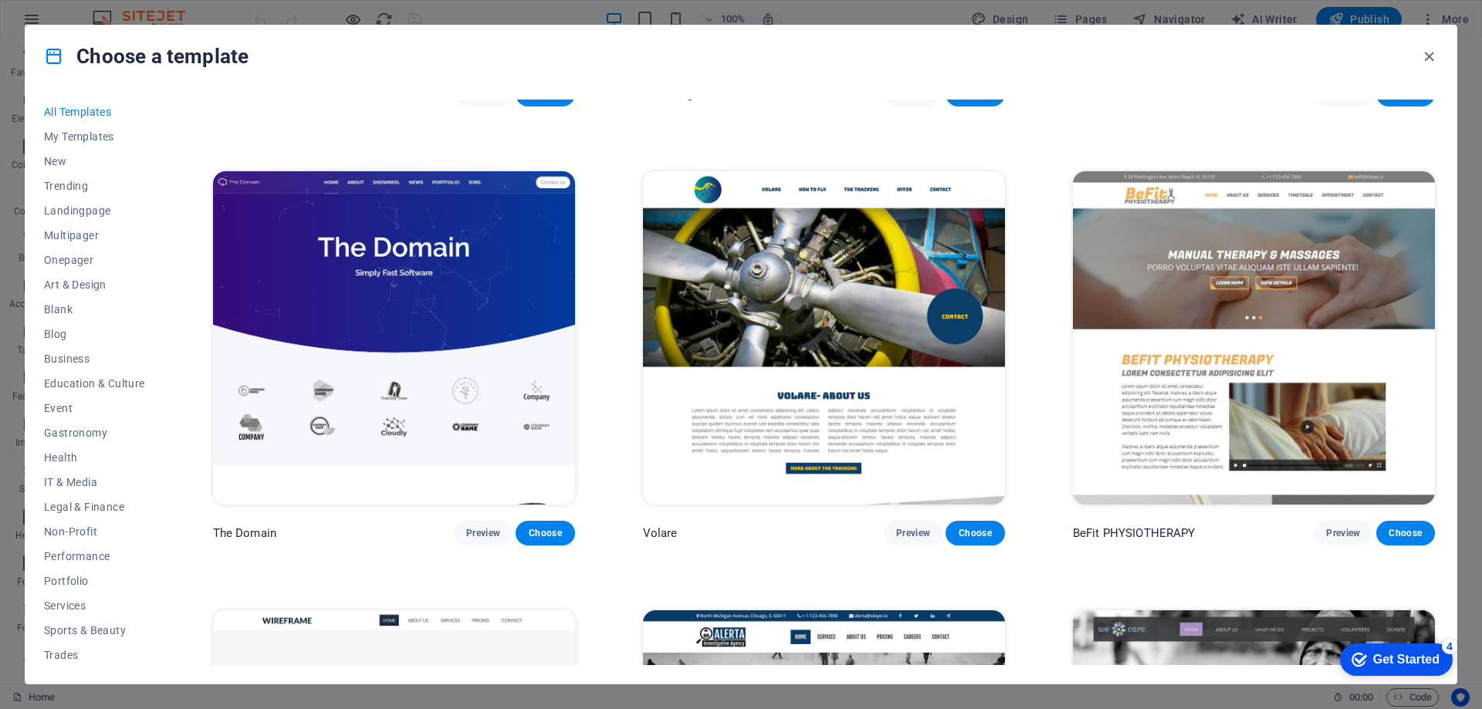
scroll to position [10397, 0]
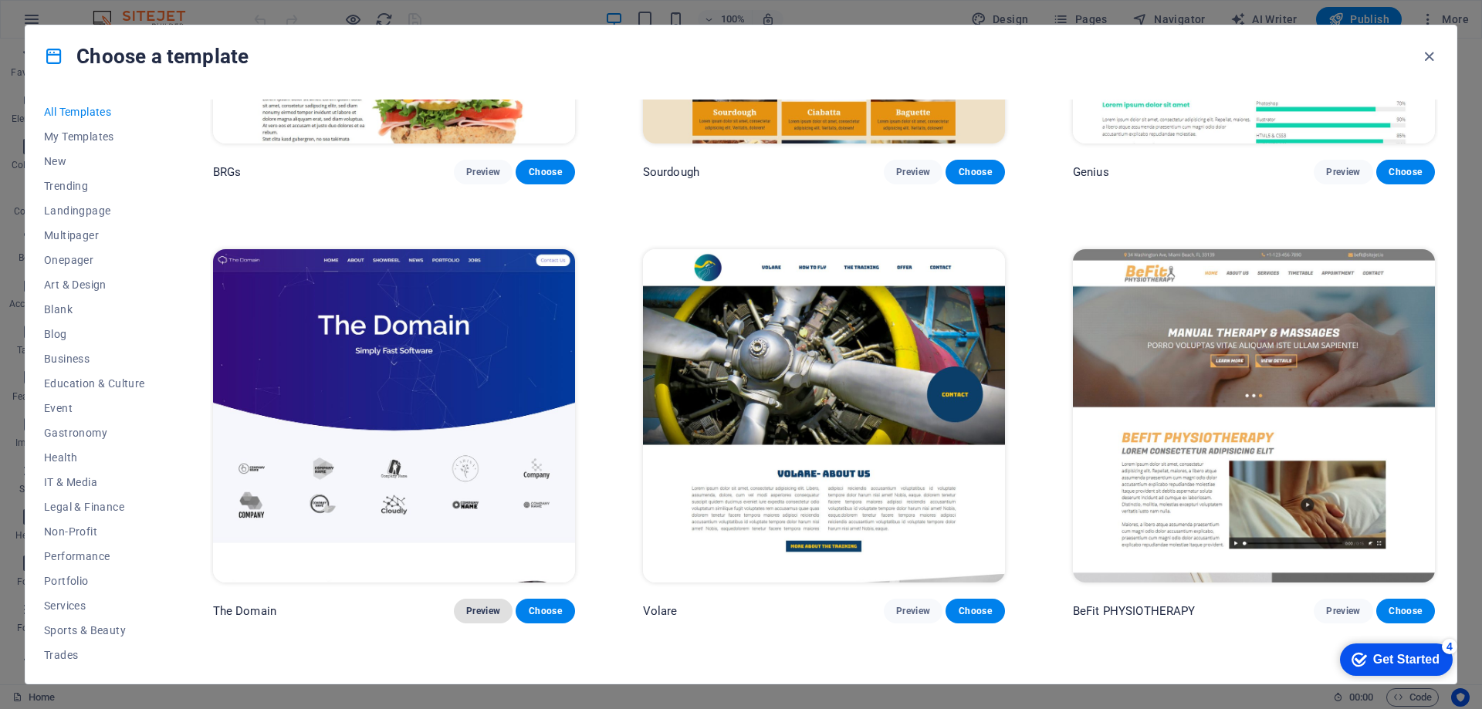
click at [483, 605] on span "Preview" at bounding box center [483, 611] width 34 height 12
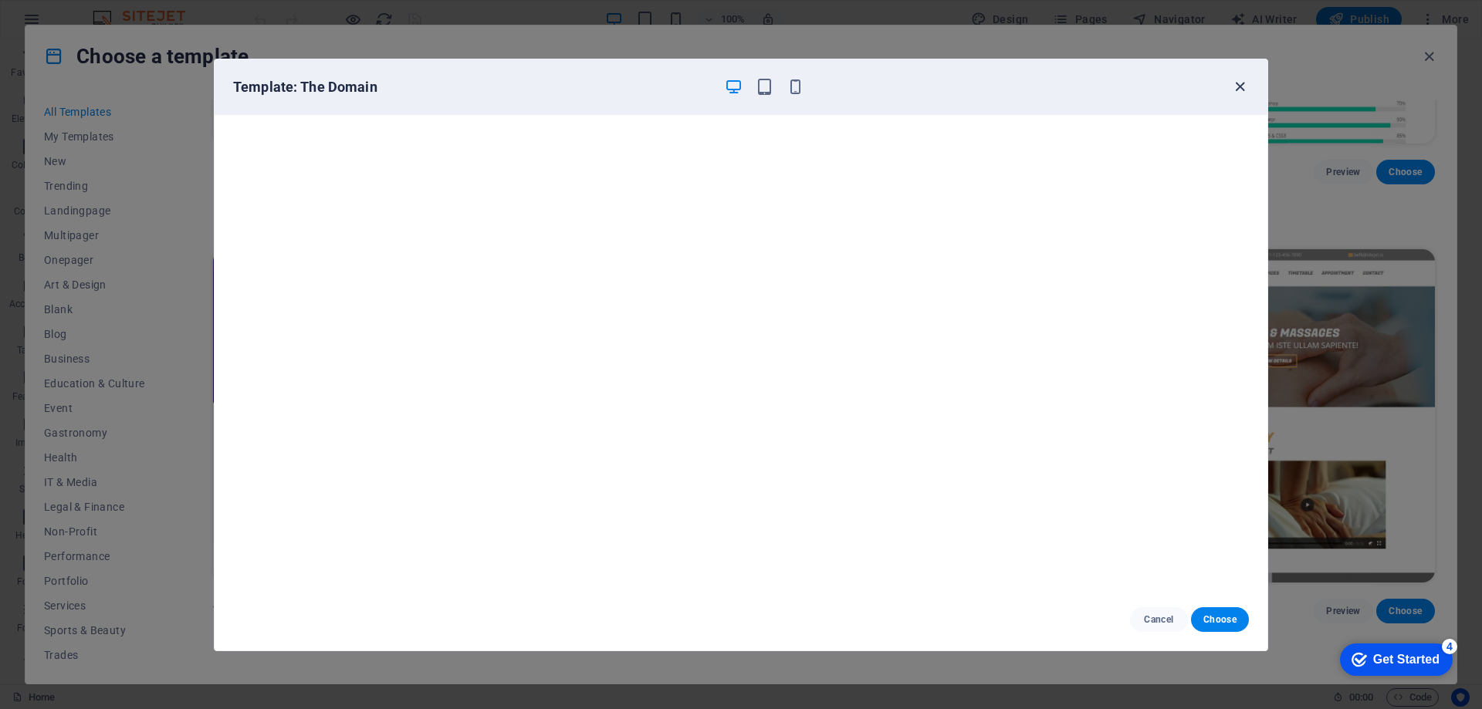
click at [1236, 85] on icon "button" at bounding box center [1240, 87] width 18 height 18
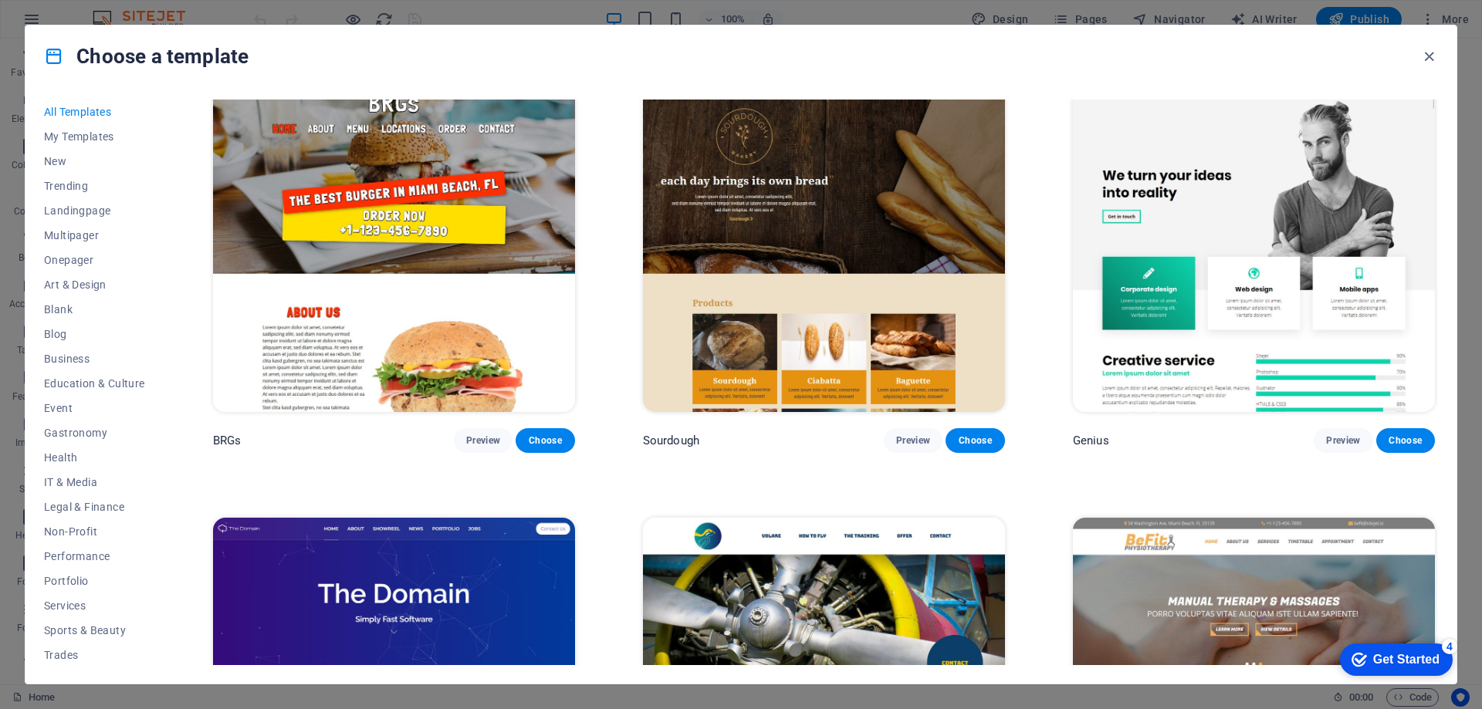
scroll to position [10011, 0]
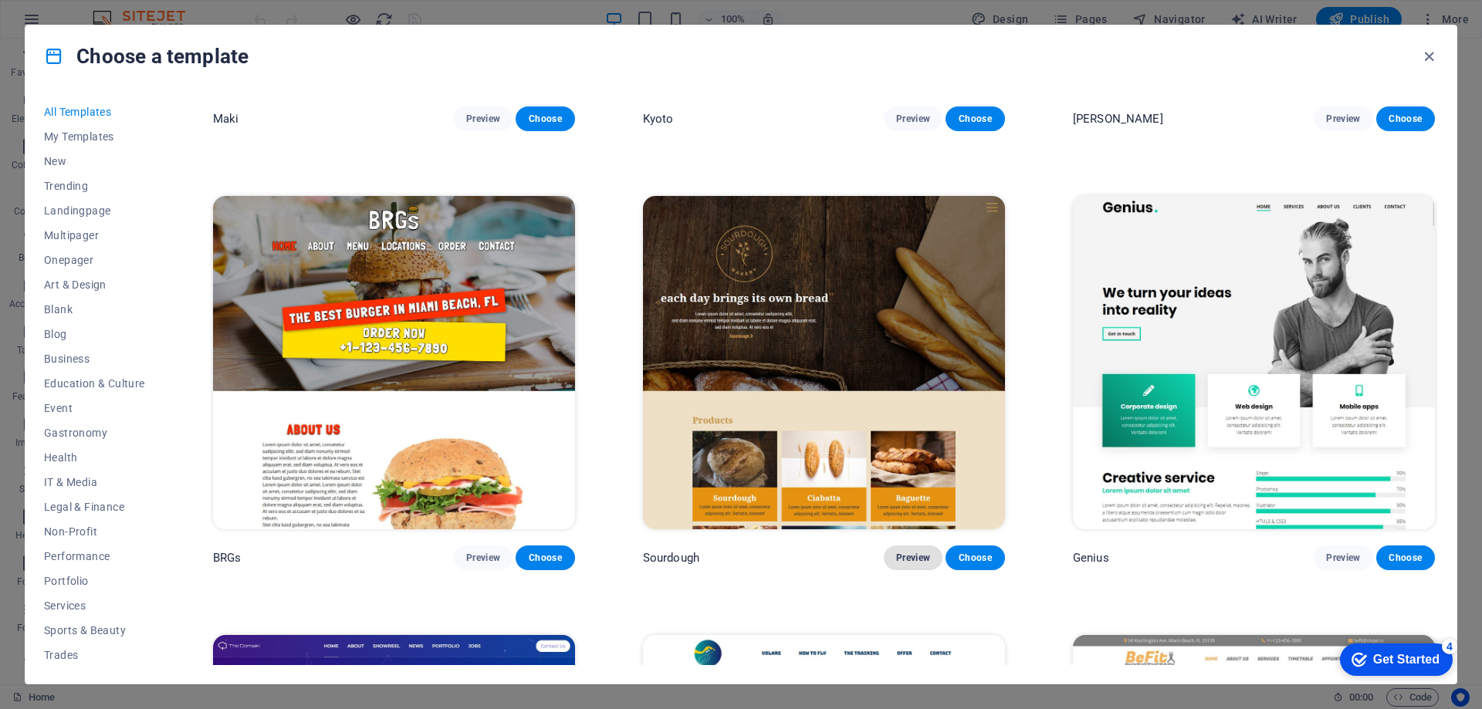
click at [909, 552] on span "Preview" at bounding box center [913, 558] width 34 height 12
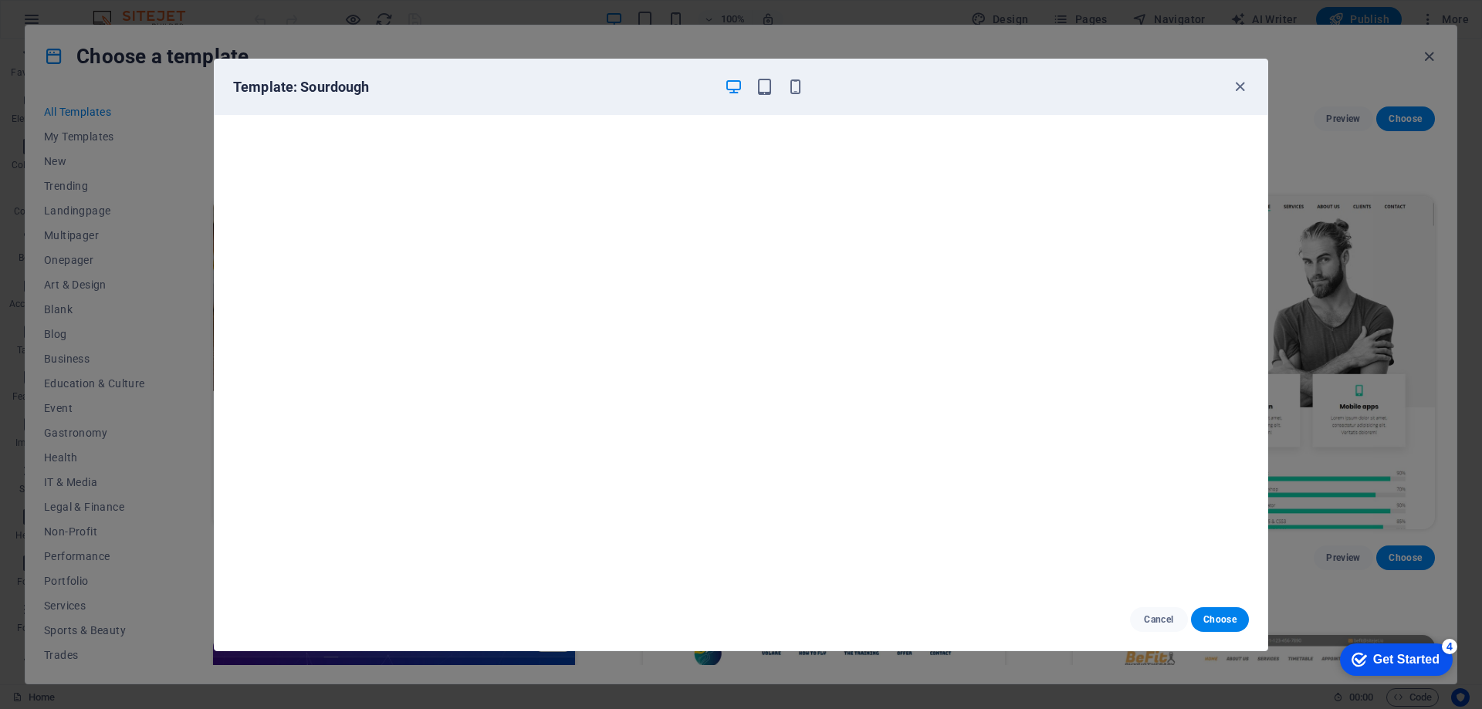
scroll to position [4, 0]
click at [1237, 86] on icon "button" at bounding box center [1240, 87] width 18 height 18
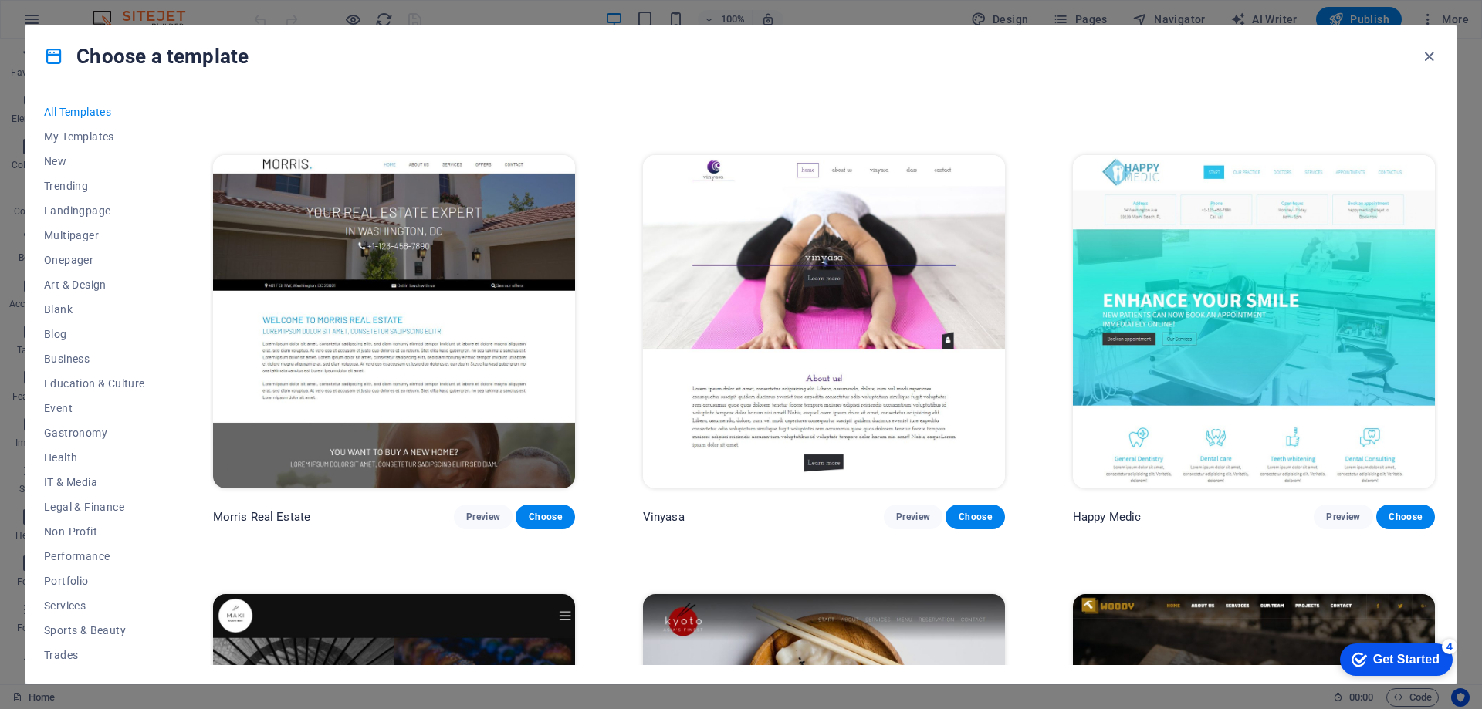
scroll to position [9162, 0]
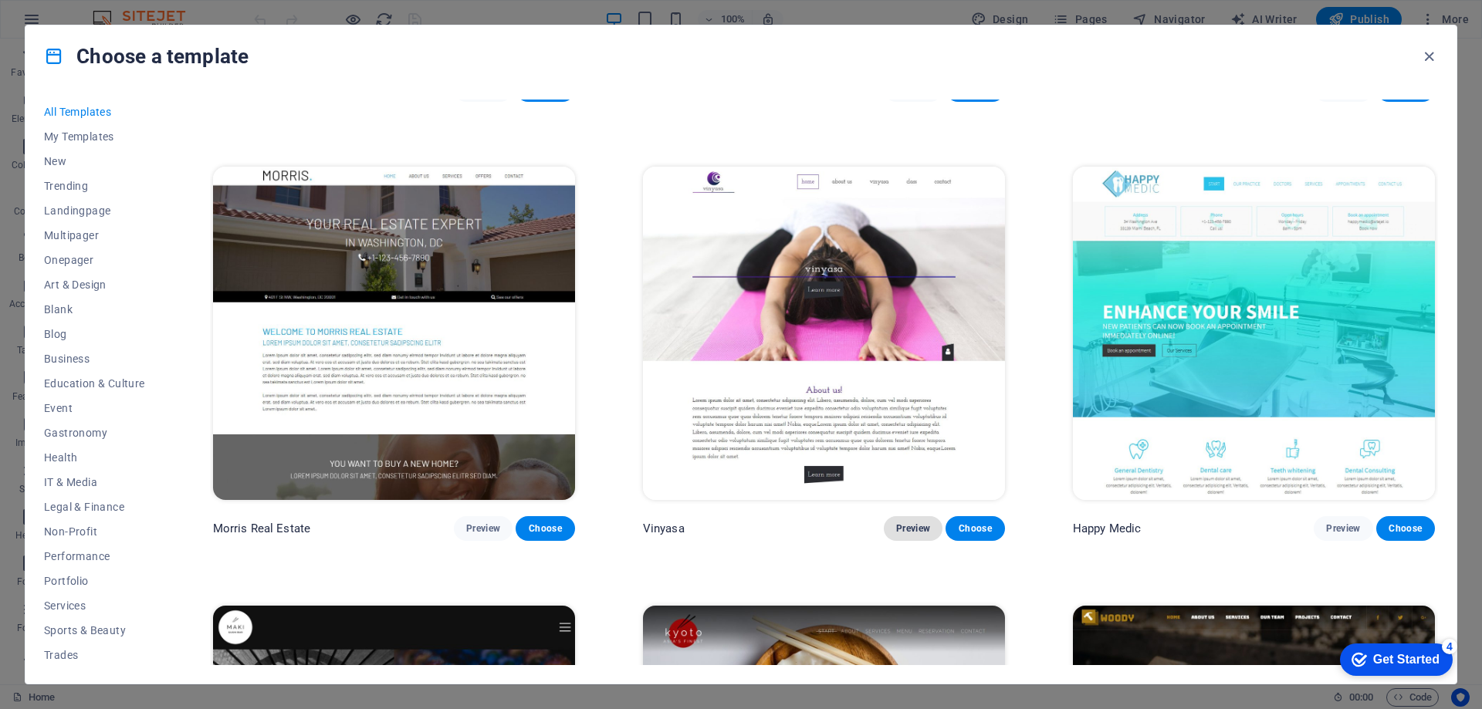
click at [906, 522] on span "Preview" at bounding box center [913, 528] width 34 height 12
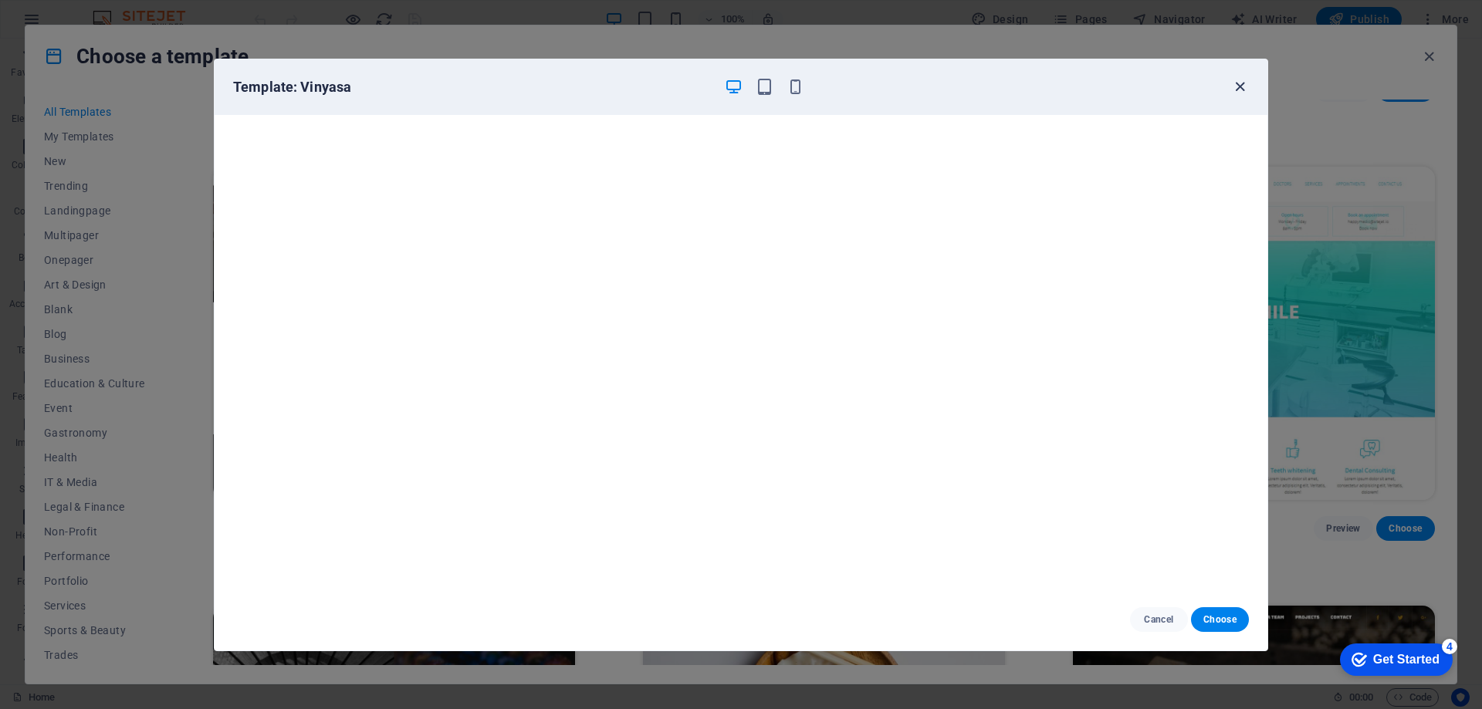
click at [1239, 86] on icon "button" at bounding box center [1240, 87] width 18 height 18
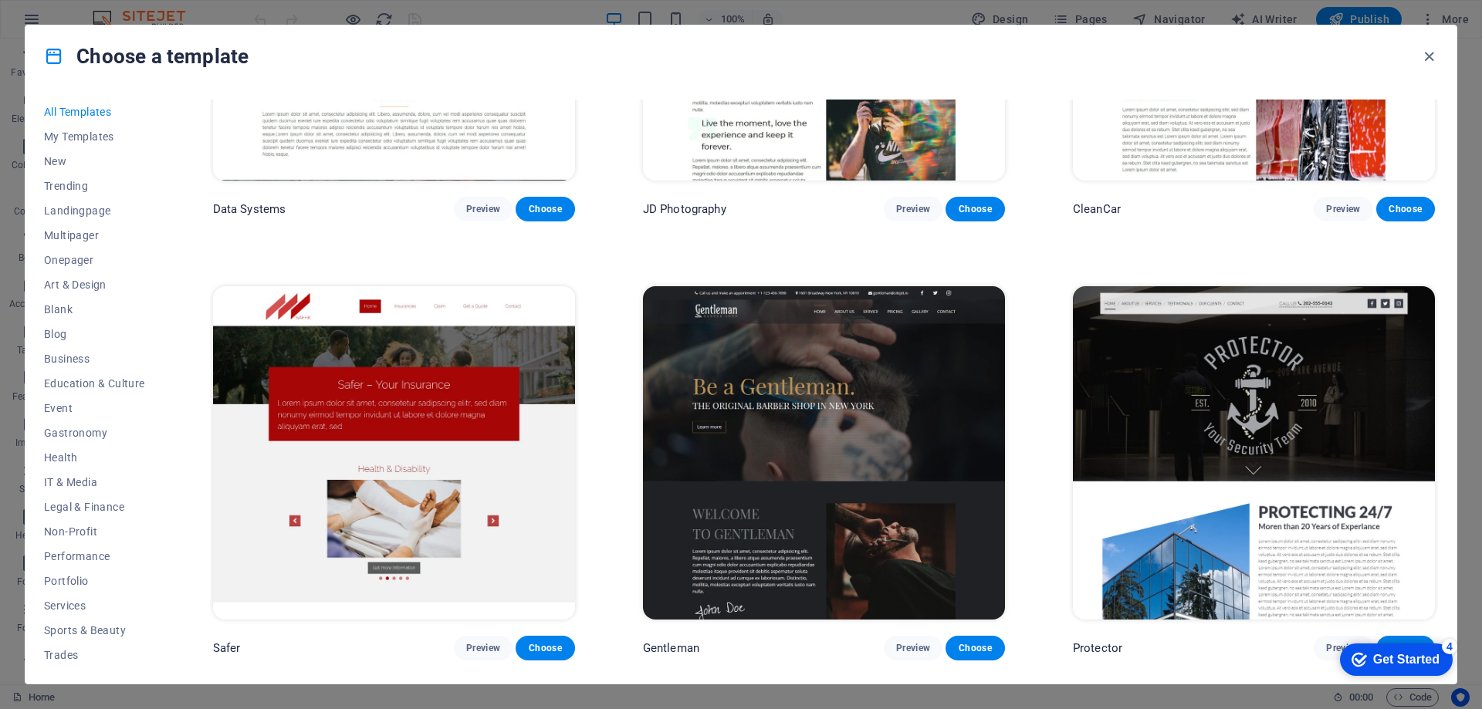
scroll to position [8158, 0]
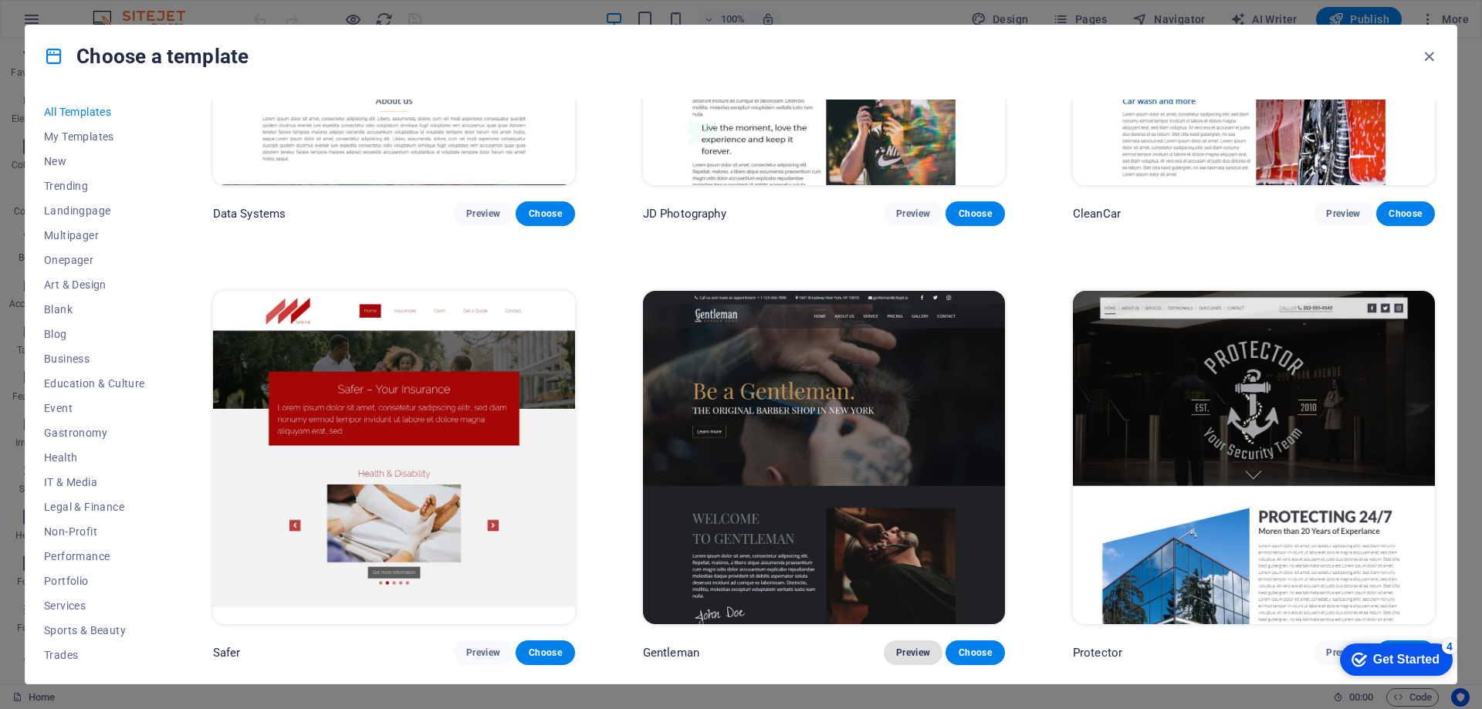
click at [909, 641] on button "Preview" at bounding box center [913, 653] width 59 height 25
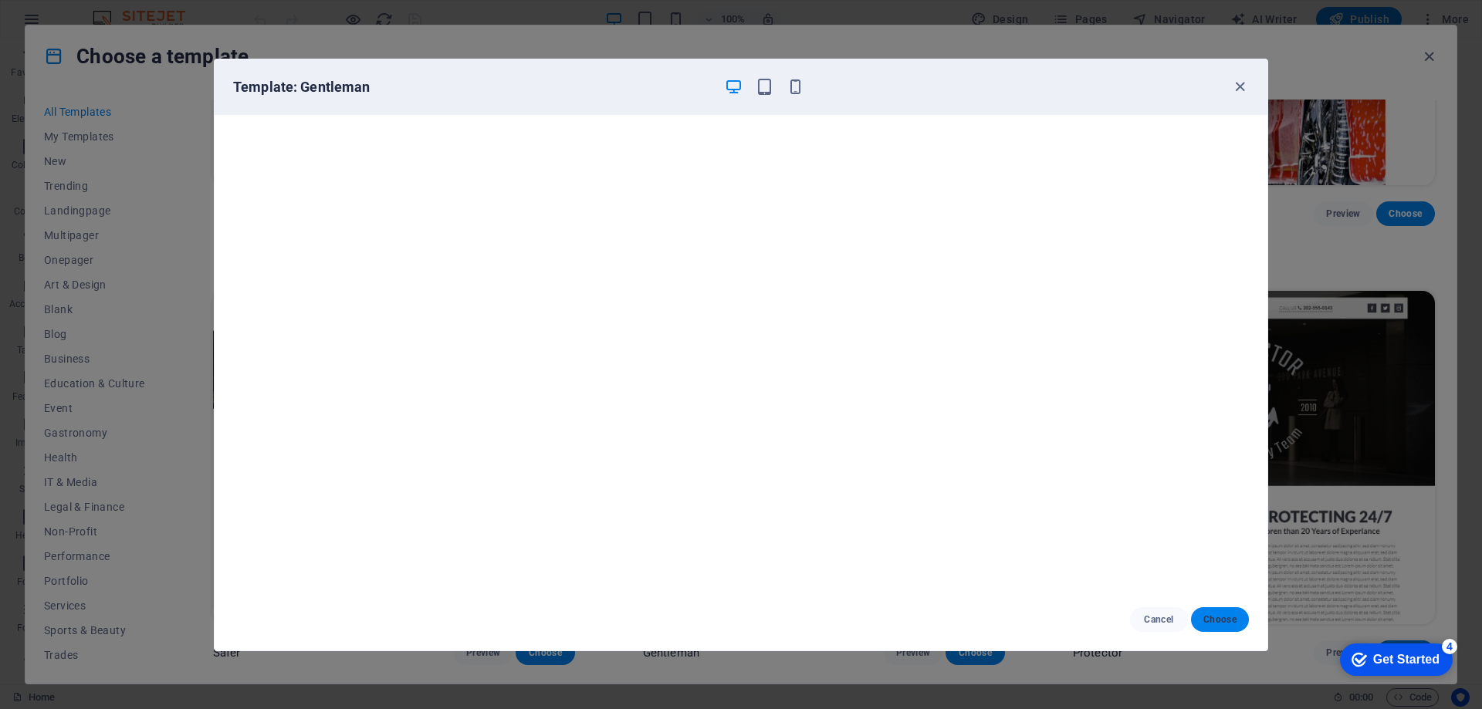
click at [1229, 611] on button "Choose" at bounding box center [1220, 619] width 58 height 25
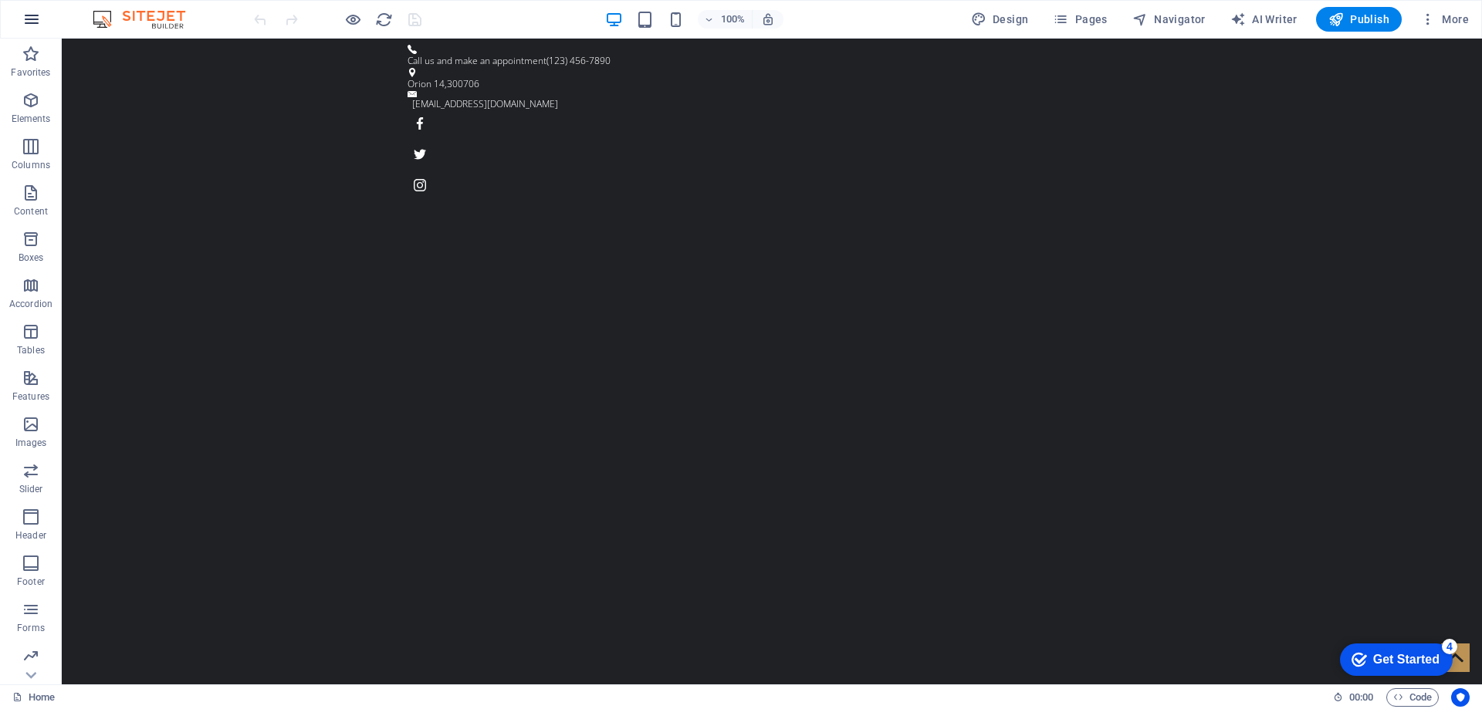
click at [32, 21] on icon "button" at bounding box center [31, 19] width 19 height 19
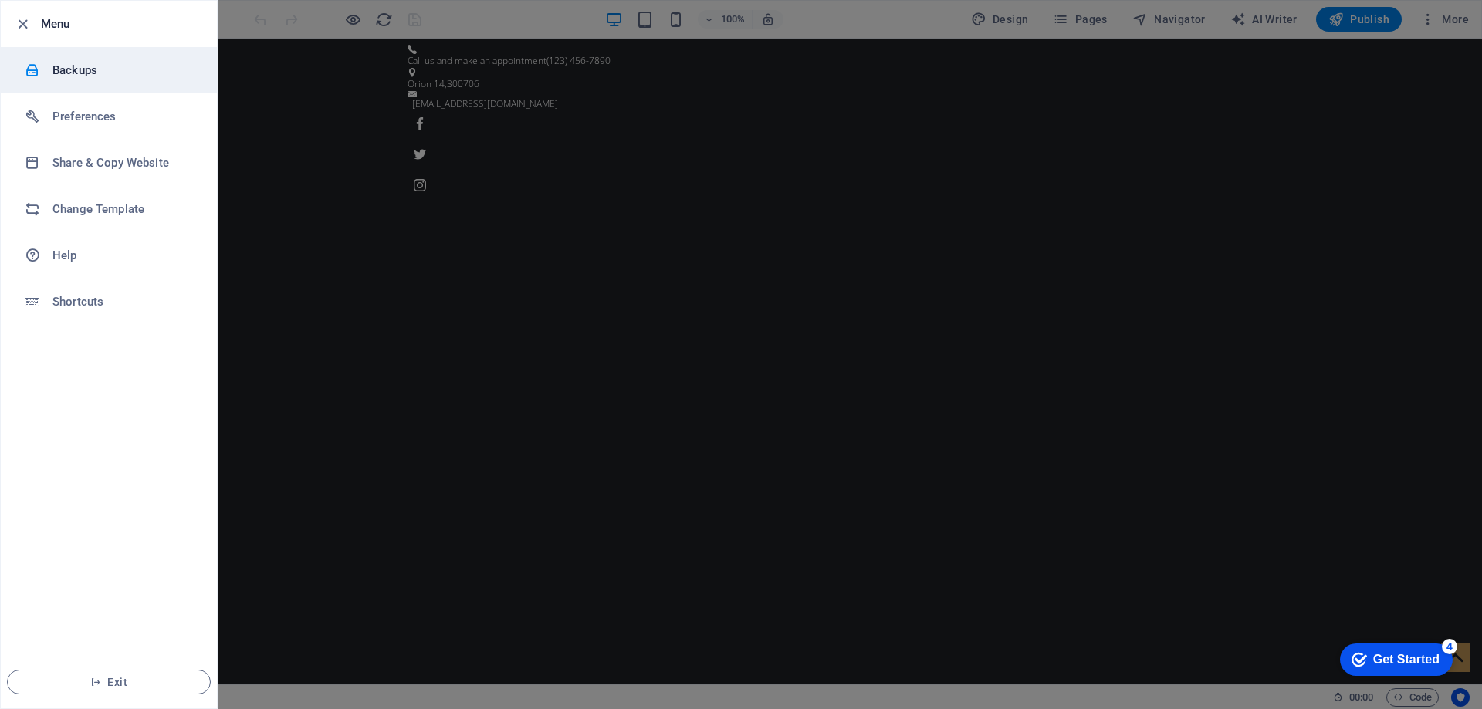
click at [69, 66] on h6 "Backups" at bounding box center [123, 70] width 143 height 19
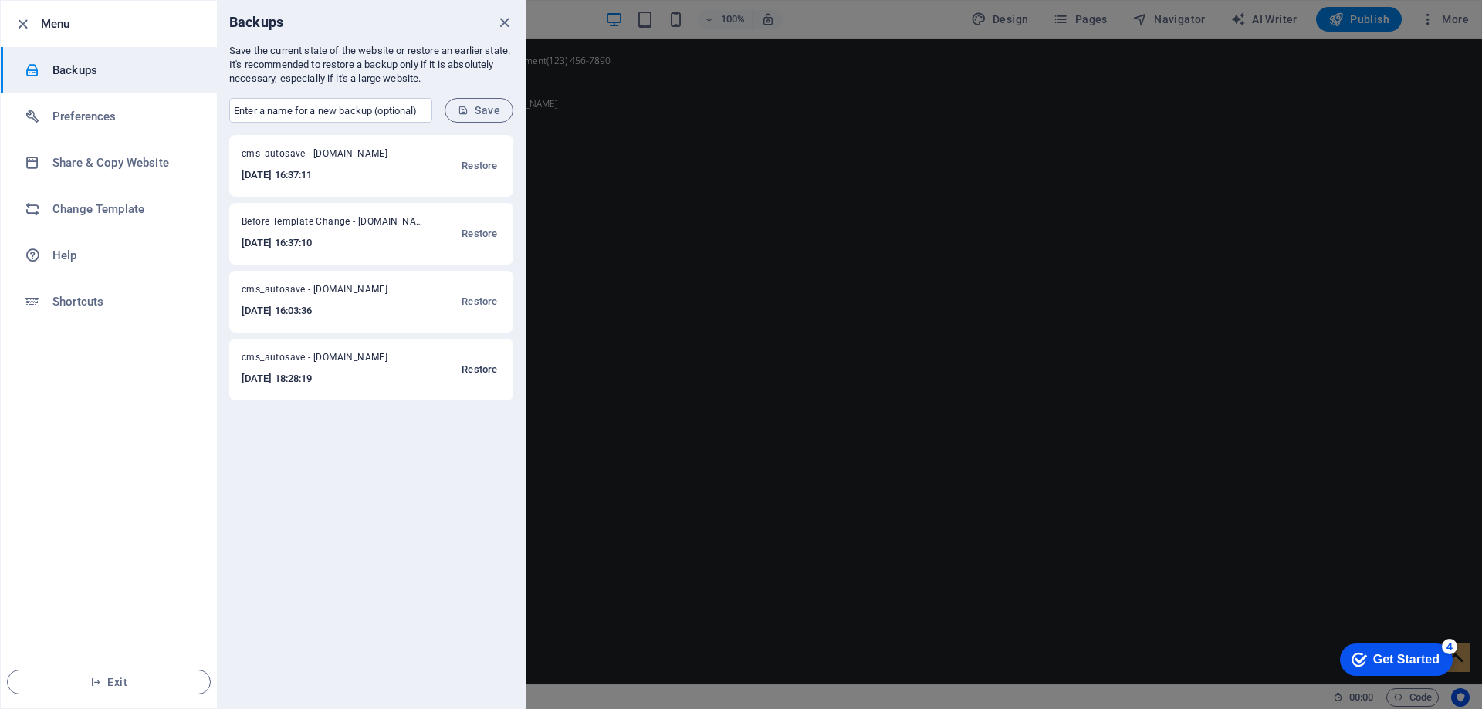
click at [484, 368] on span "Restore" at bounding box center [480, 369] width 36 height 19
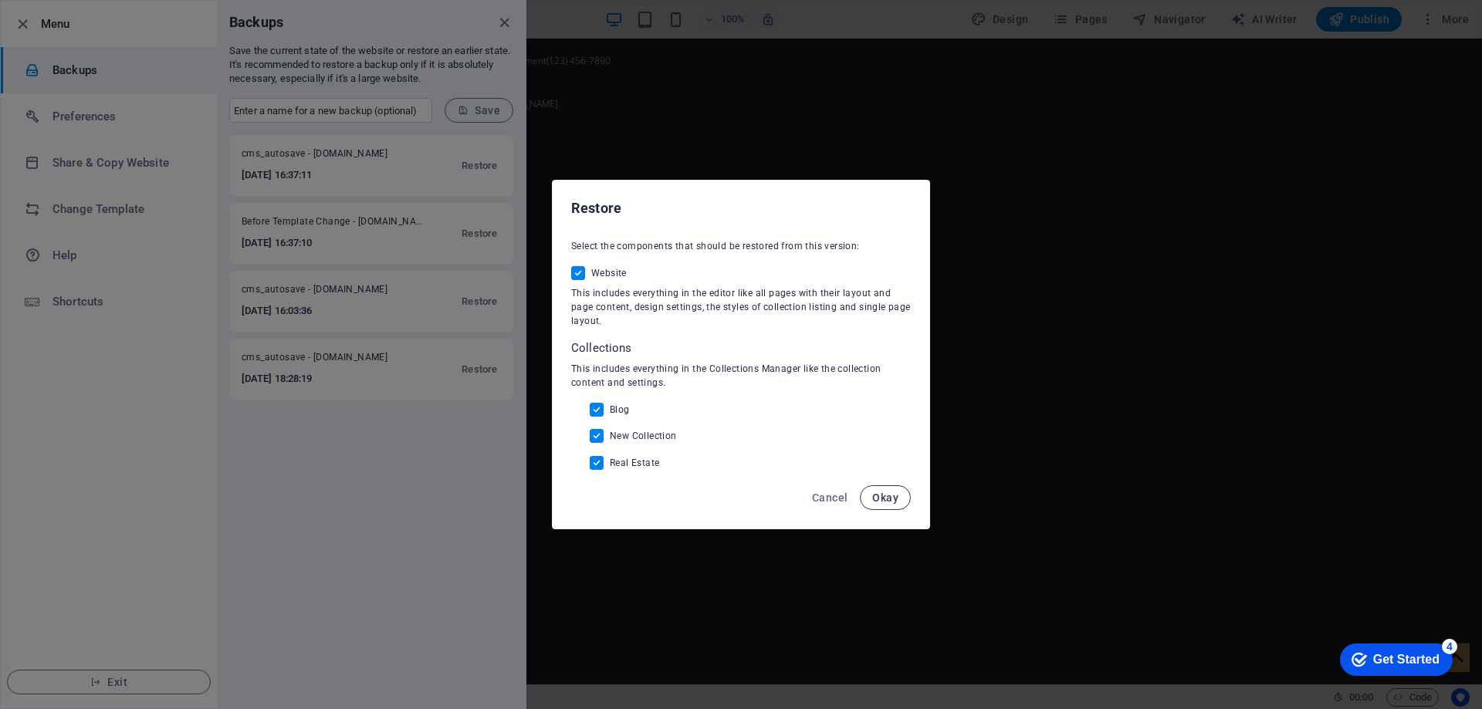
click at [884, 492] on span "Okay" at bounding box center [885, 498] width 26 height 12
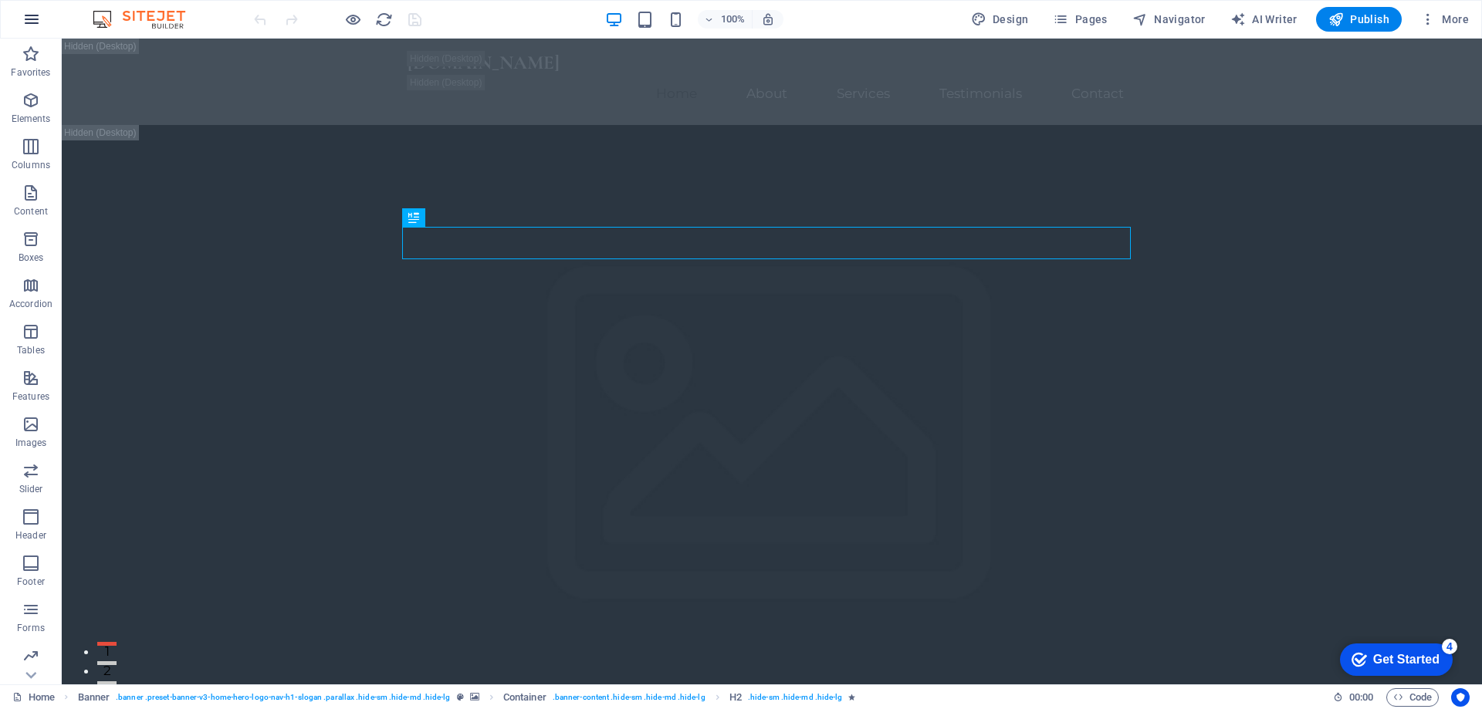
click at [21, 13] on button "button" at bounding box center [31, 19] width 37 height 37
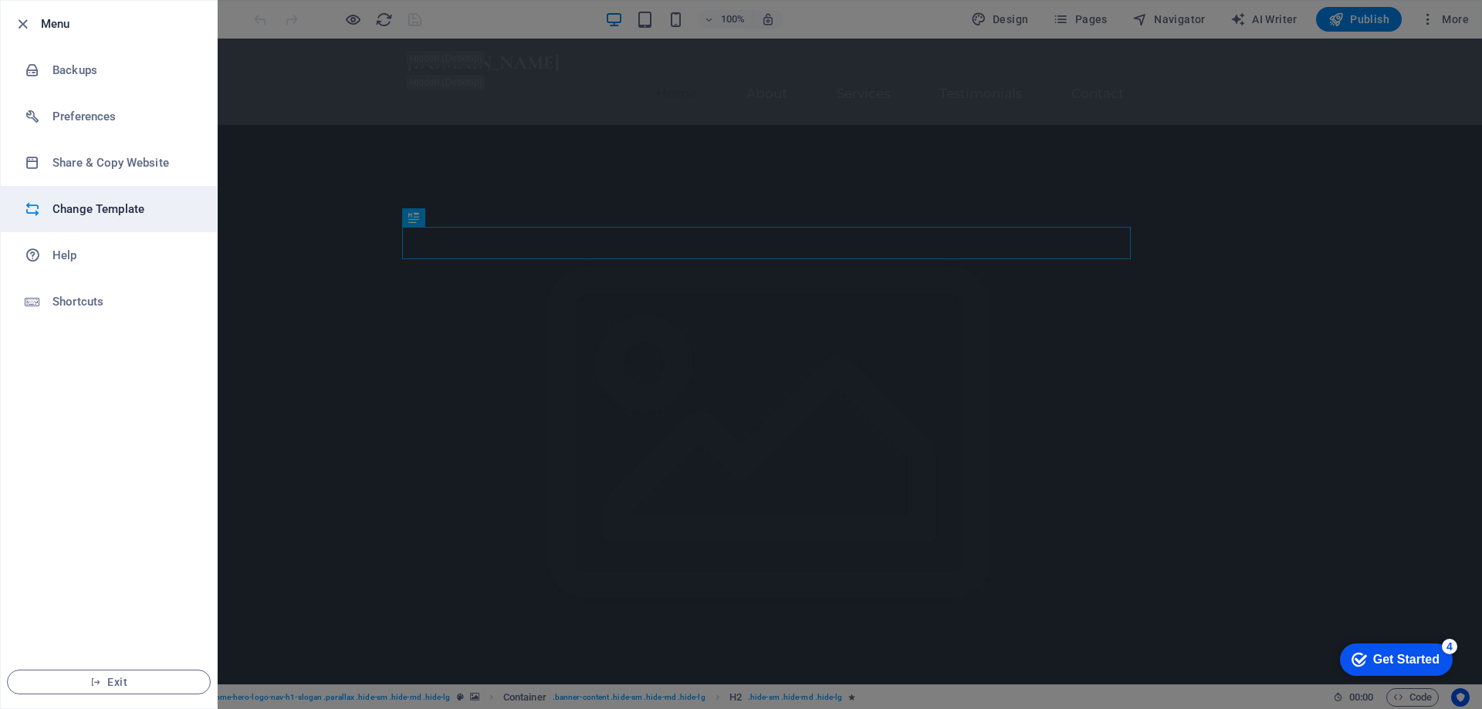
click at [79, 204] on h6 "Change Template" at bounding box center [123, 209] width 143 height 19
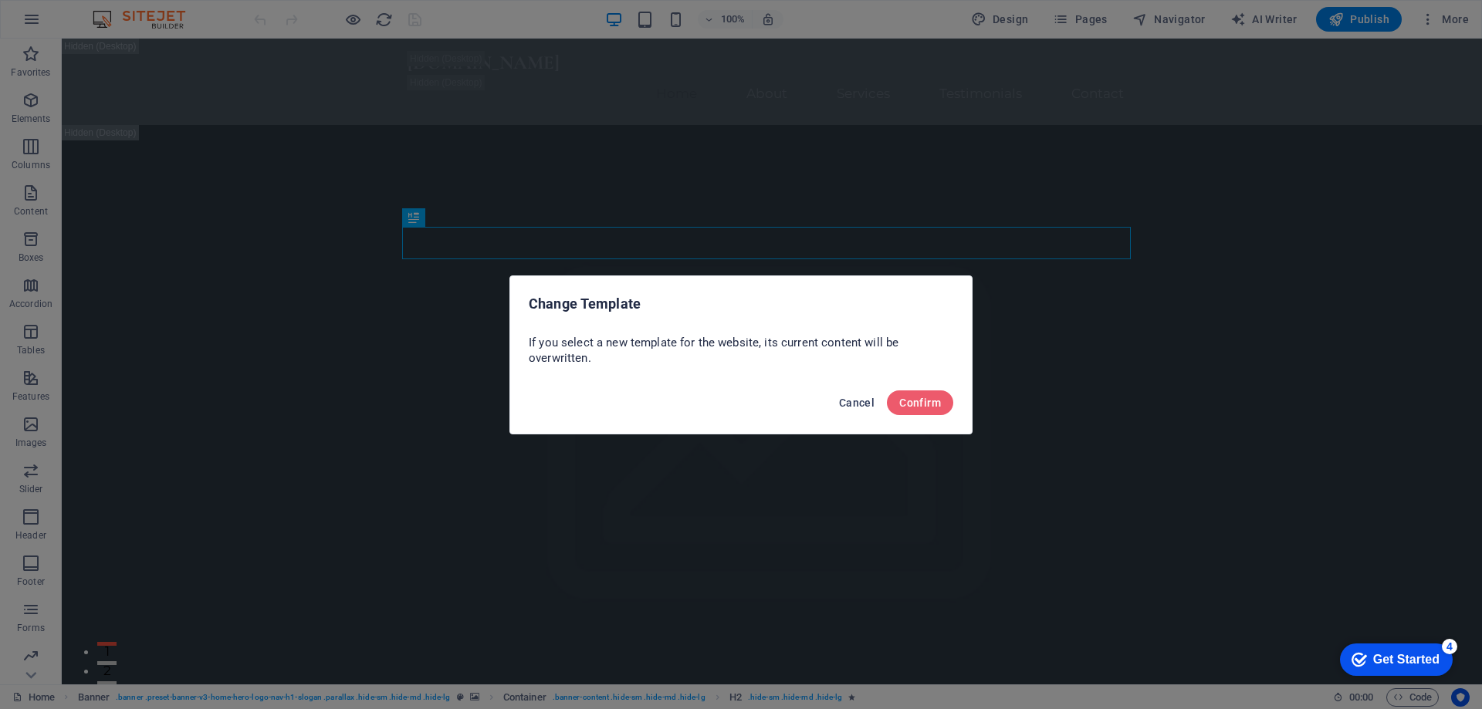
click at [867, 403] on span "Cancel" at bounding box center [857, 403] width 36 height 12
